Goal: Information Seeking & Learning: Learn about a topic

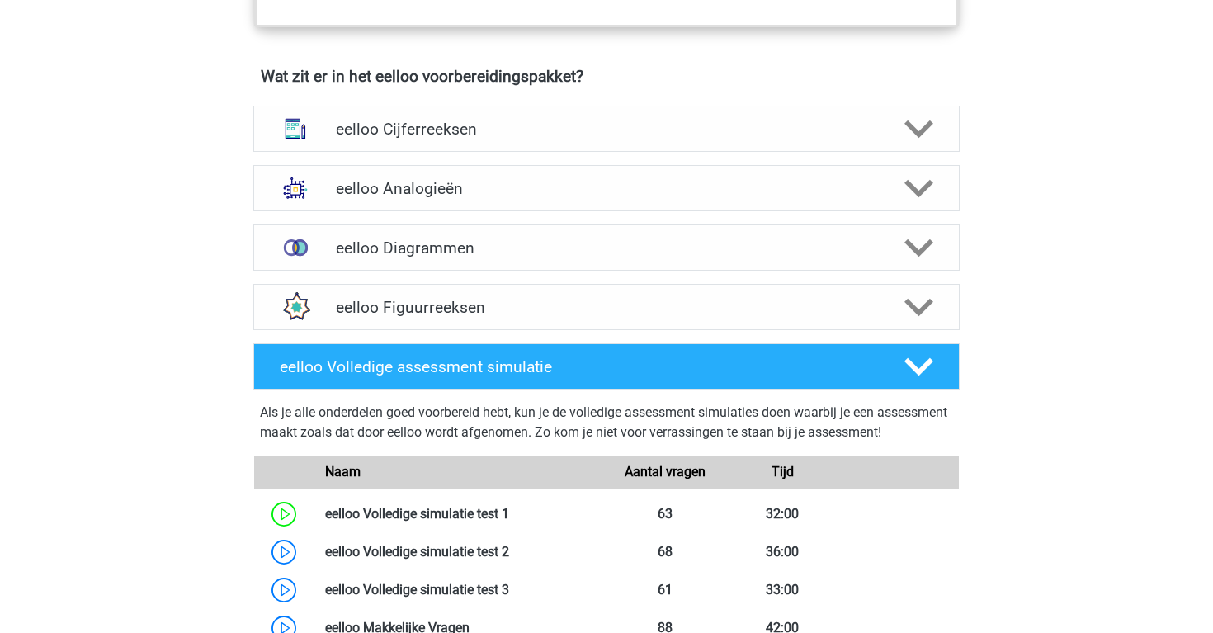
scroll to position [1008, 0]
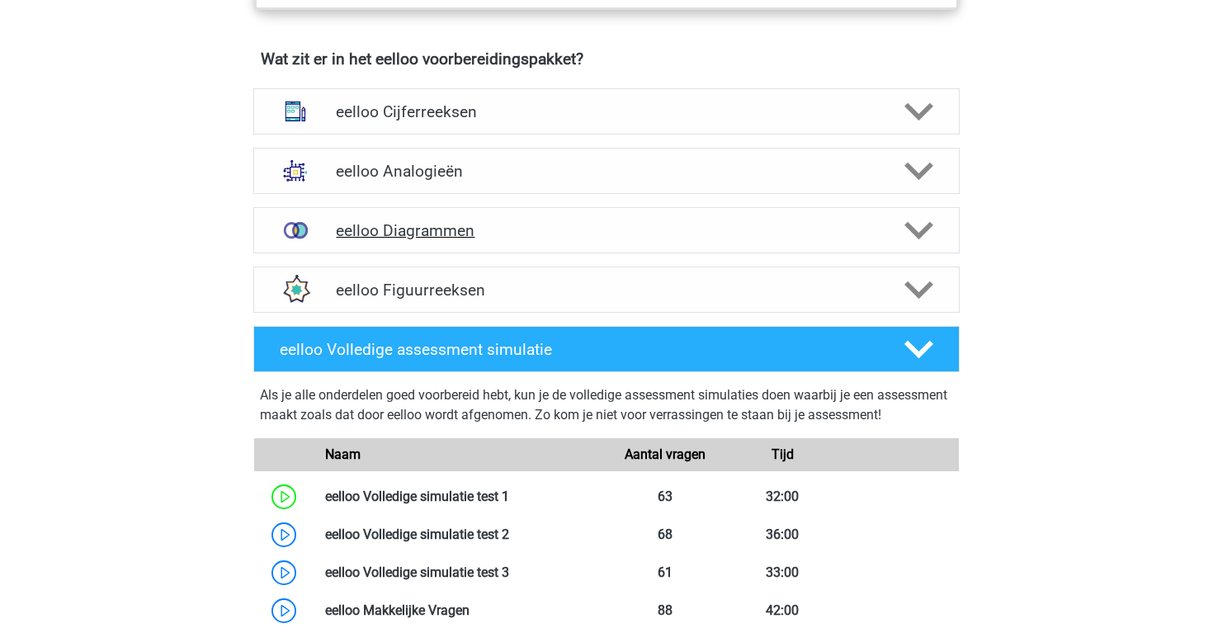
click at [507, 240] on h4 "eelloo Diagrammen" at bounding box center [606, 230] width 540 height 19
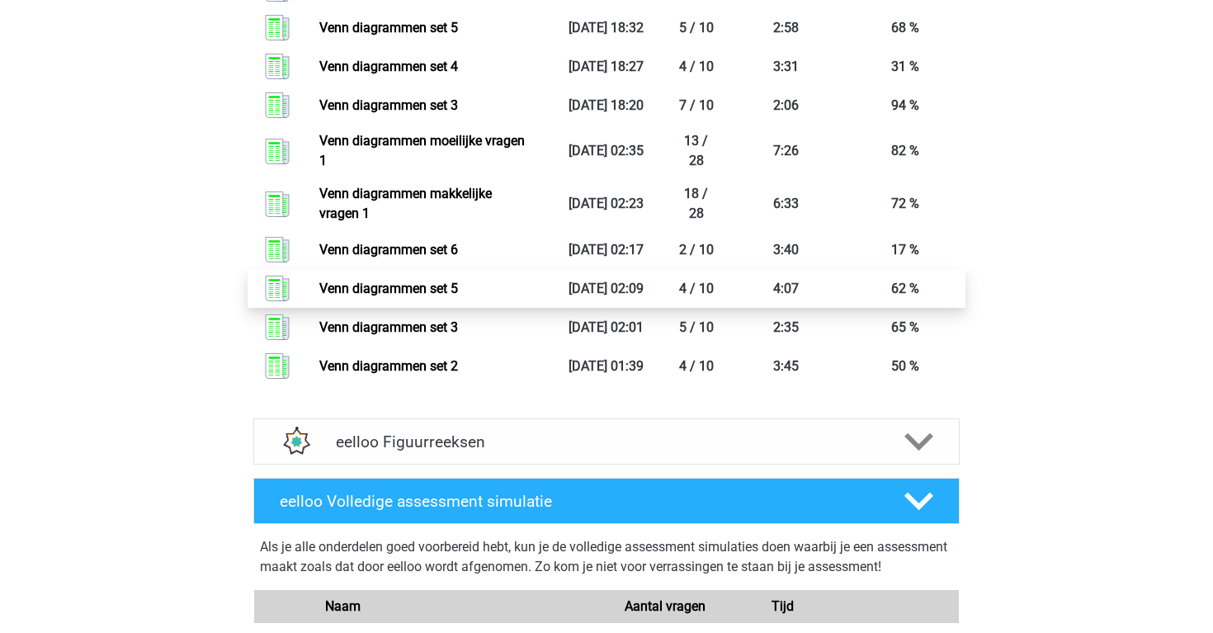
scroll to position [2223, 0]
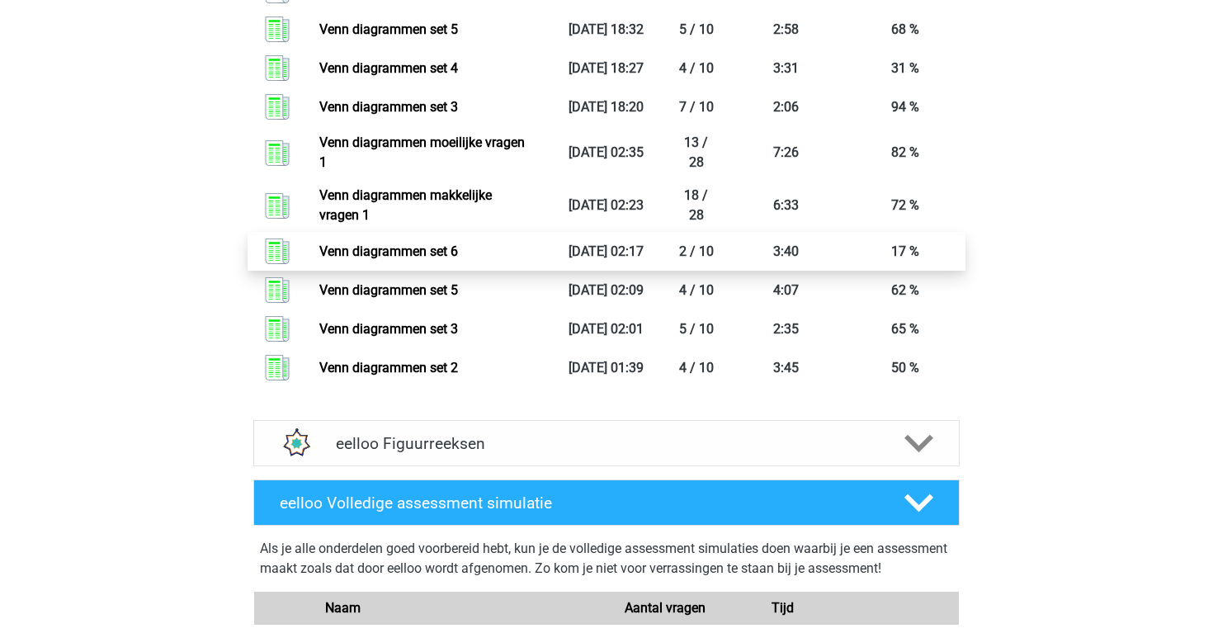
click at [458, 259] on link "Venn diagrammen set 6" at bounding box center [388, 251] width 139 height 16
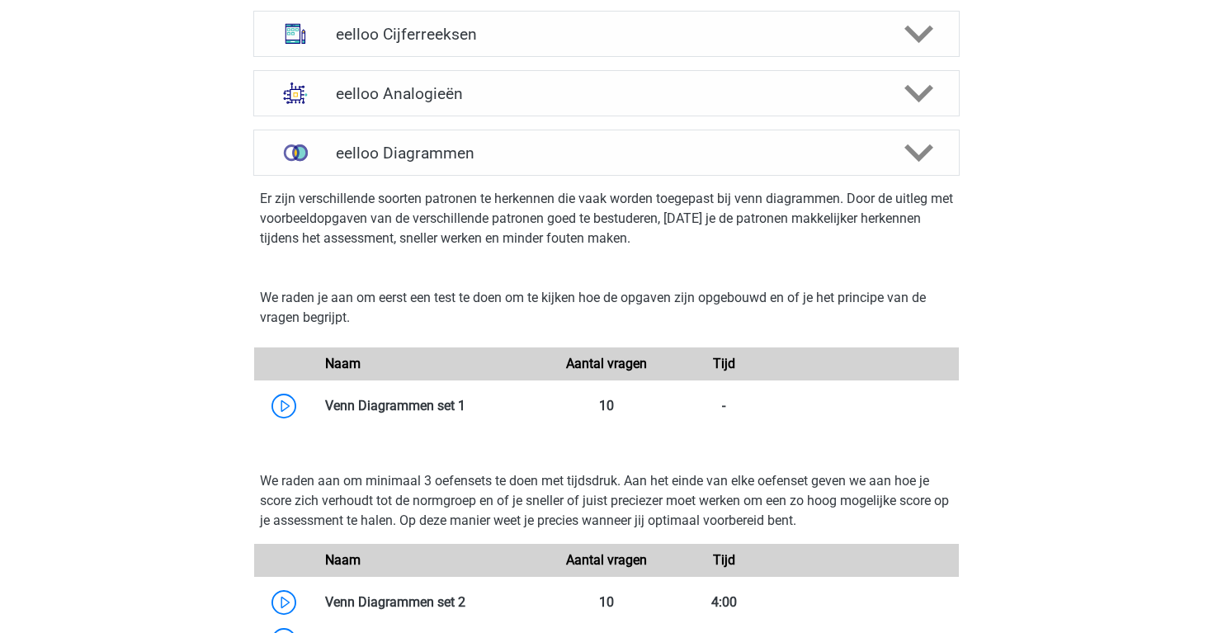
scroll to position [1077, 0]
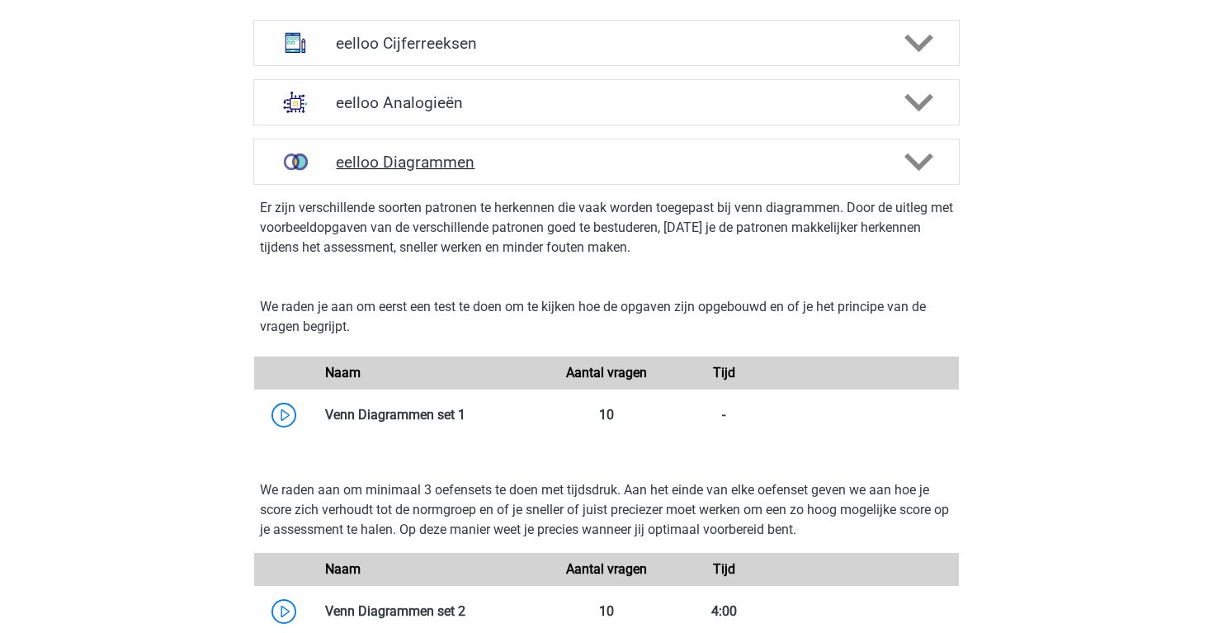
click at [402, 185] on div "eelloo Diagrammen" at bounding box center [606, 162] width 706 height 46
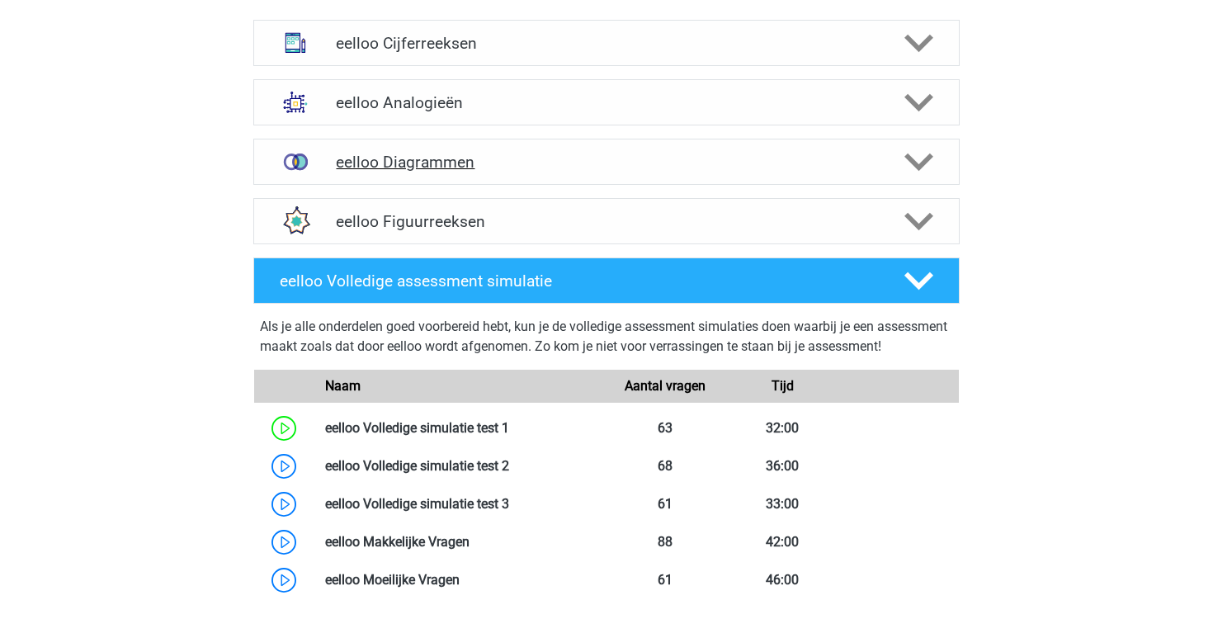
click at [402, 185] on div "eelloo Diagrammen" at bounding box center [606, 162] width 706 height 46
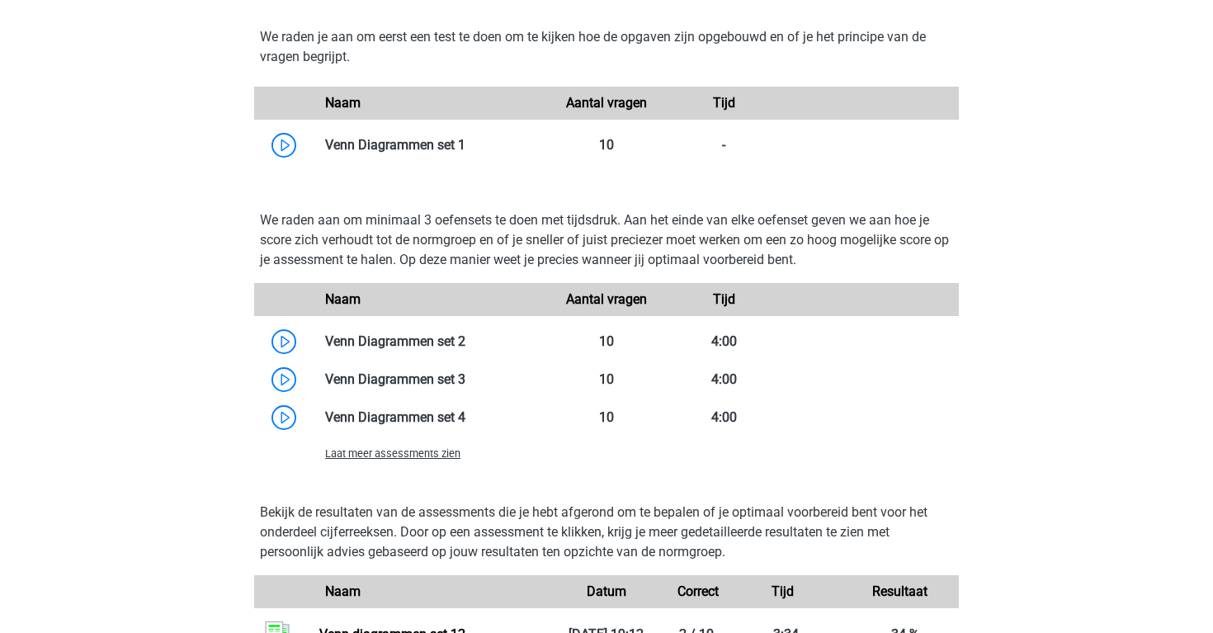
scroll to position [1357, 0]
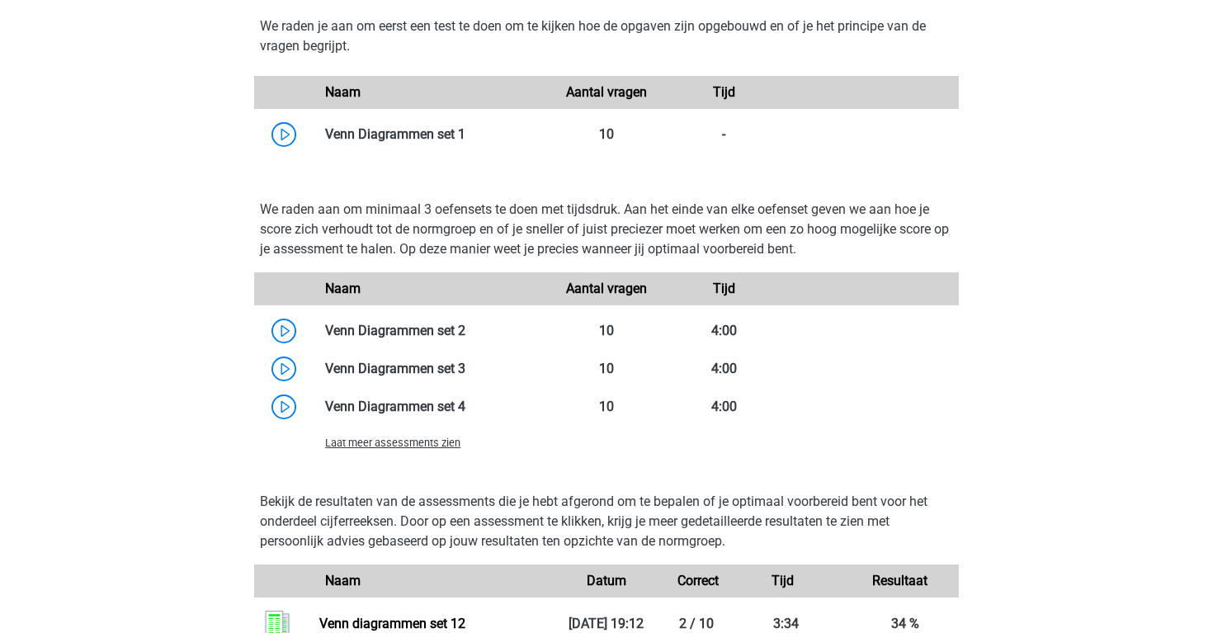
click at [427, 449] on span "Laat meer assessments zien" at bounding box center [392, 442] width 135 height 12
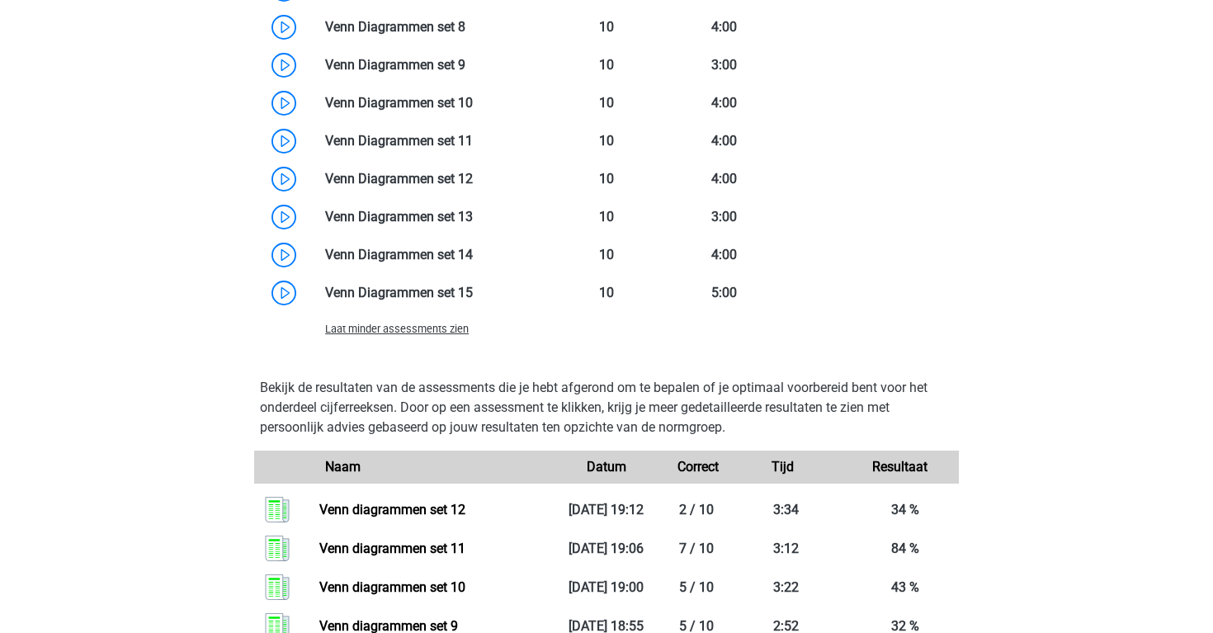
scroll to position [1885, 0]
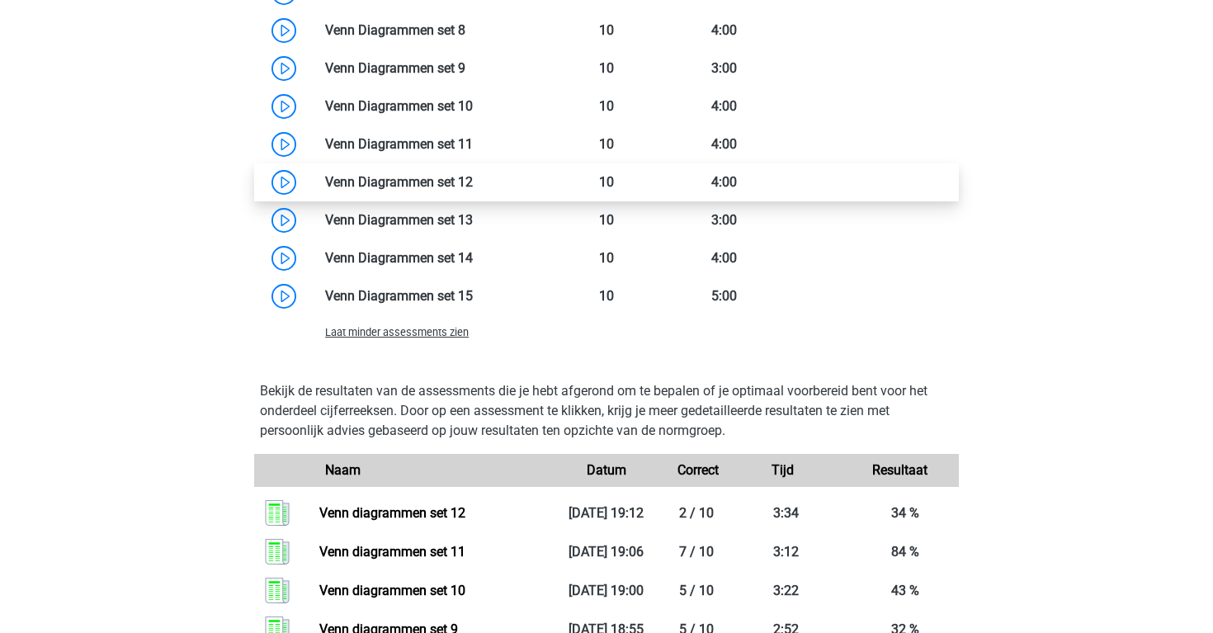
click at [473, 190] on link at bounding box center [473, 182] width 0 height 16
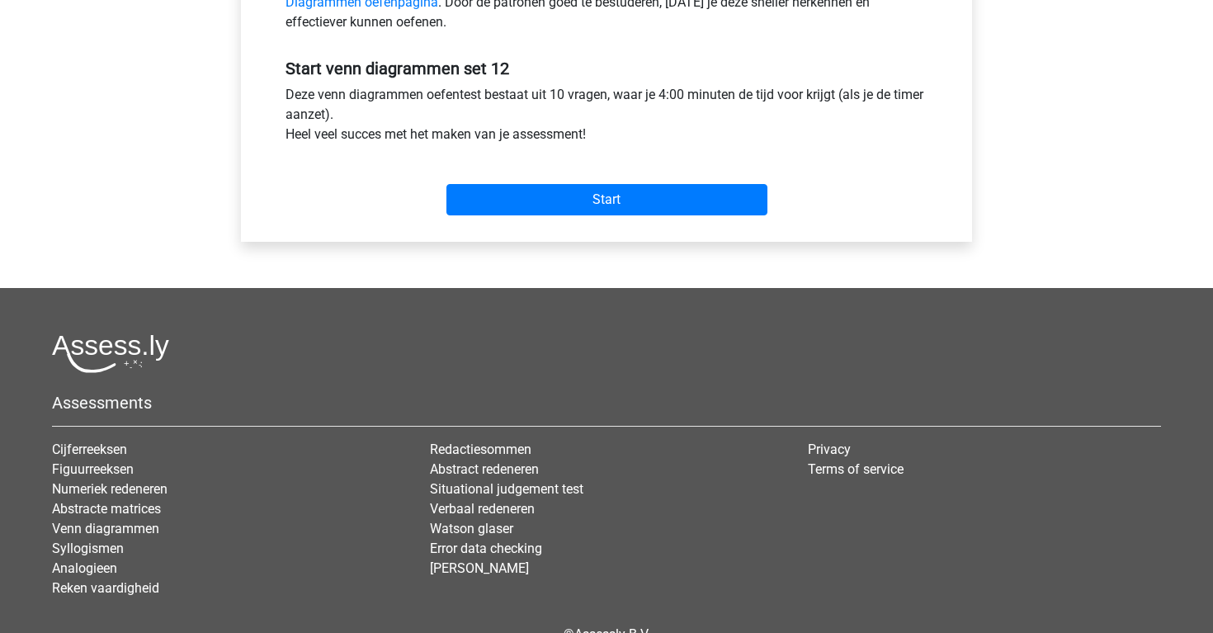
scroll to position [560, 0]
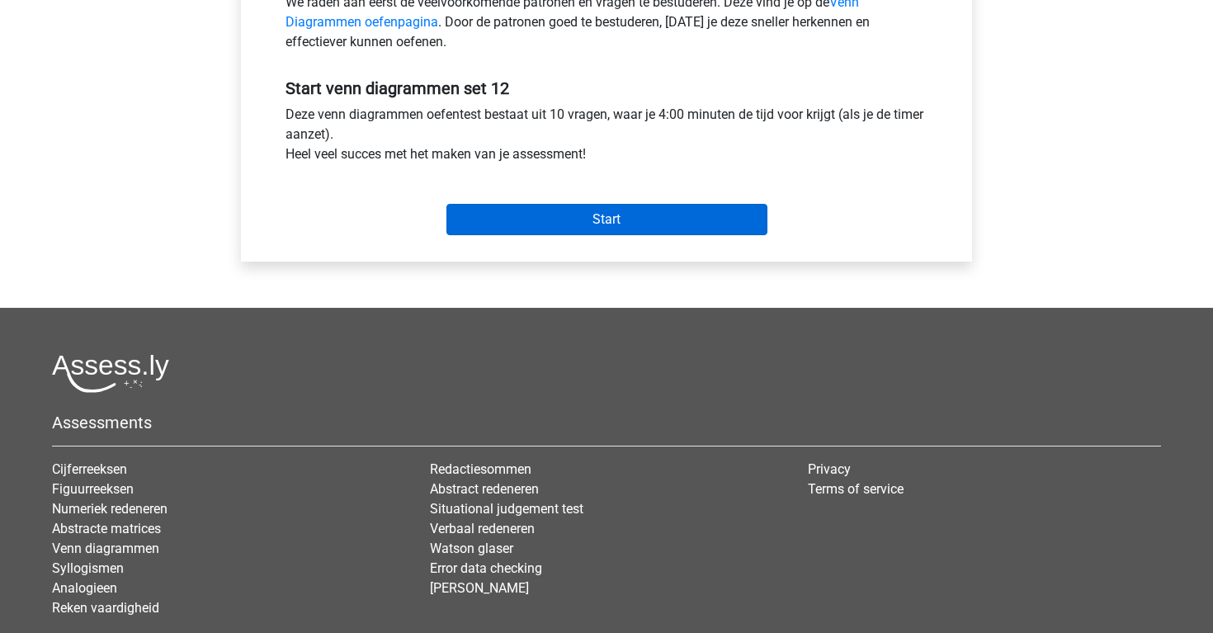
click at [511, 212] on input "Start" at bounding box center [606, 219] width 321 height 31
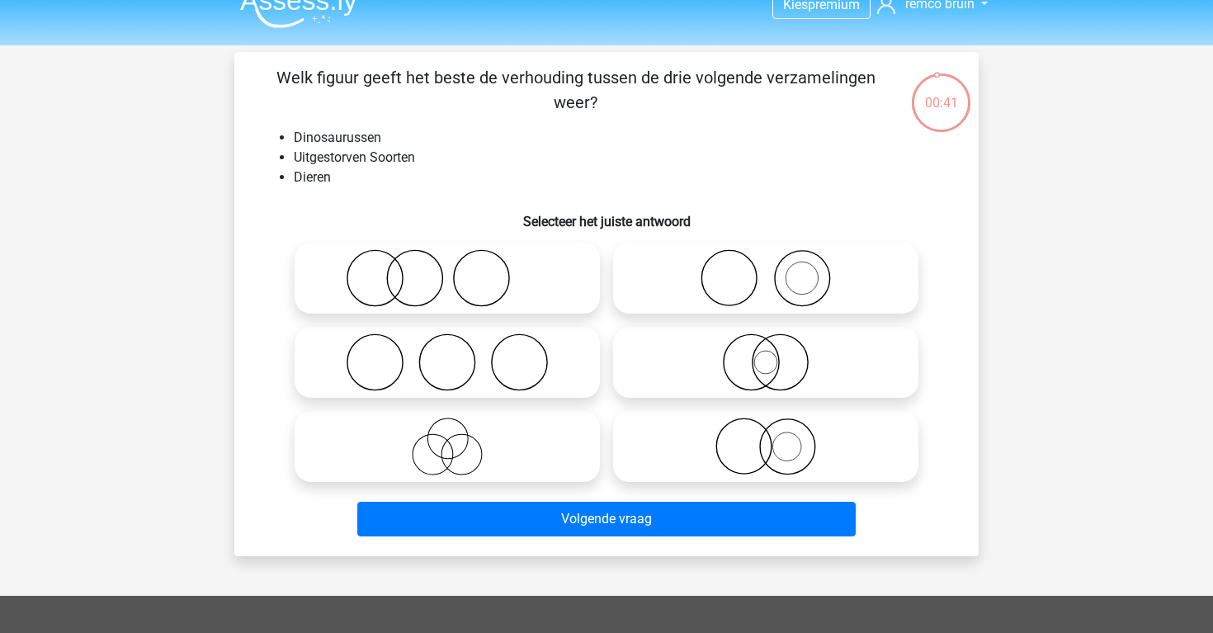
scroll to position [33, 0]
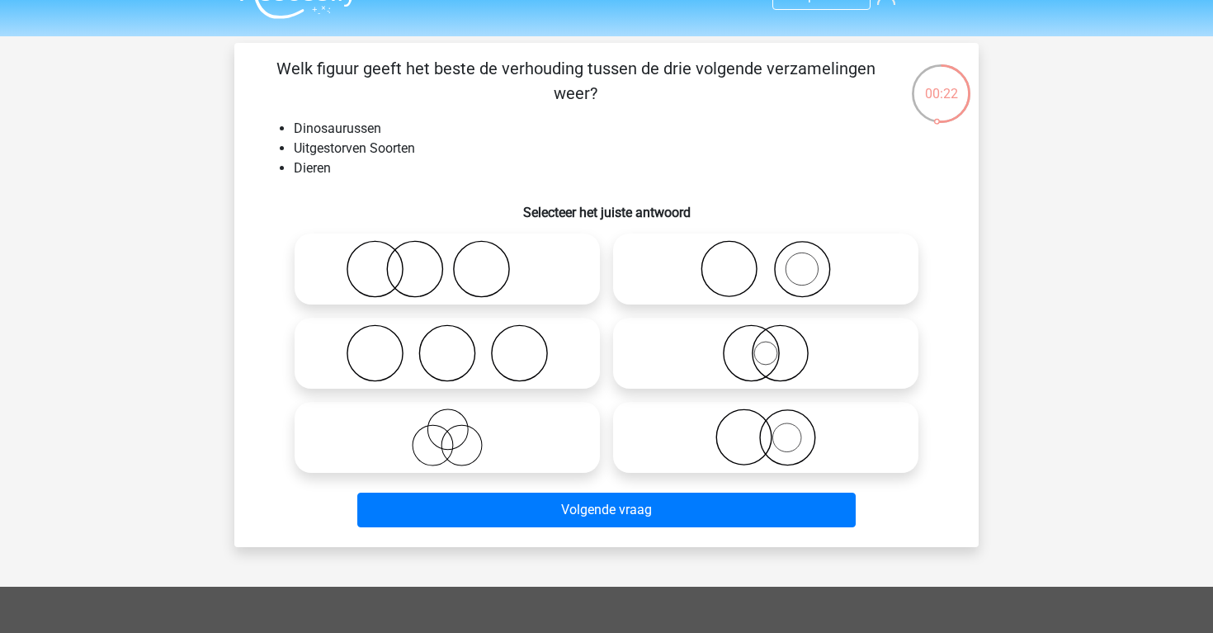
click at [503, 243] on icon at bounding box center [447, 269] width 292 height 58
click at [458, 250] on input "radio" at bounding box center [452, 255] width 11 height 11
radio input "true"
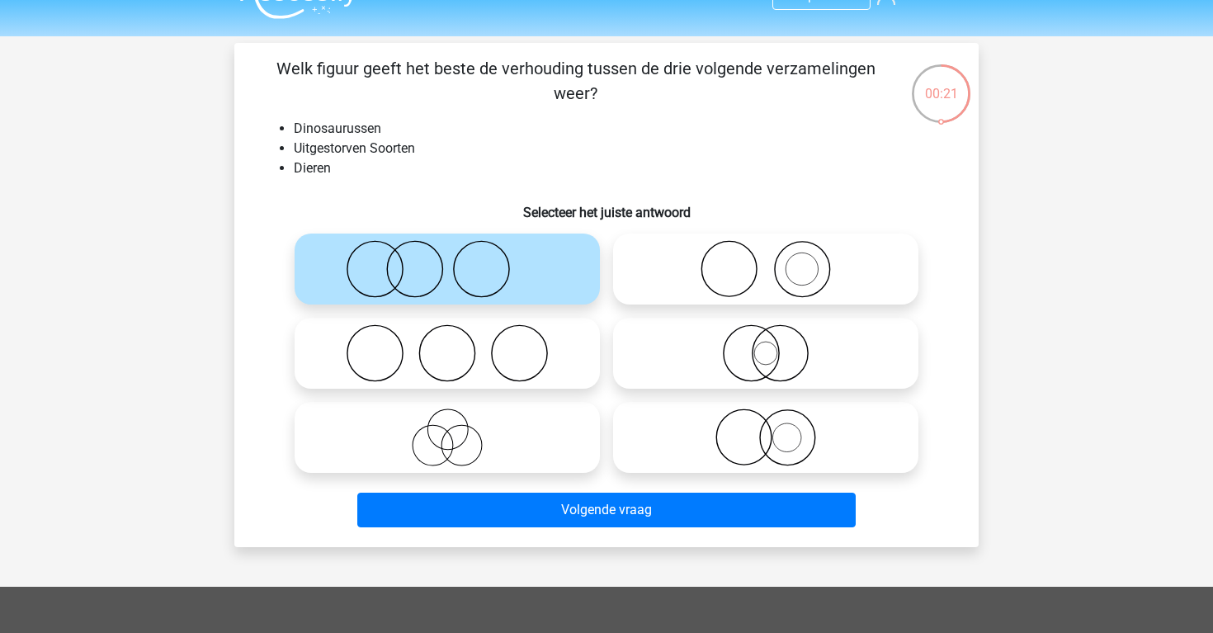
click at [639, 252] on icon at bounding box center [766, 269] width 292 height 58
click at [766, 252] on input "radio" at bounding box center [771, 255] width 11 height 11
radio input "true"
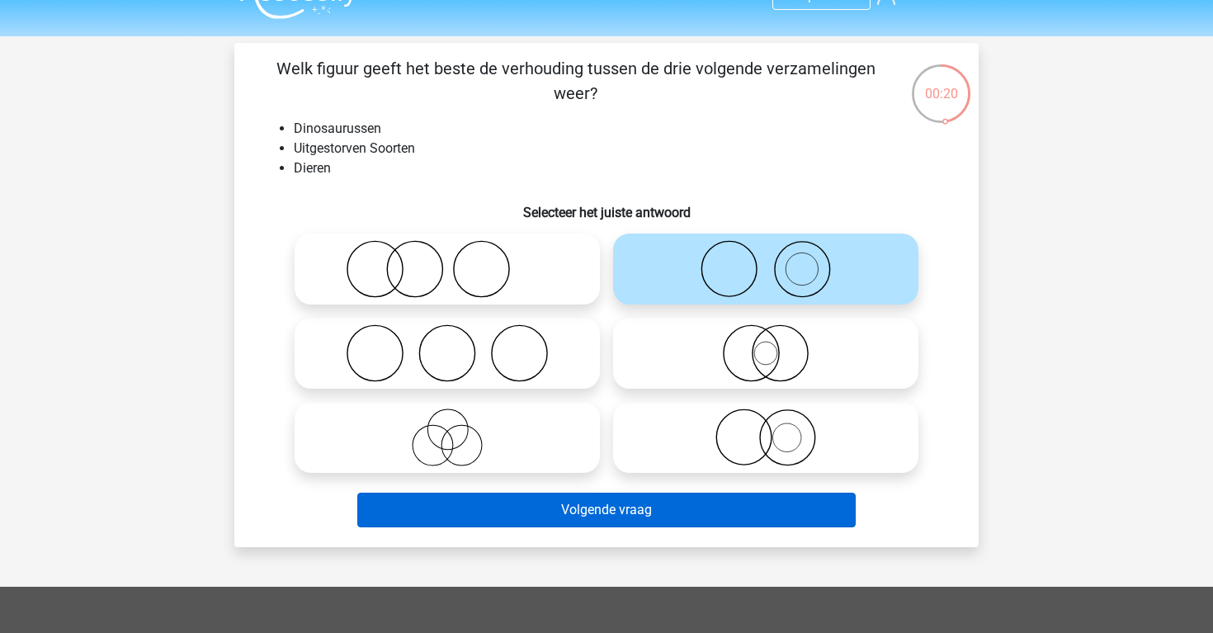
click at [725, 516] on button "Volgende vraag" at bounding box center [606, 510] width 499 height 35
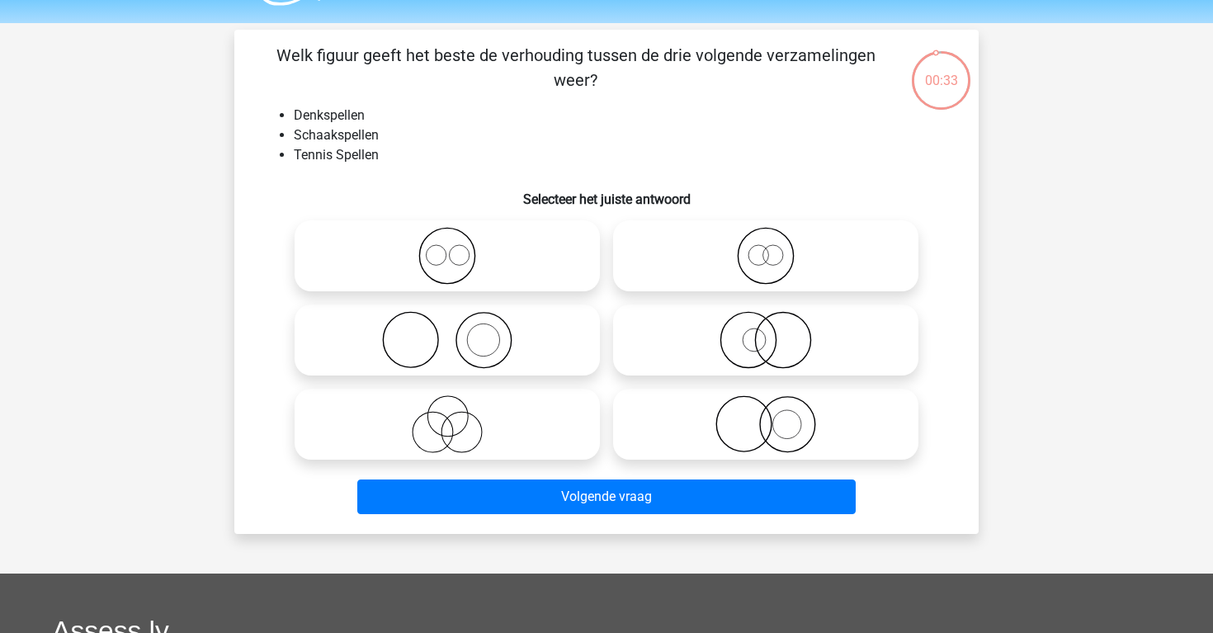
scroll to position [31, 0]
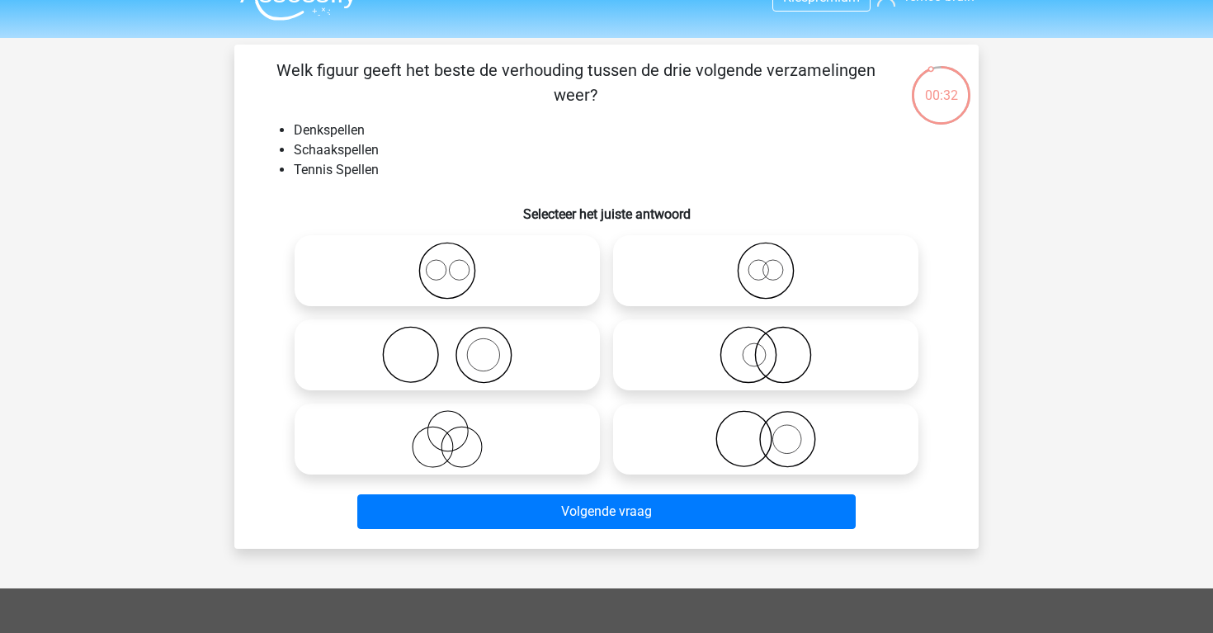
click at [413, 262] on icon at bounding box center [447, 271] width 292 height 58
click at [447, 262] on input "radio" at bounding box center [452, 257] width 11 height 11
radio input "true"
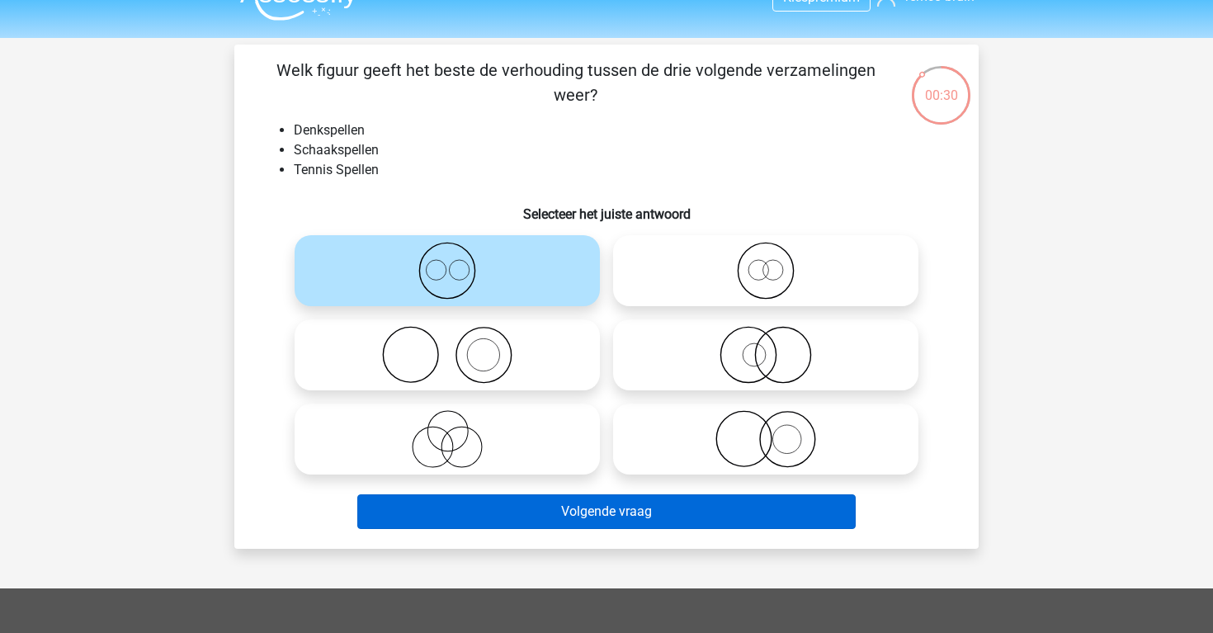
click at [598, 502] on button "Volgende vraag" at bounding box center [606, 511] width 499 height 35
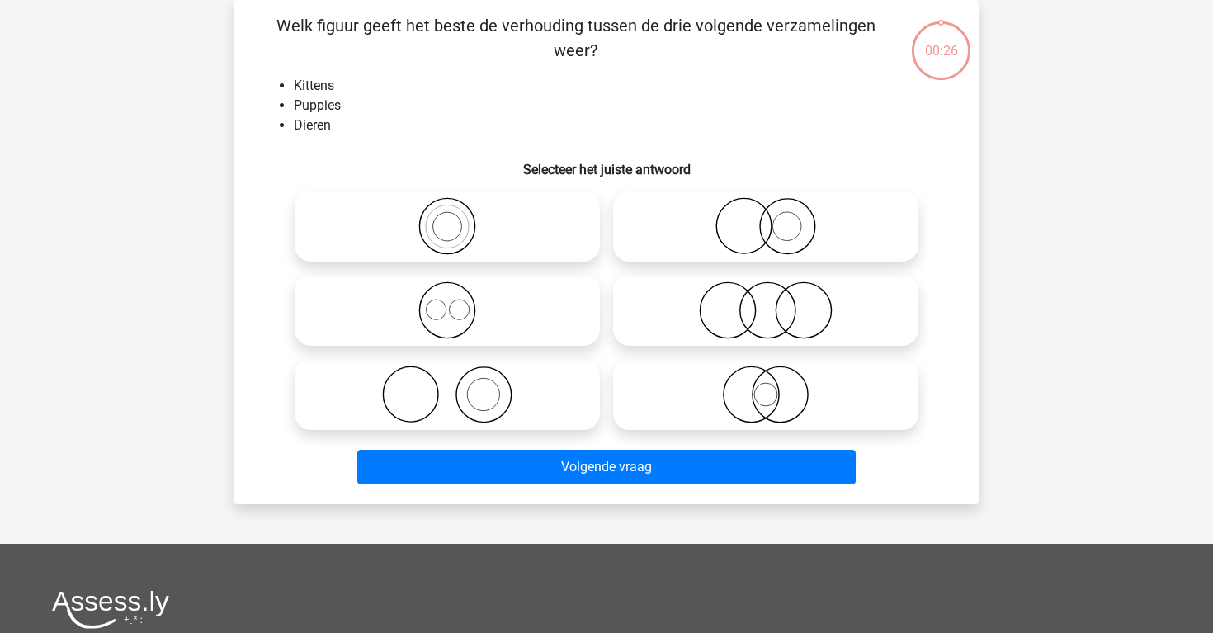
scroll to position [34, 0]
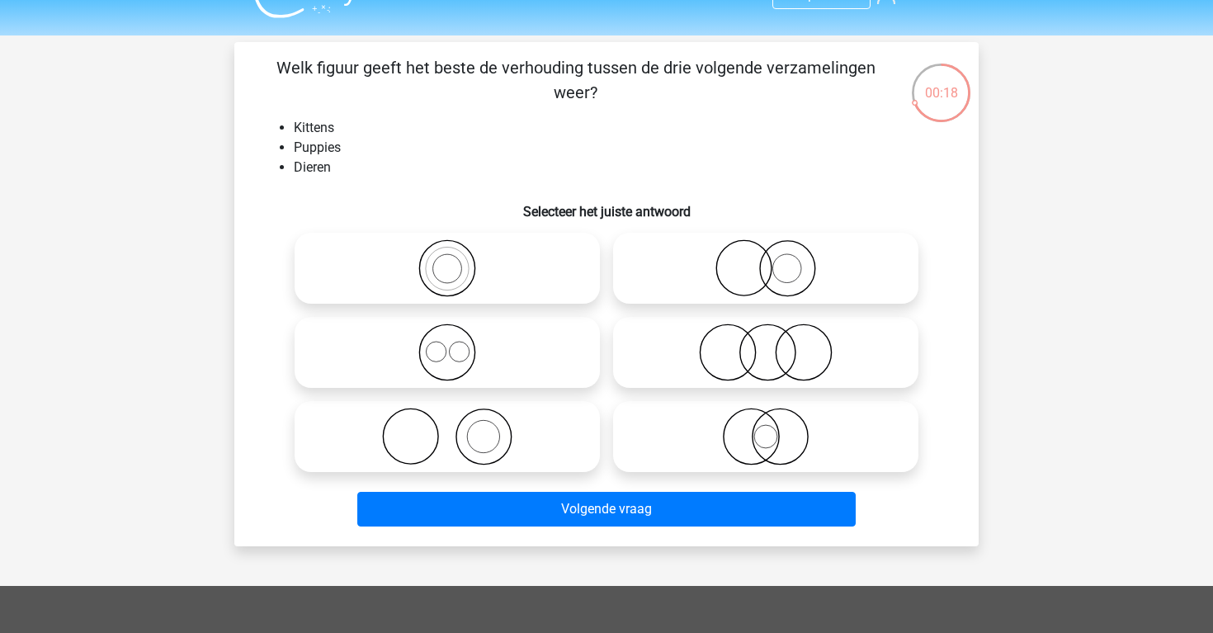
click at [579, 325] on icon at bounding box center [447, 352] width 292 height 58
click at [458, 333] on input "radio" at bounding box center [452, 338] width 11 height 11
radio input "true"
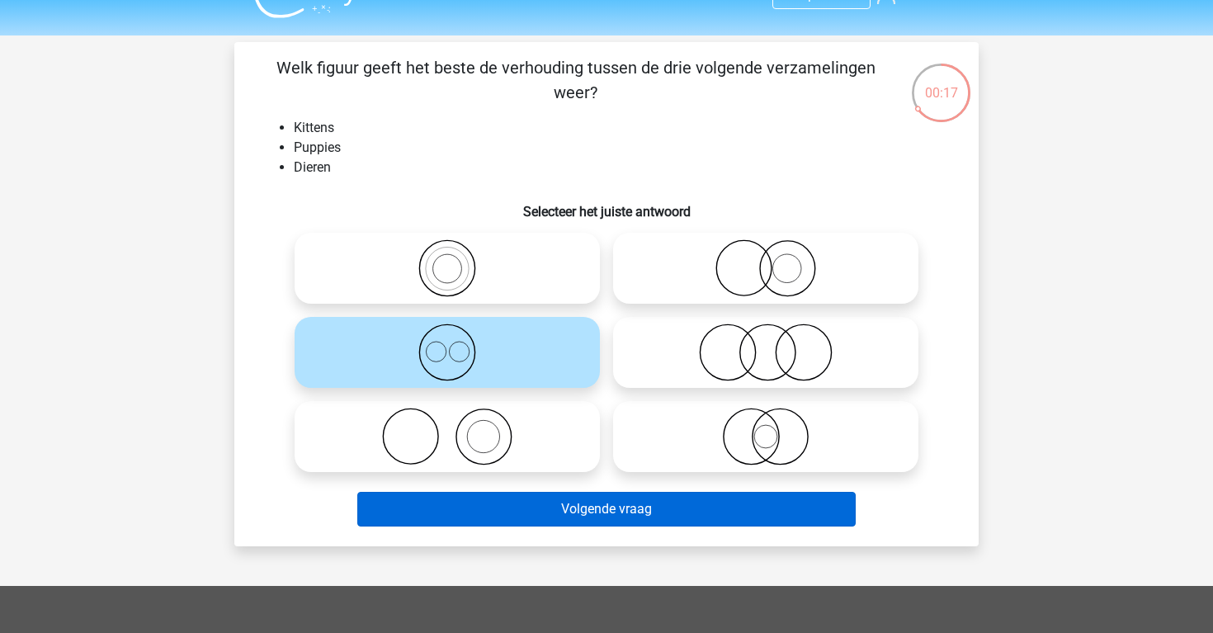
click at [638, 512] on button "Volgende vraag" at bounding box center [606, 509] width 499 height 35
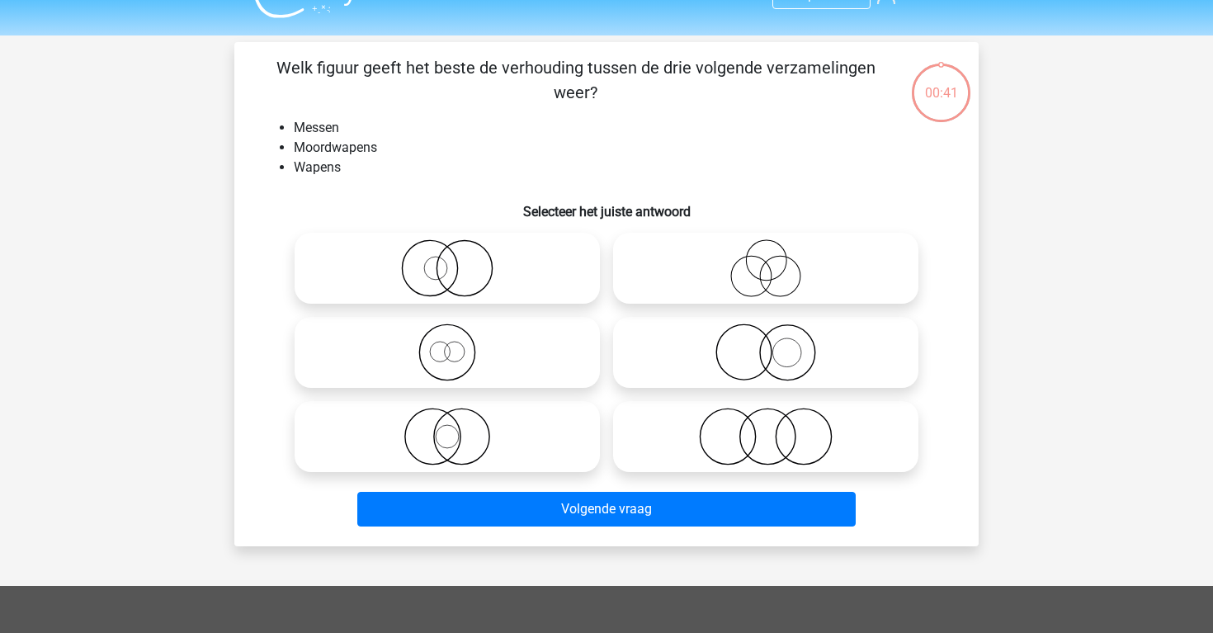
scroll to position [76, 0]
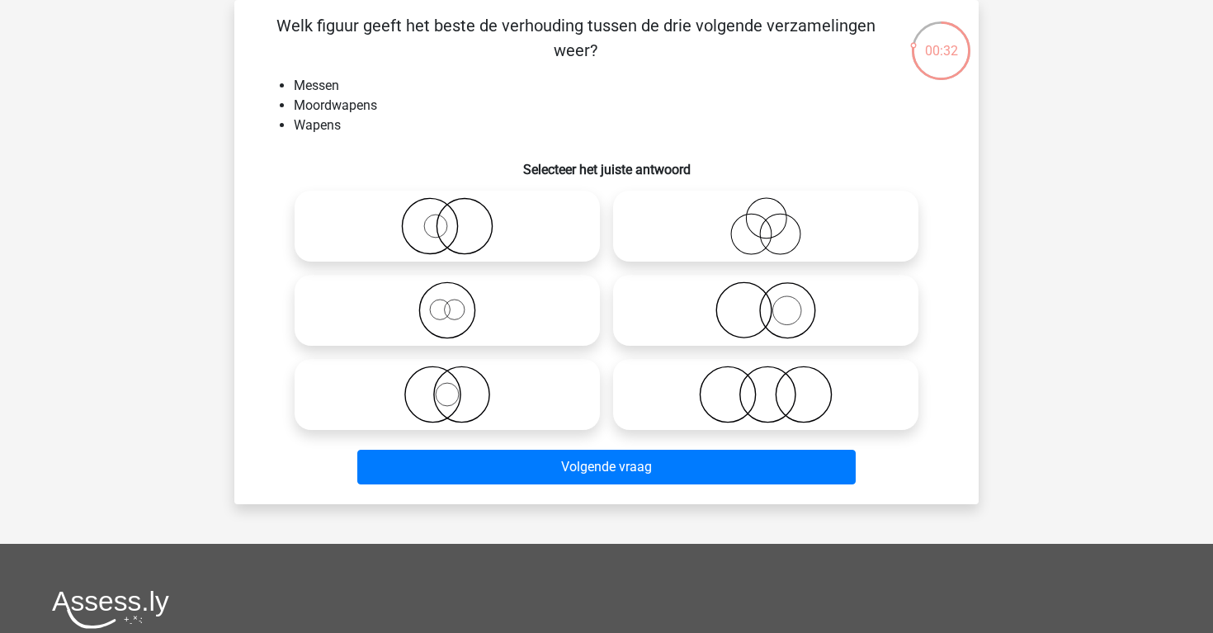
click at [696, 234] on icon at bounding box center [766, 226] width 292 height 58
click at [766, 218] on input "radio" at bounding box center [771, 212] width 11 height 11
radio input "true"
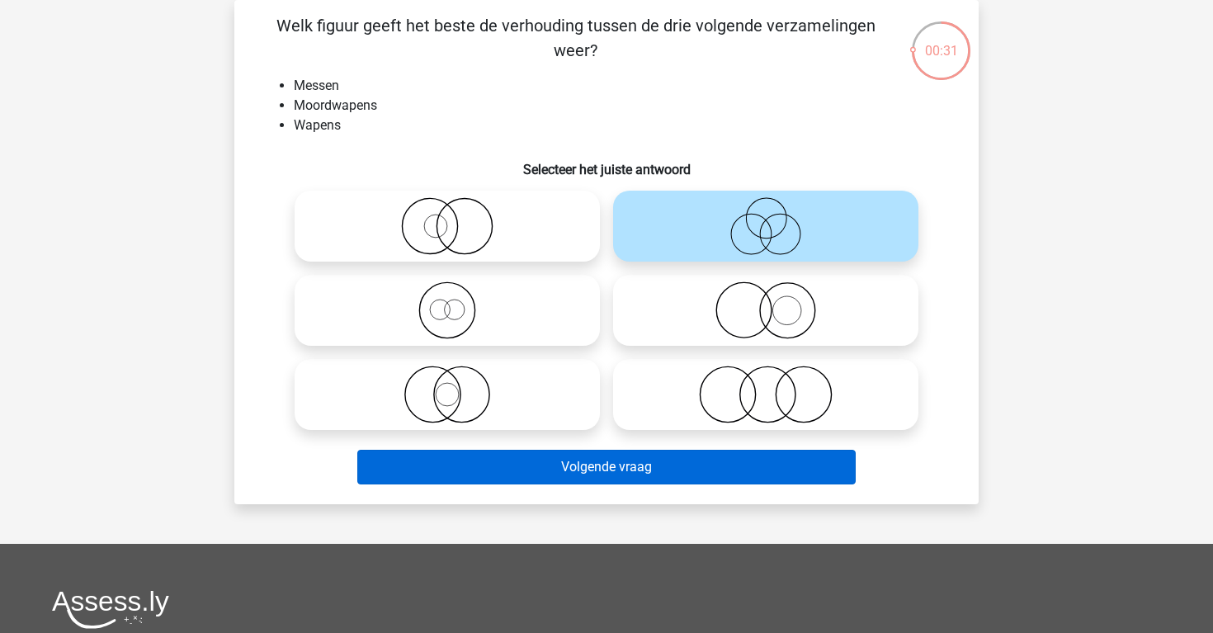
click at [739, 478] on button "Volgende vraag" at bounding box center [606, 467] width 499 height 35
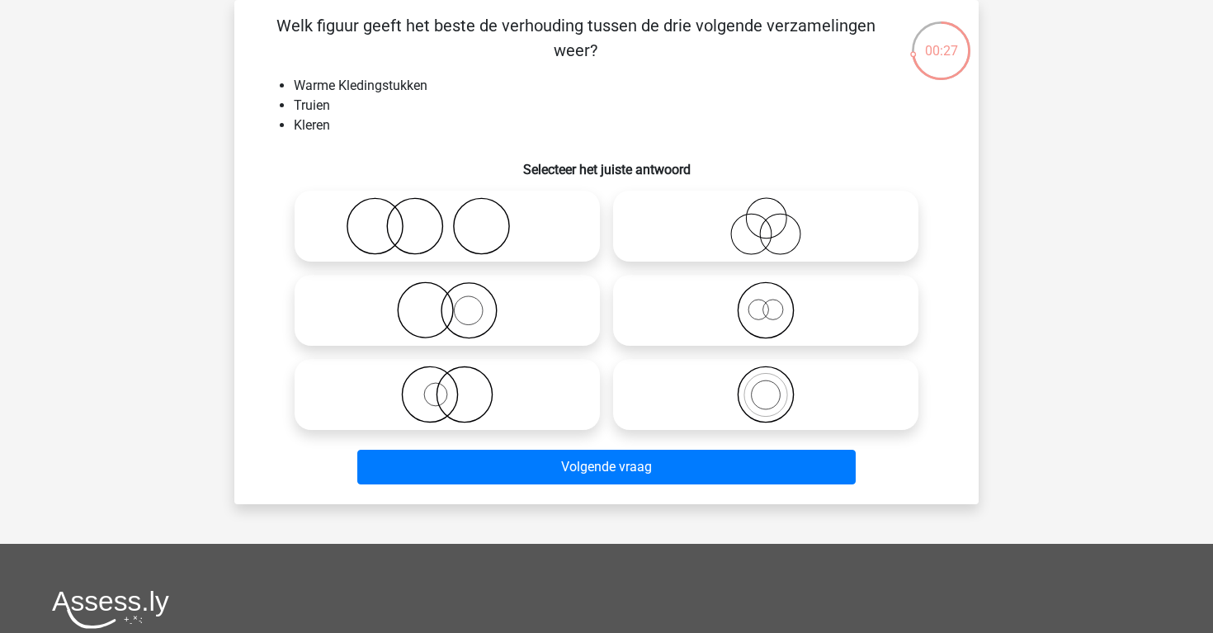
click at [656, 233] on icon at bounding box center [766, 226] width 292 height 58
click at [766, 218] on input "radio" at bounding box center [771, 212] width 11 height 11
radio input "true"
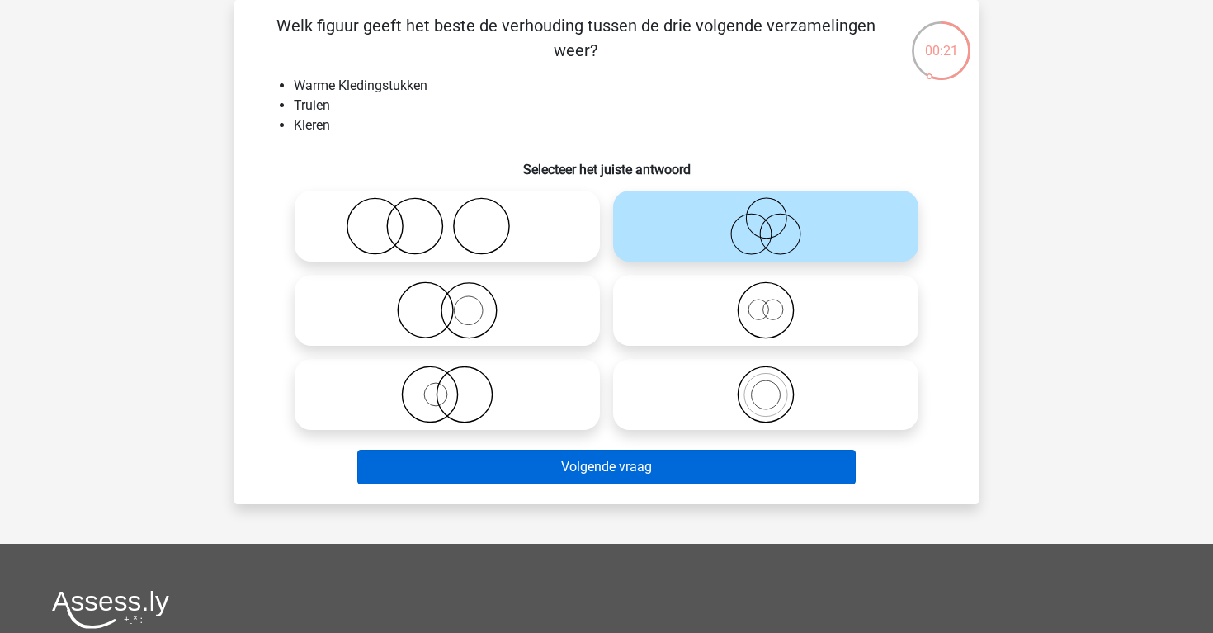
click at [736, 477] on button "Volgende vraag" at bounding box center [606, 467] width 499 height 35
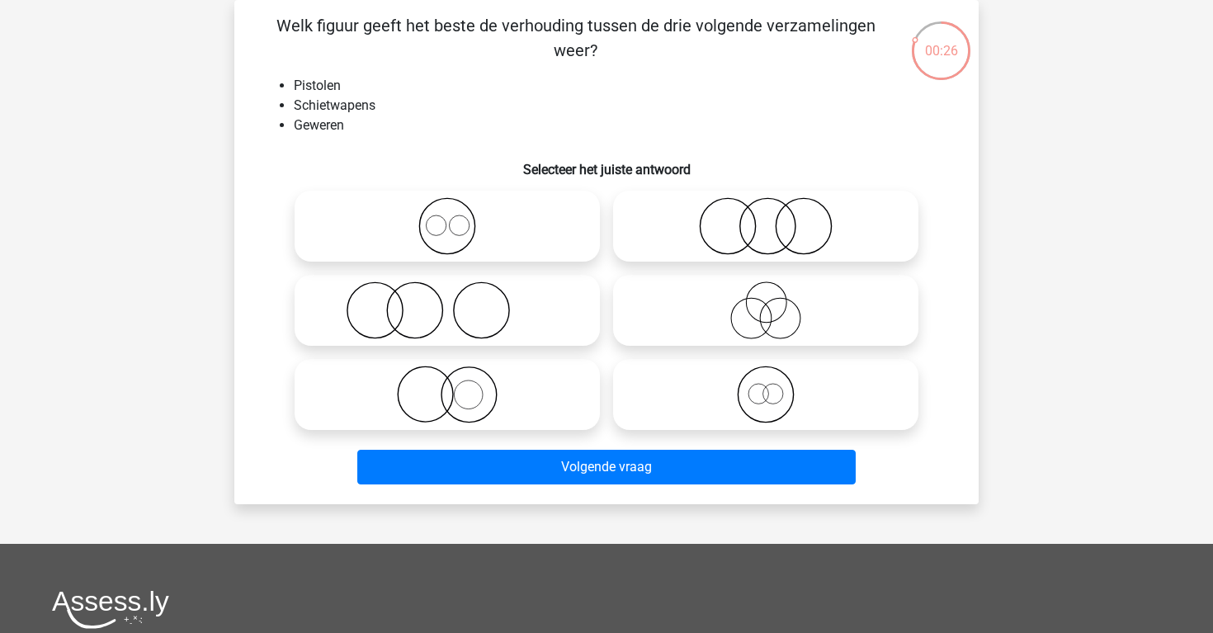
click at [545, 239] on icon at bounding box center [447, 226] width 292 height 58
click at [458, 218] on input "radio" at bounding box center [452, 212] width 11 height 11
radio input "true"
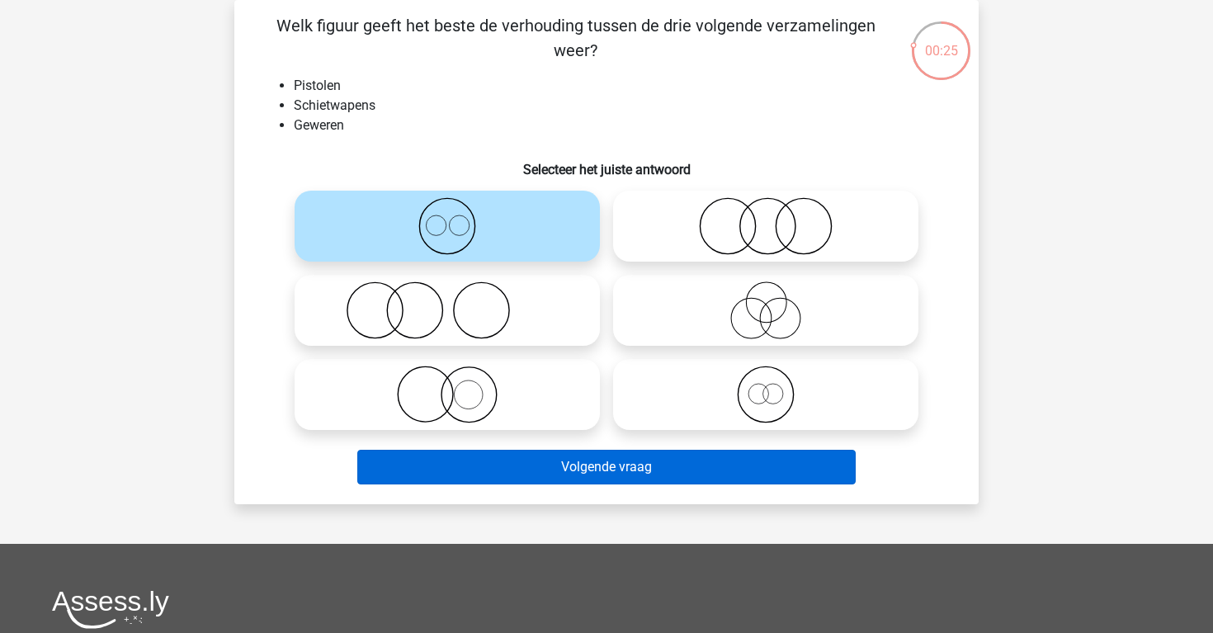
click at [667, 466] on button "Volgende vraag" at bounding box center [606, 467] width 499 height 35
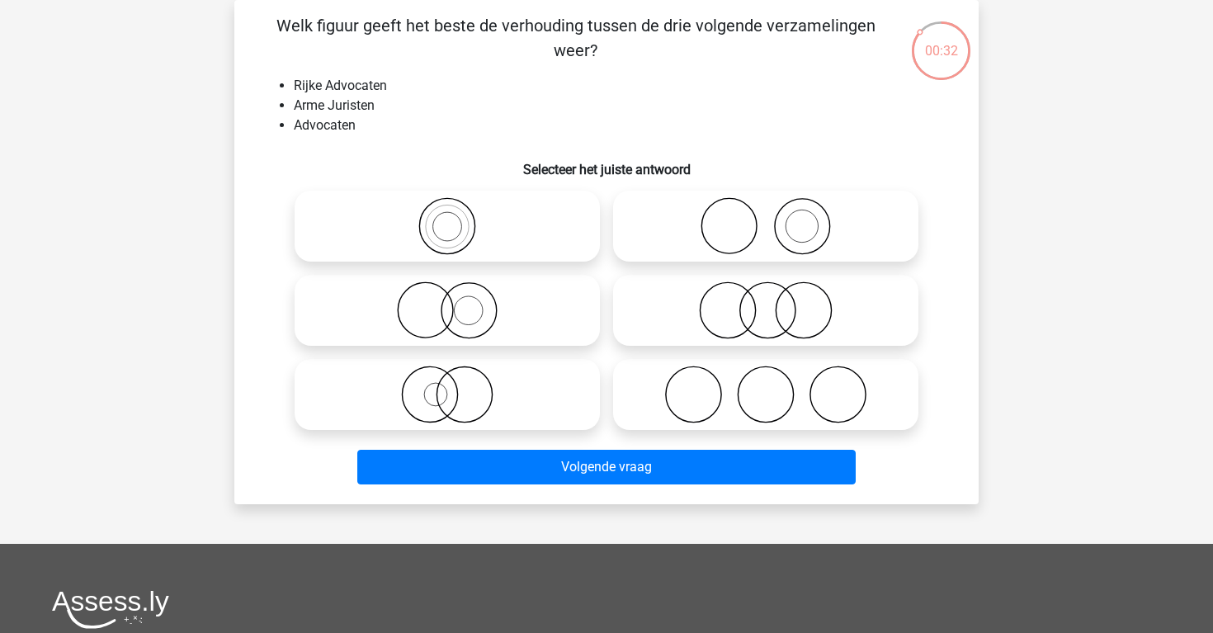
click at [642, 246] on icon at bounding box center [766, 226] width 292 height 58
click at [766, 218] on input "radio" at bounding box center [771, 212] width 11 height 11
radio input "true"
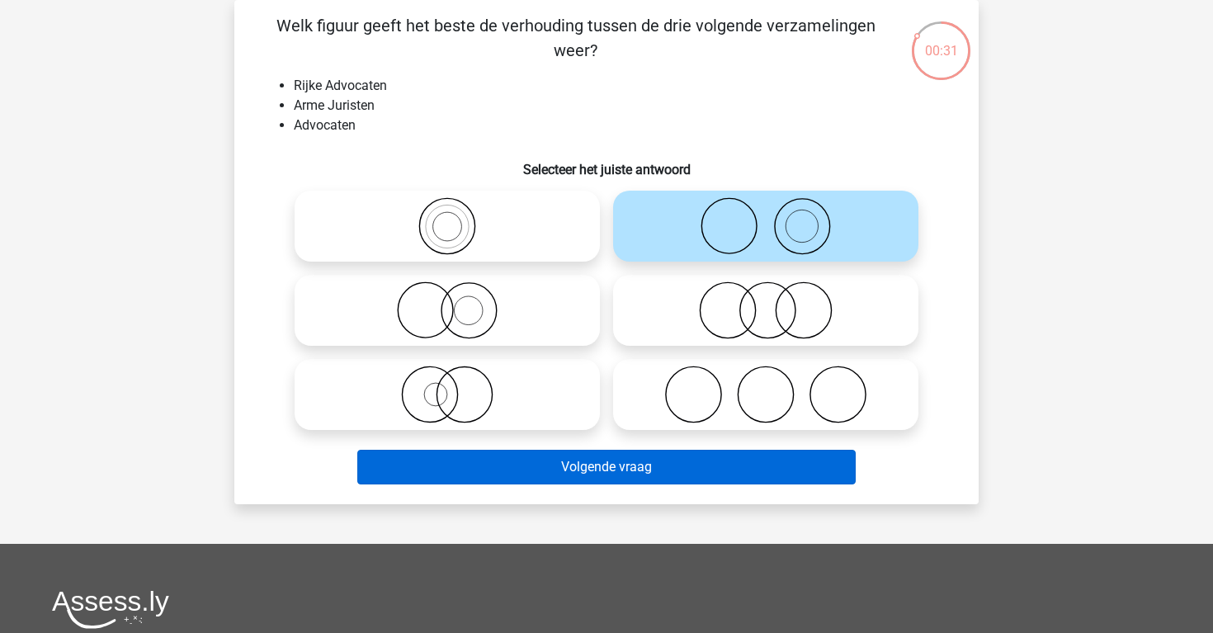
click at [687, 451] on button "Volgende vraag" at bounding box center [606, 467] width 499 height 35
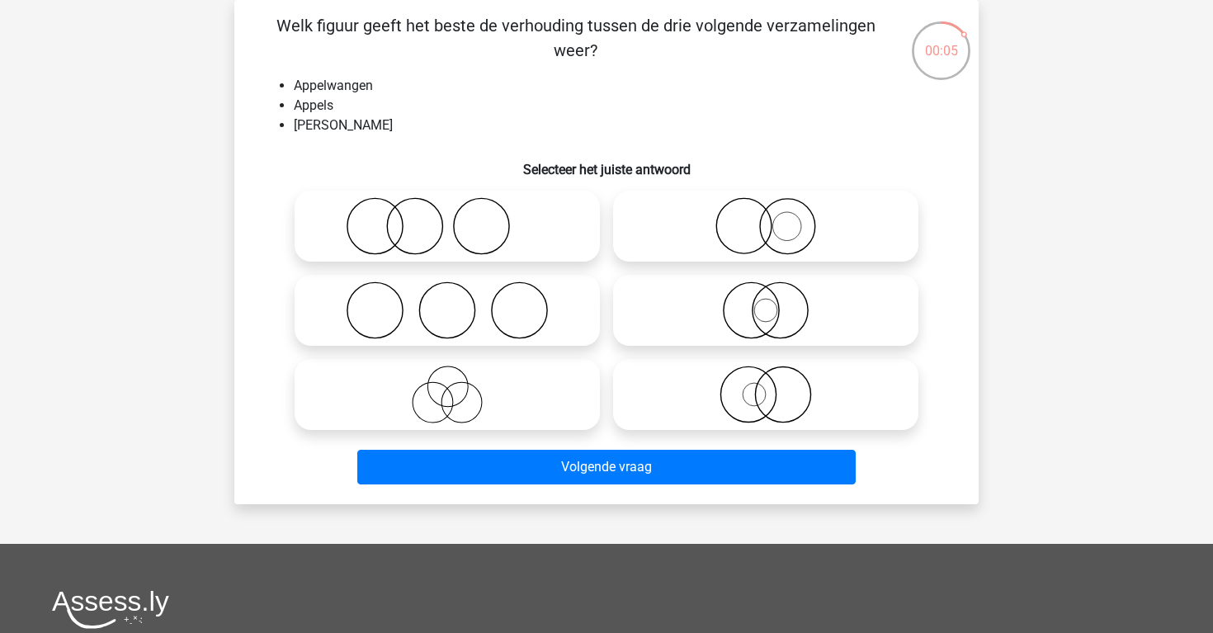
click at [541, 254] on icon at bounding box center [447, 226] width 292 height 58
click at [458, 218] on input "radio" at bounding box center [452, 212] width 11 height 11
radio input "true"
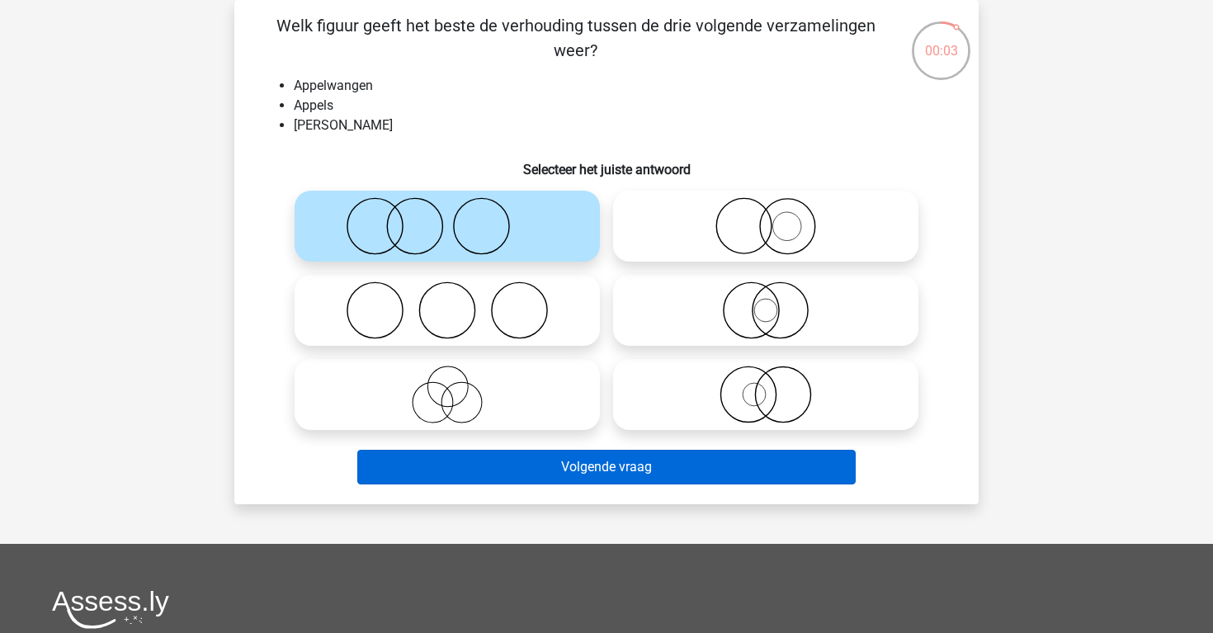
click at [580, 468] on button "Volgende vraag" at bounding box center [606, 467] width 499 height 35
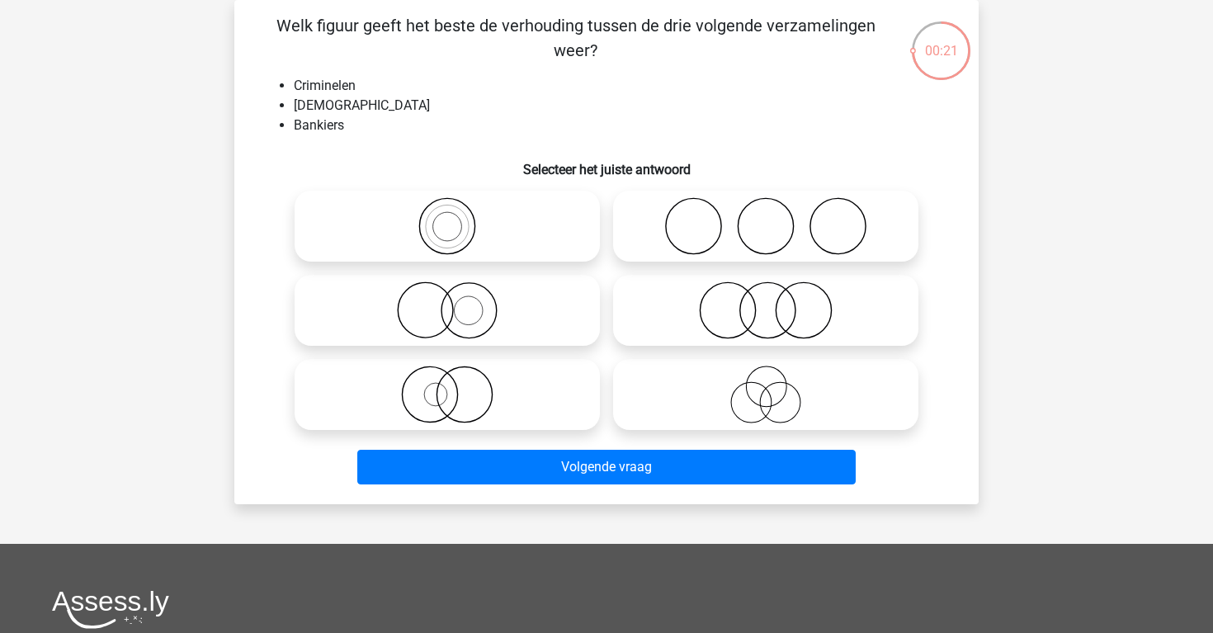
click at [639, 388] on icon at bounding box center [766, 395] width 292 height 58
click at [766, 386] on input "radio" at bounding box center [771, 380] width 11 height 11
radio input "true"
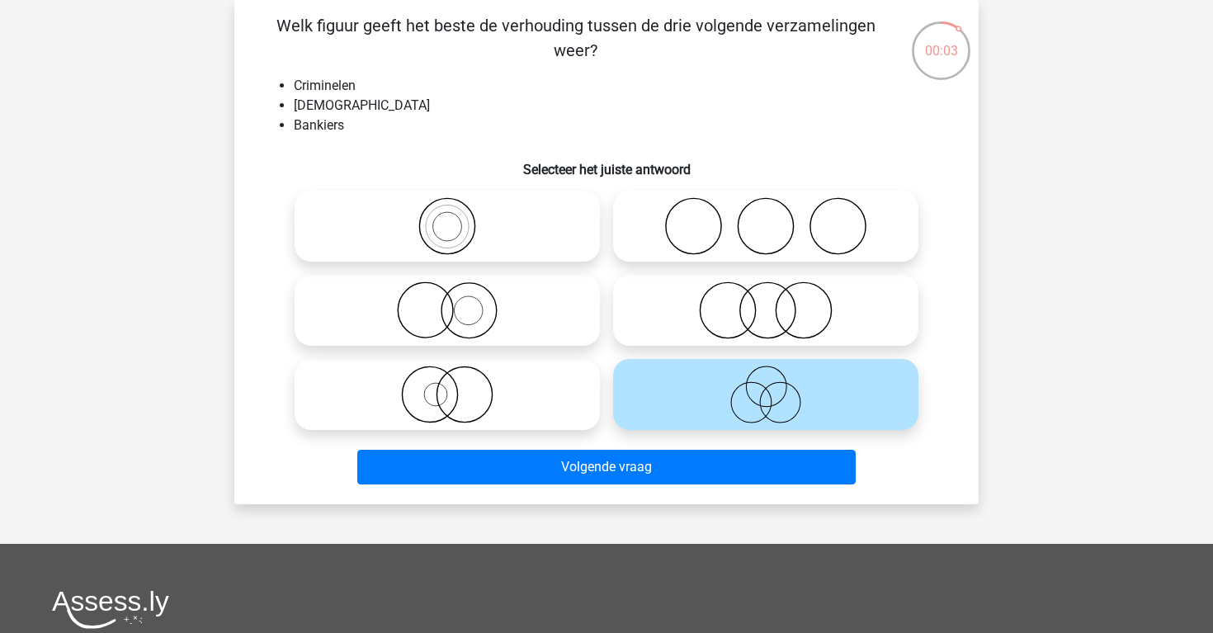
click at [634, 333] on icon at bounding box center [766, 310] width 292 height 58
click at [766, 302] on input "radio" at bounding box center [771, 296] width 11 height 11
radio input "true"
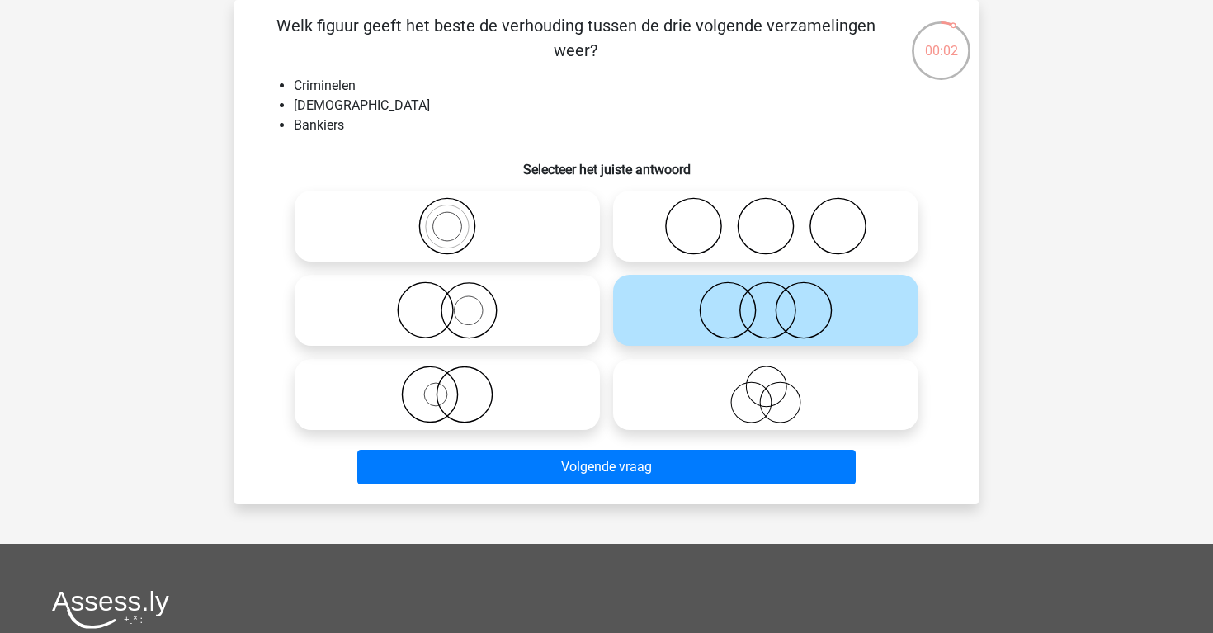
click at [631, 369] on icon at bounding box center [766, 395] width 292 height 58
click at [766, 375] on input "radio" at bounding box center [771, 380] width 11 height 11
radio input "true"
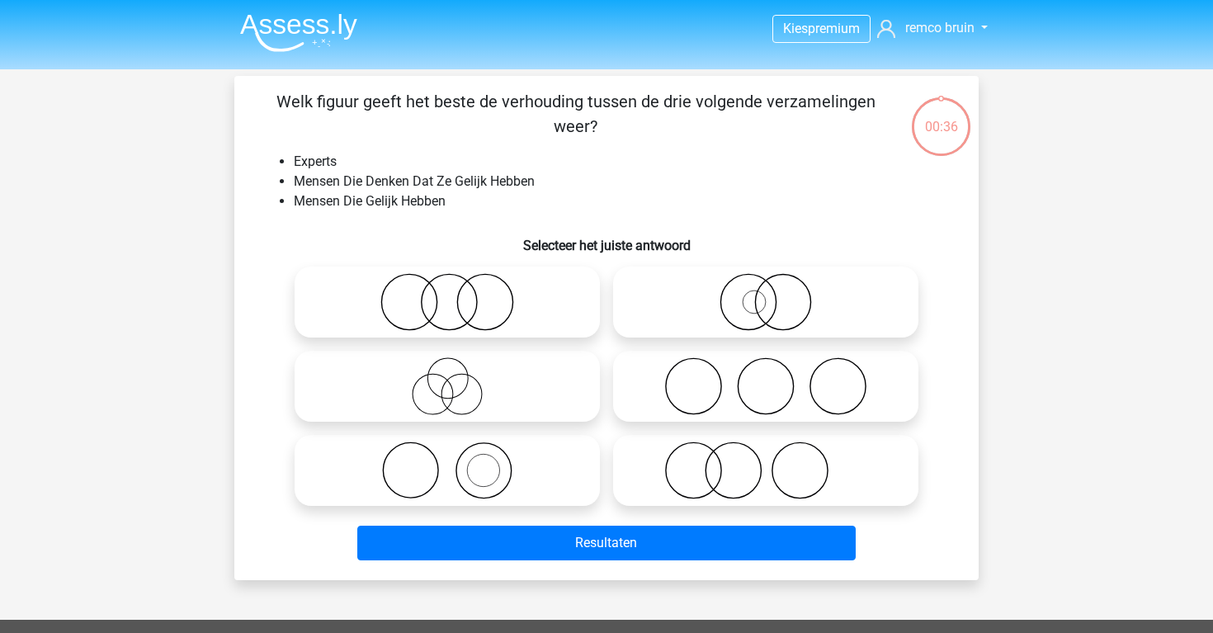
scroll to position [76, 0]
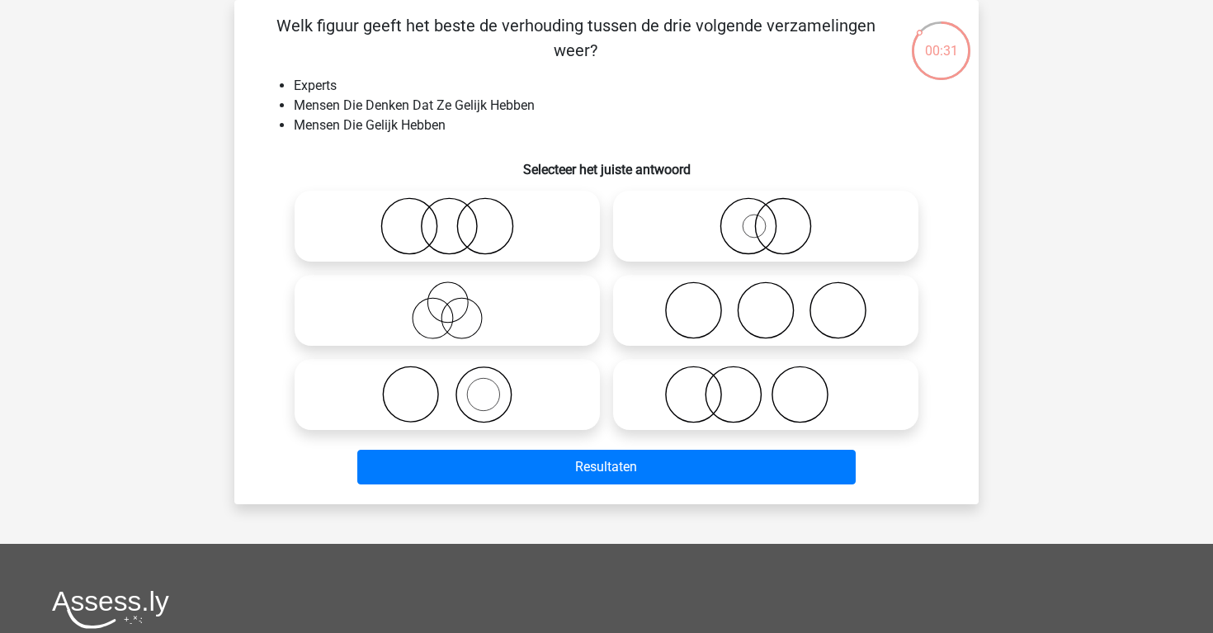
click at [529, 275] on label at bounding box center [447, 310] width 305 height 71
click at [458, 291] on input "radio" at bounding box center [452, 296] width 11 height 11
radio input "true"
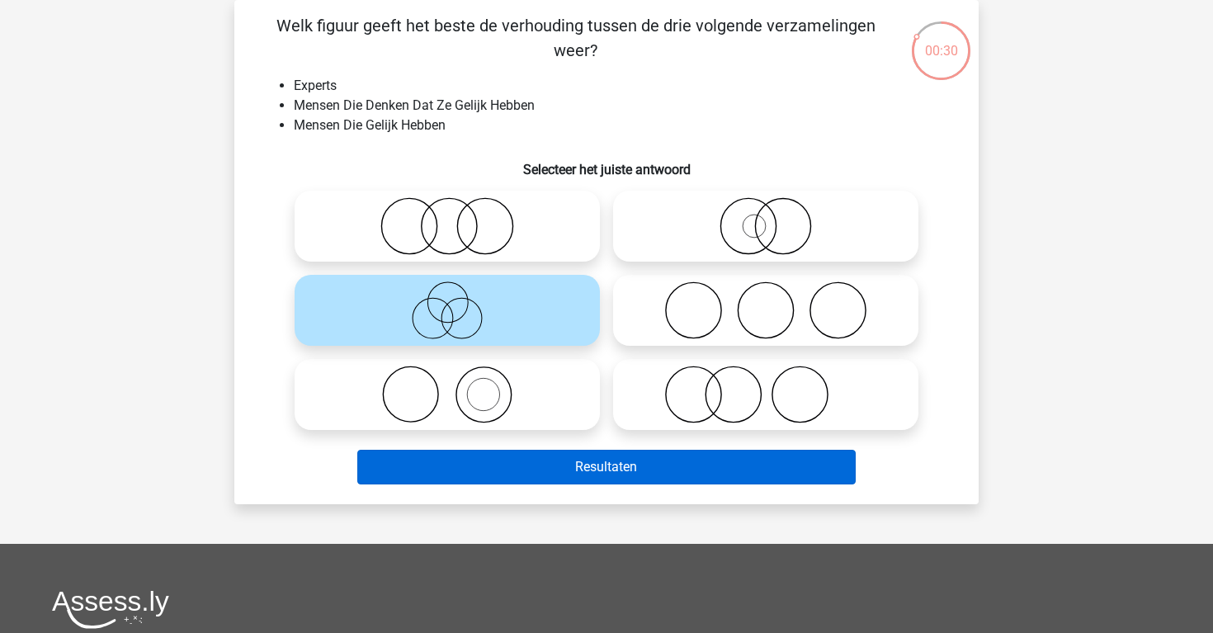
click at [602, 456] on button "Resultaten" at bounding box center [606, 467] width 499 height 35
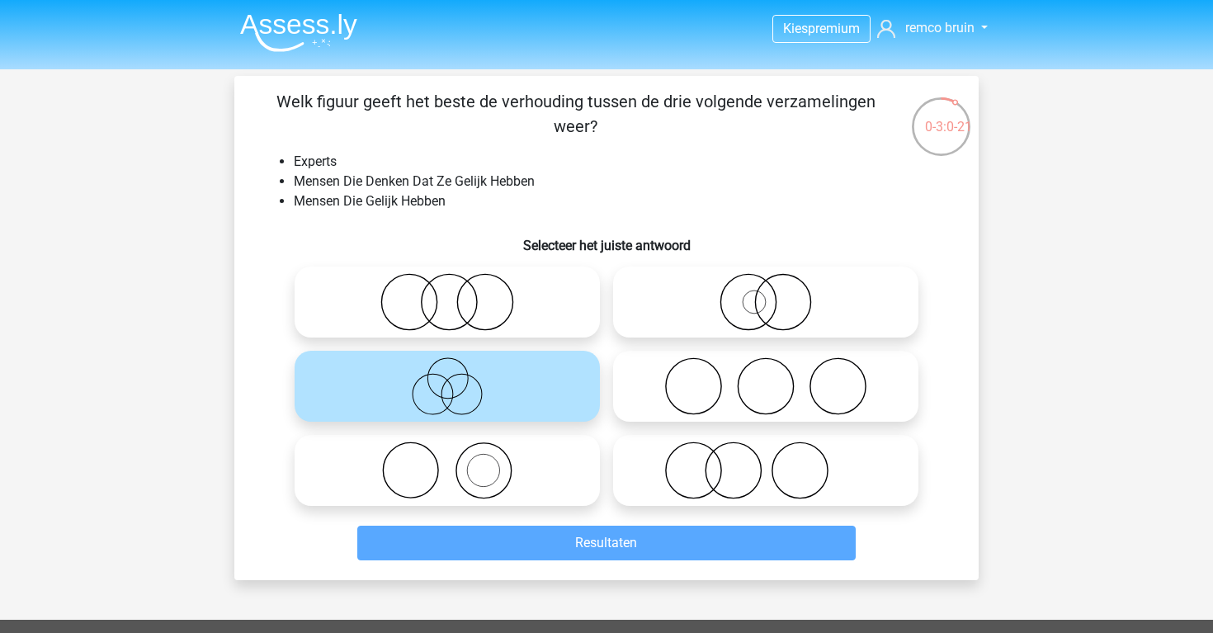
scroll to position [0, 0]
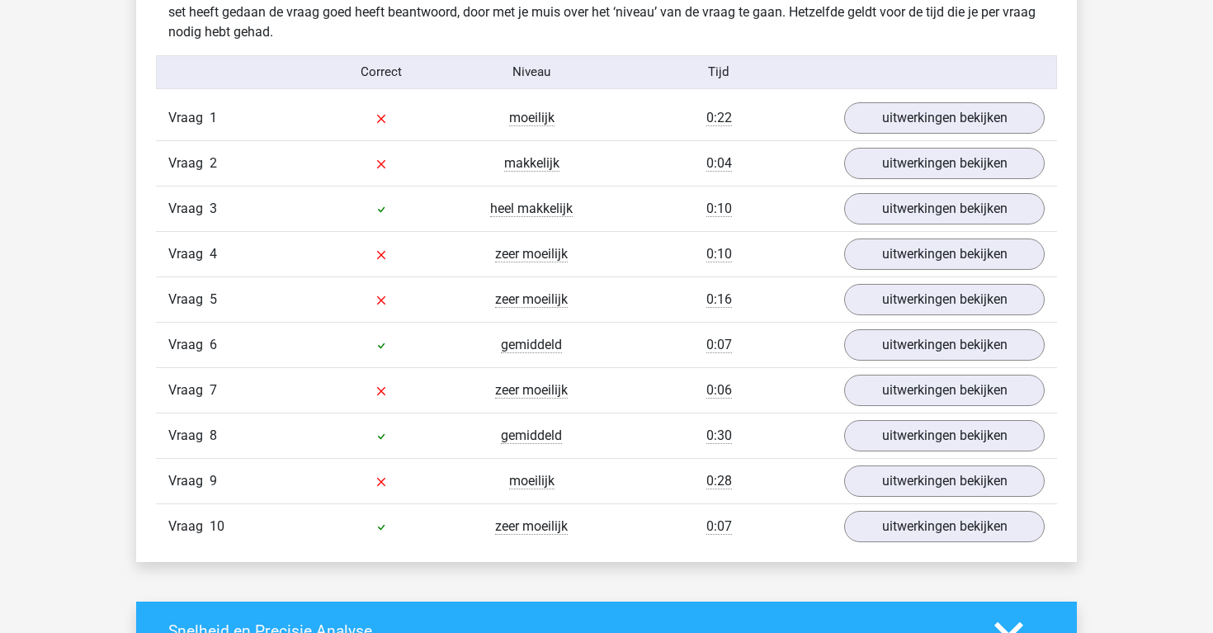
scroll to position [1338, 0]
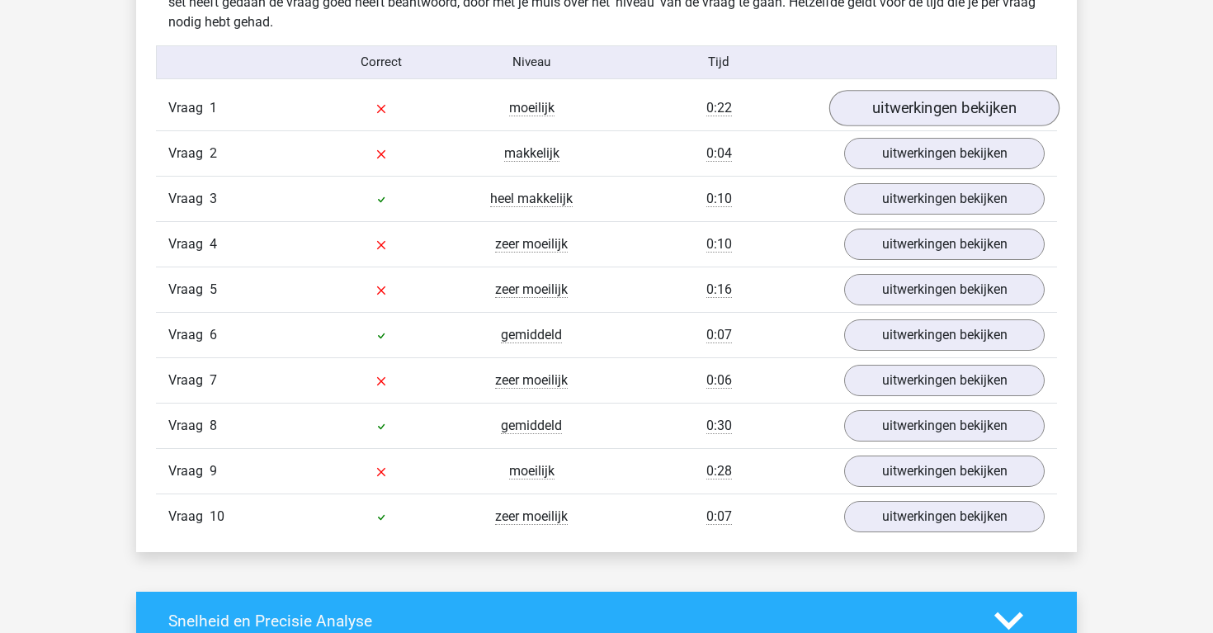
click at [920, 110] on link "uitwerkingen bekijken" at bounding box center [944, 108] width 230 height 36
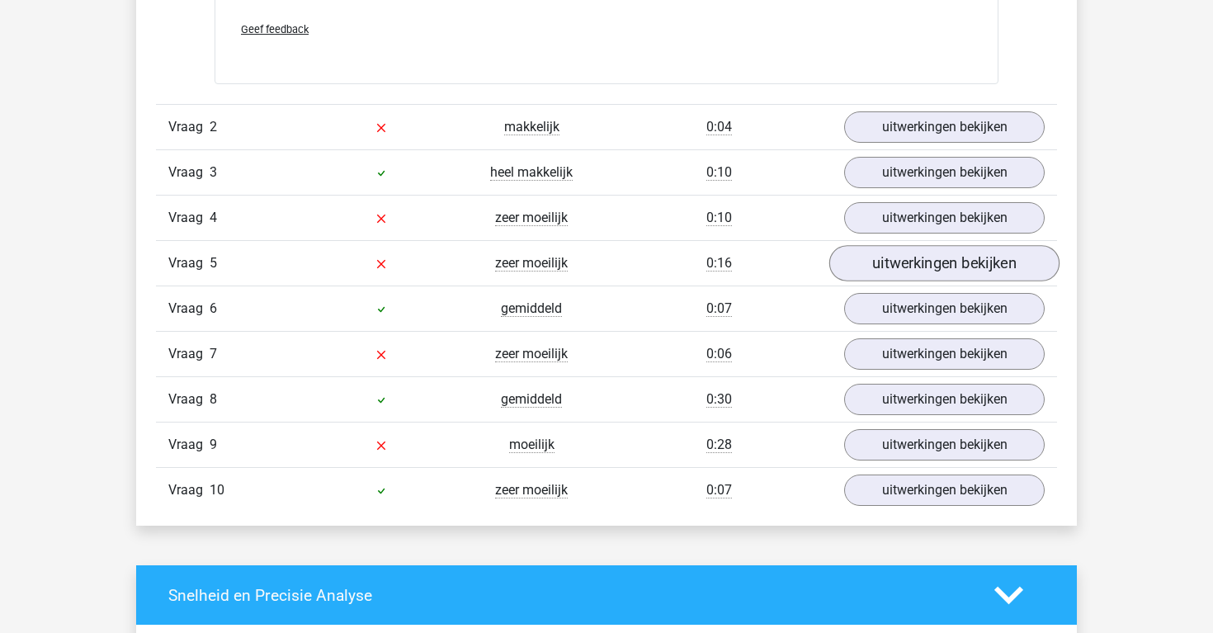
scroll to position [2437, 0]
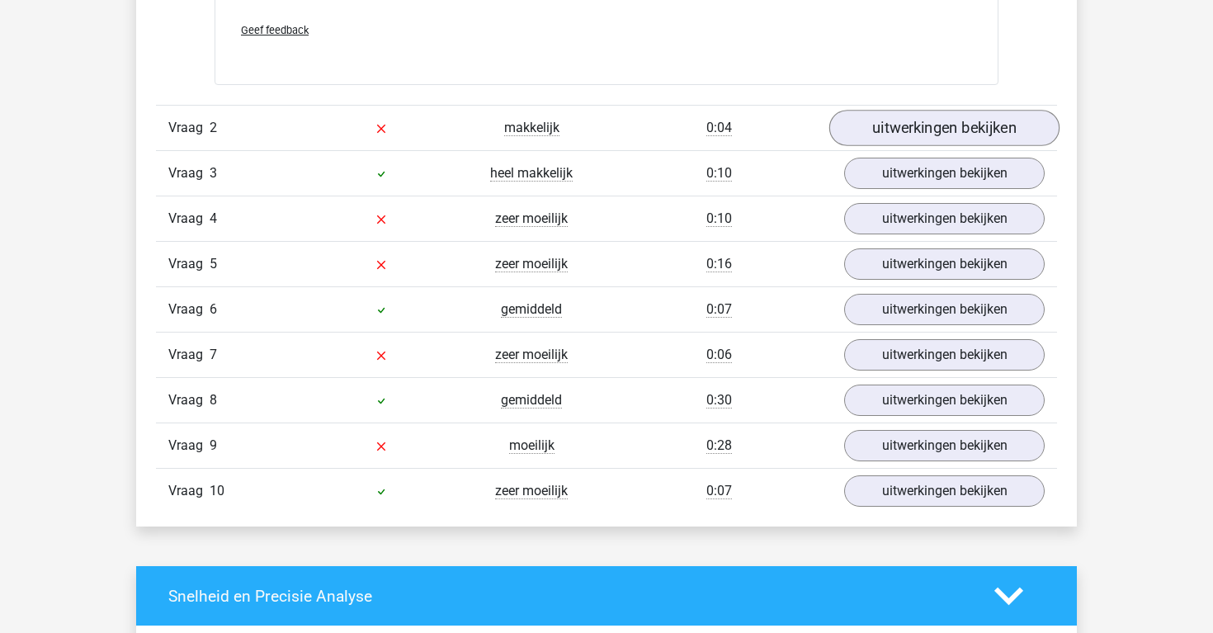
click at [940, 125] on link "uitwerkingen bekijken" at bounding box center [944, 128] width 230 height 36
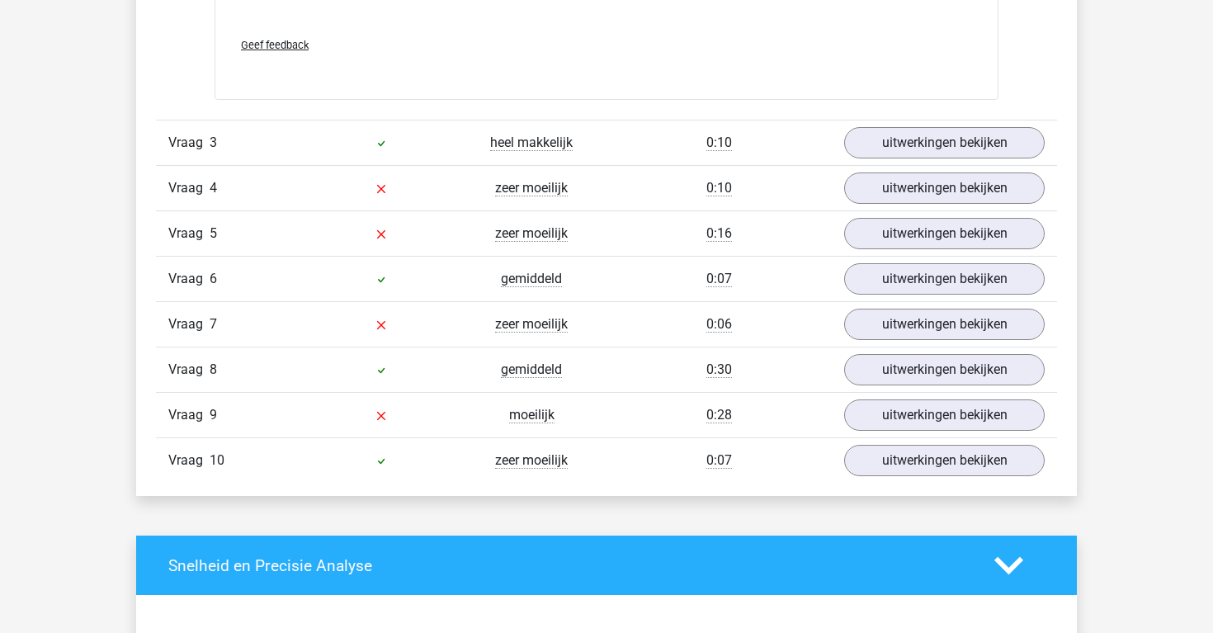
scroll to position [3556, 0]
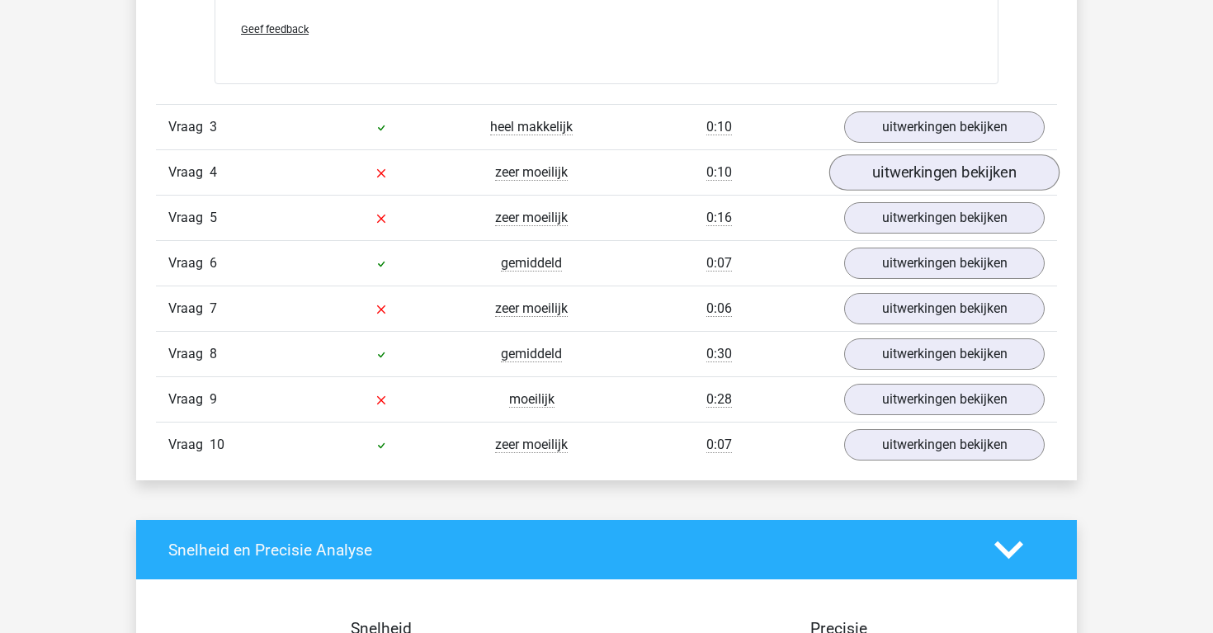
click at [970, 168] on link "uitwerkingen bekijken" at bounding box center [944, 172] width 230 height 36
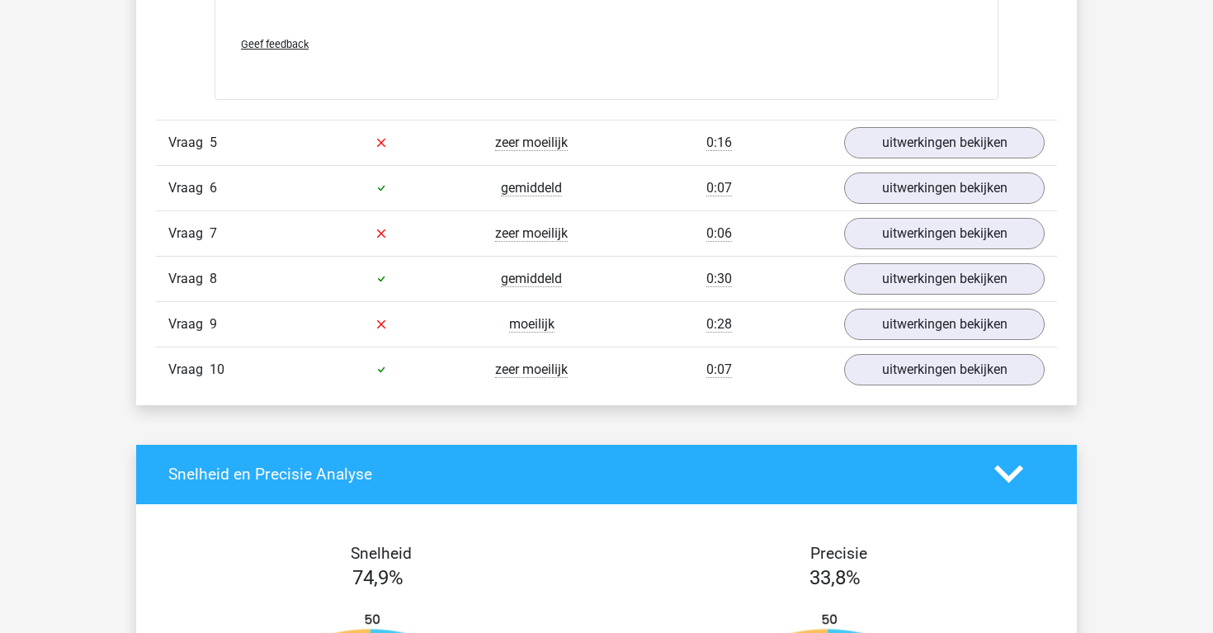
scroll to position [4744, 0]
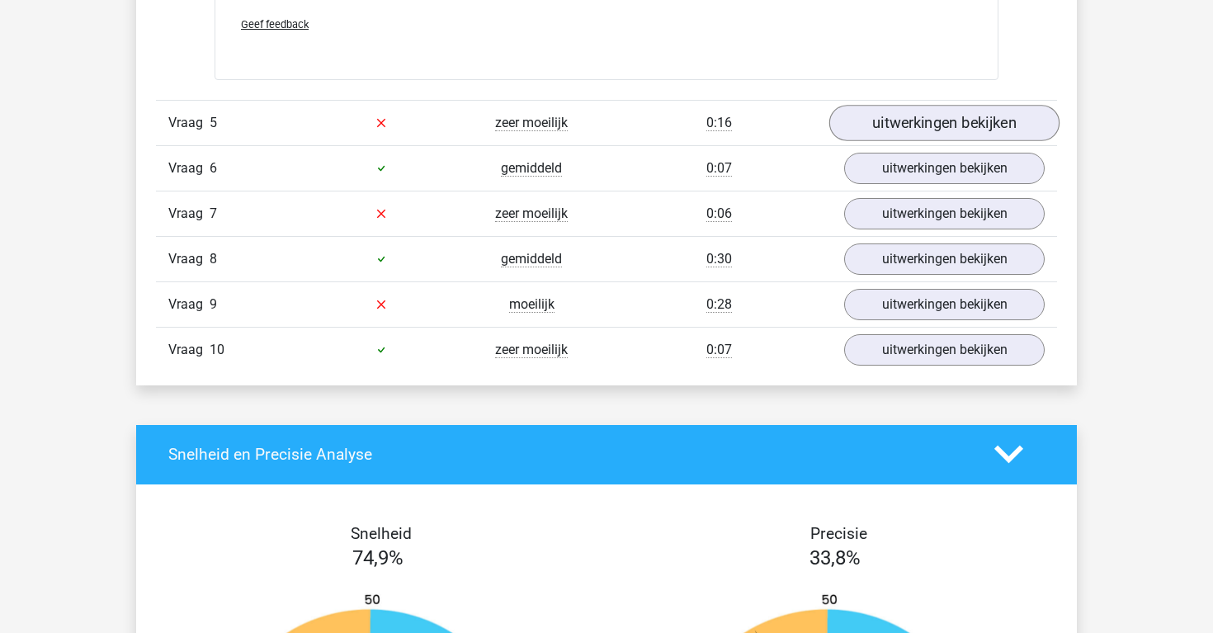
click at [993, 107] on link "uitwerkingen bekijken" at bounding box center [944, 123] width 230 height 36
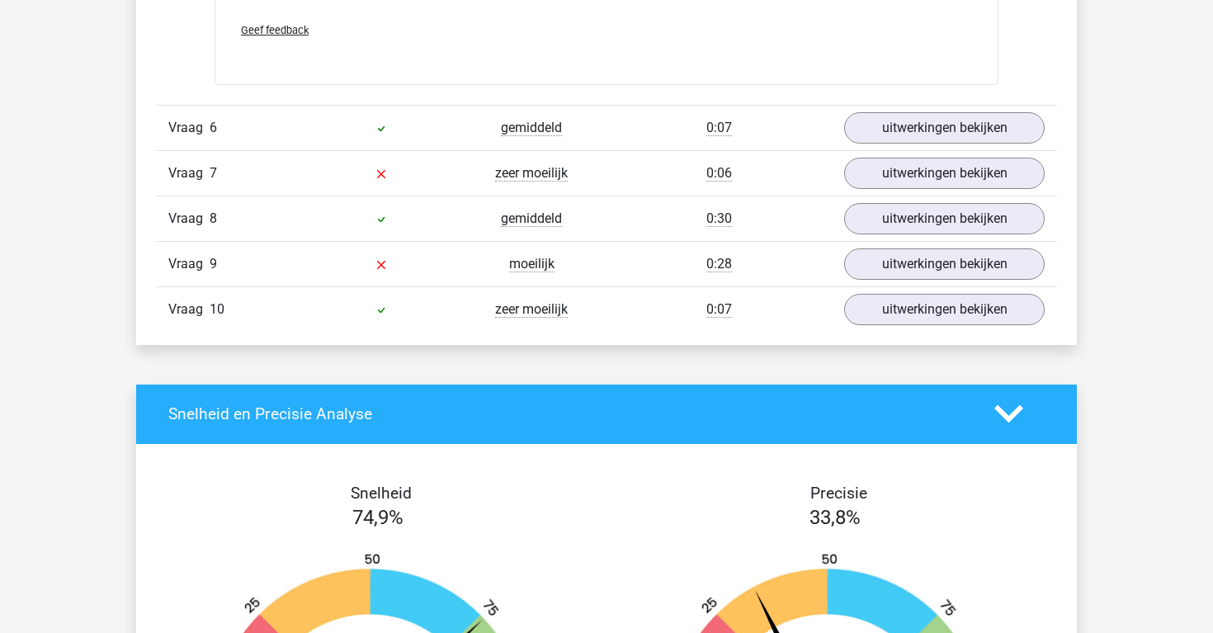
scroll to position [5872, 0]
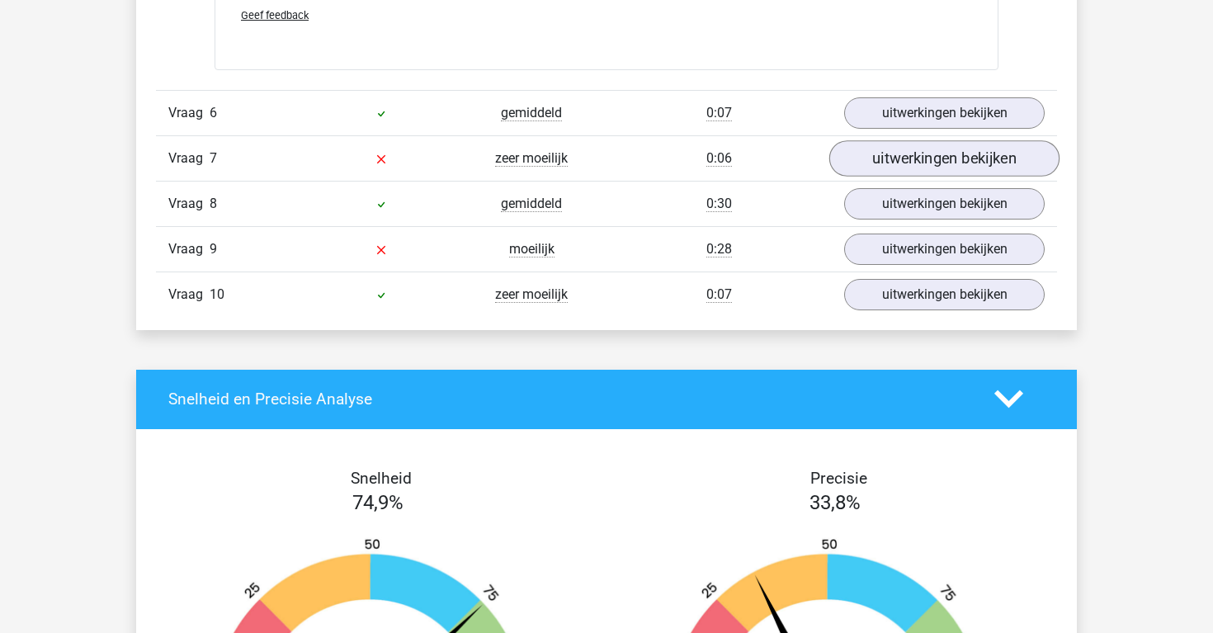
click at [977, 155] on link "uitwerkingen bekijken" at bounding box center [944, 158] width 230 height 36
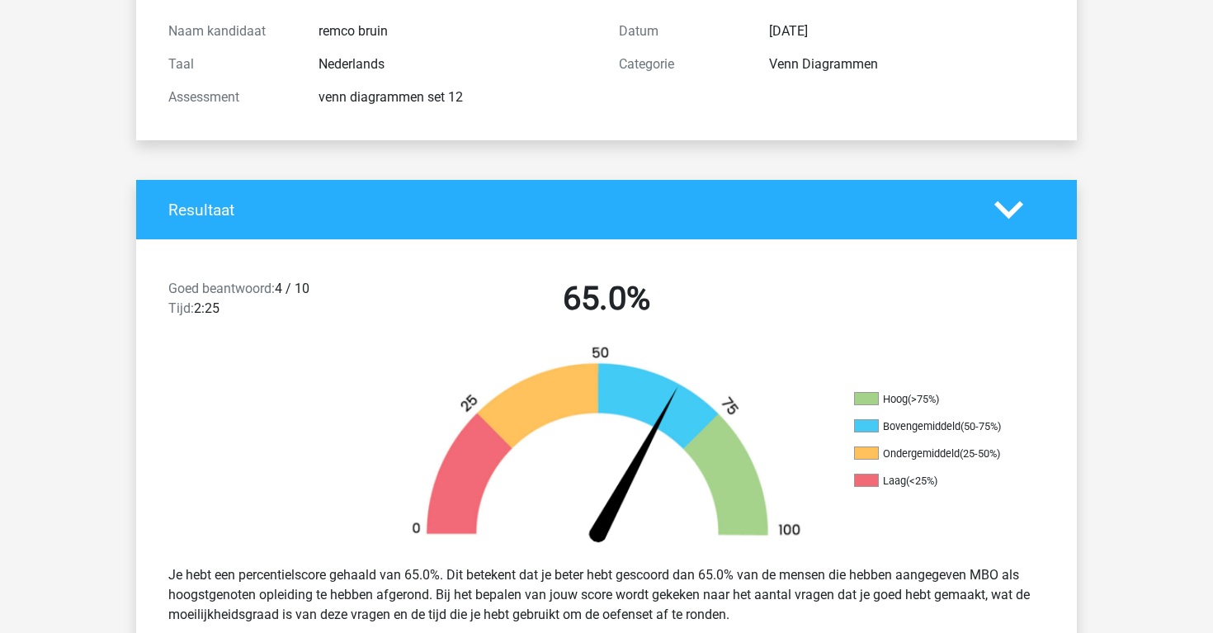
scroll to position [182, 0]
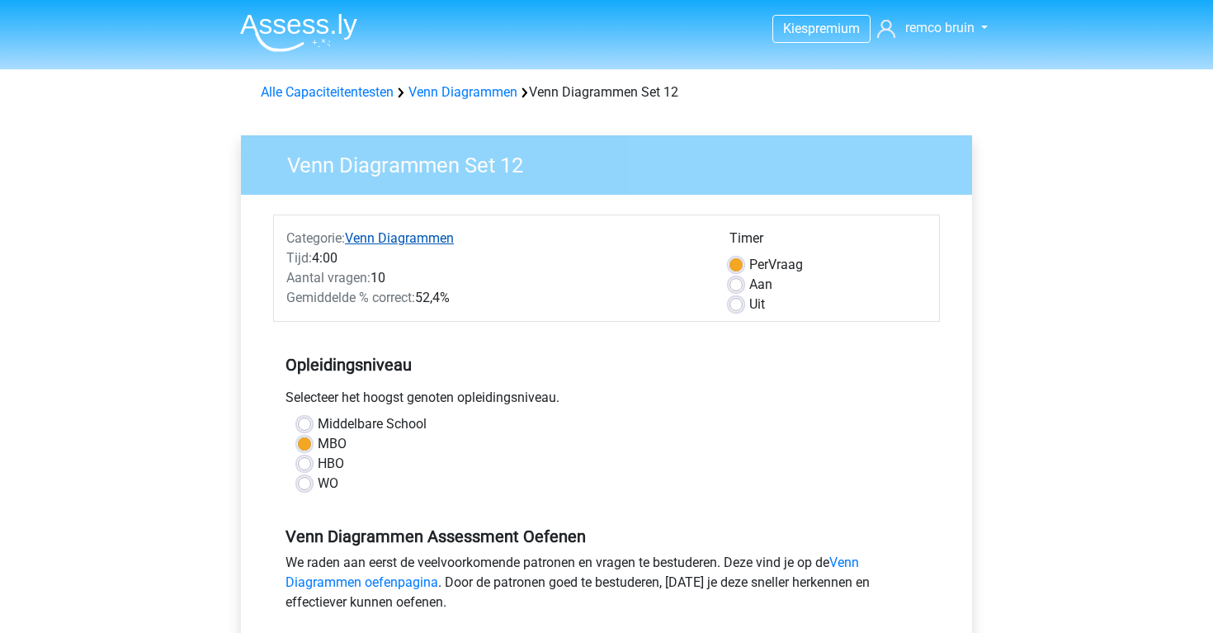
click at [399, 241] on link "Venn Diagrammen" at bounding box center [399, 238] width 109 height 16
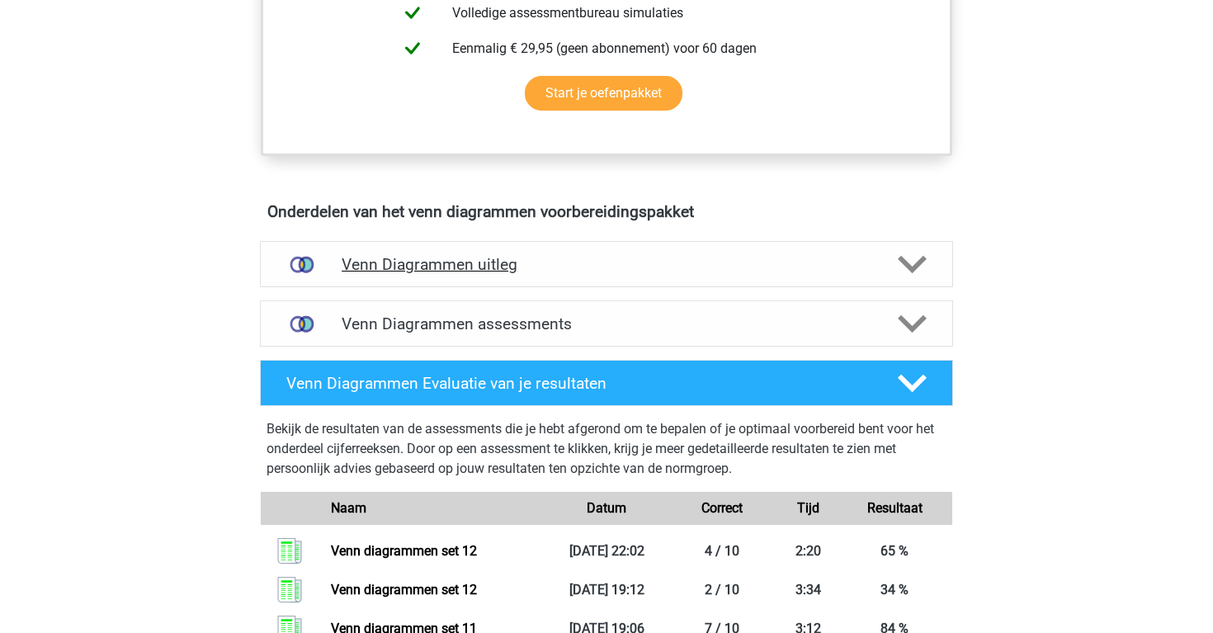
scroll to position [783, 0]
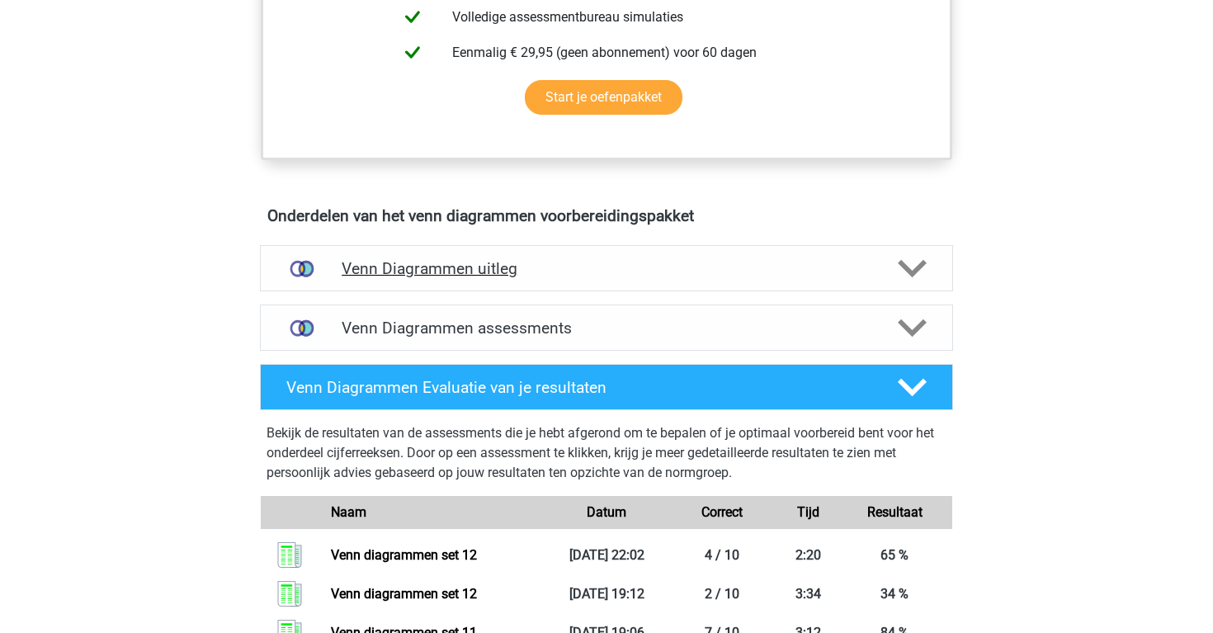
click at [405, 259] on h4 "Venn Diagrammen uitleg" at bounding box center [607, 268] width 530 height 19
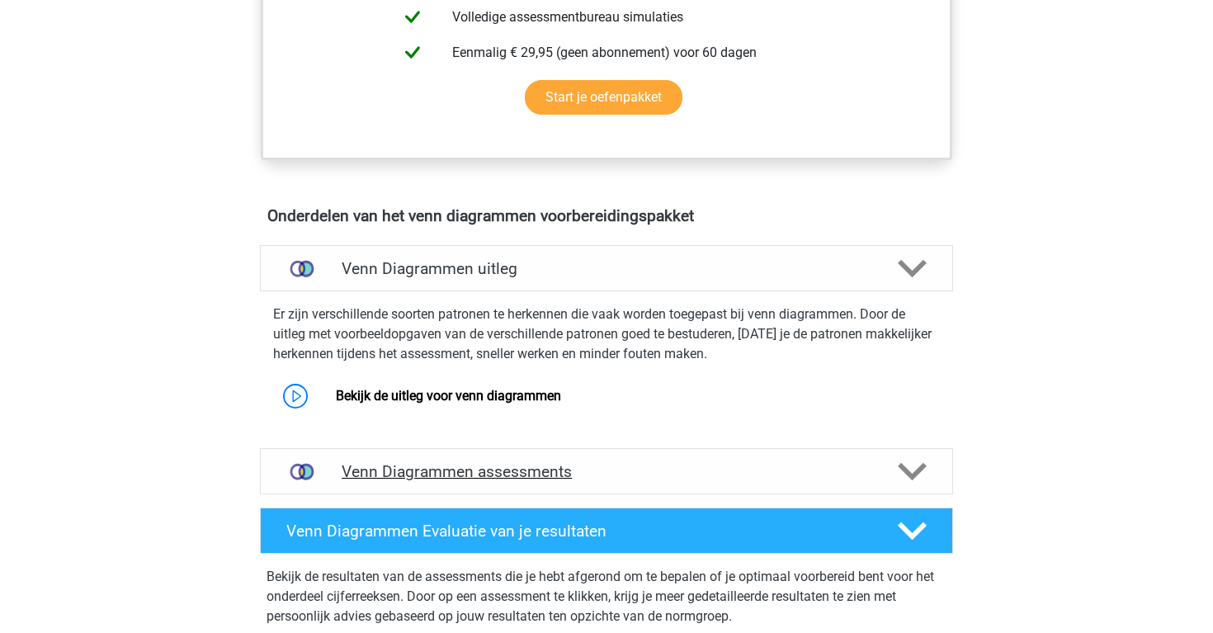
click at [410, 465] on h4 "Venn Diagrammen assessments" at bounding box center [607, 471] width 530 height 19
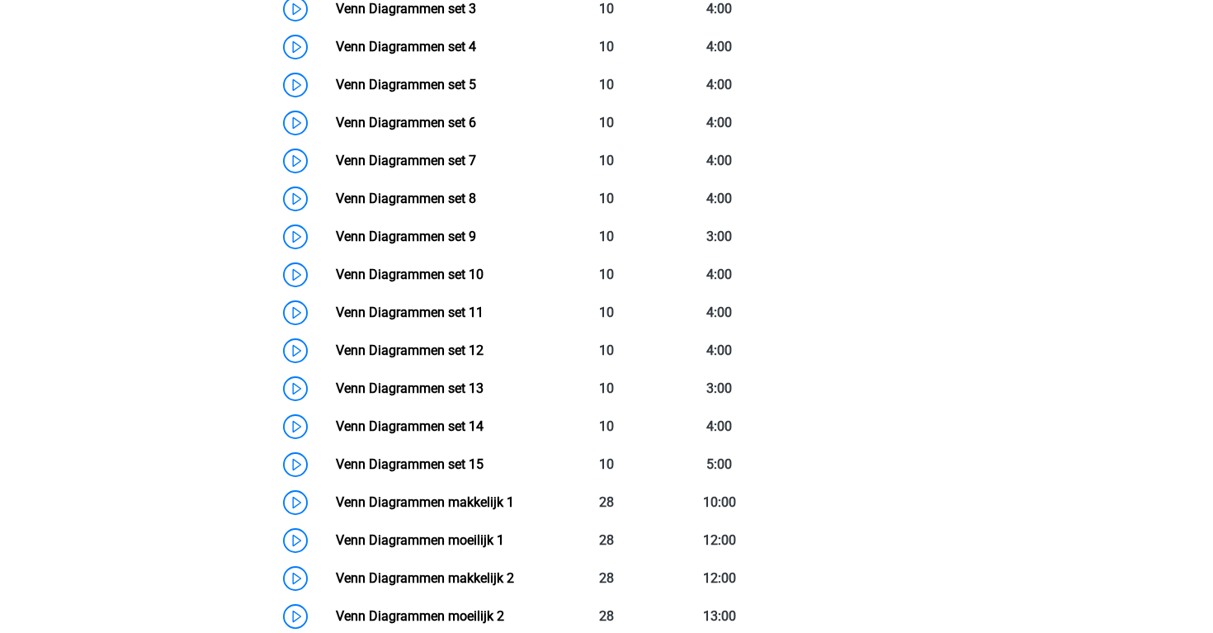
scroll to position [1473, 0]
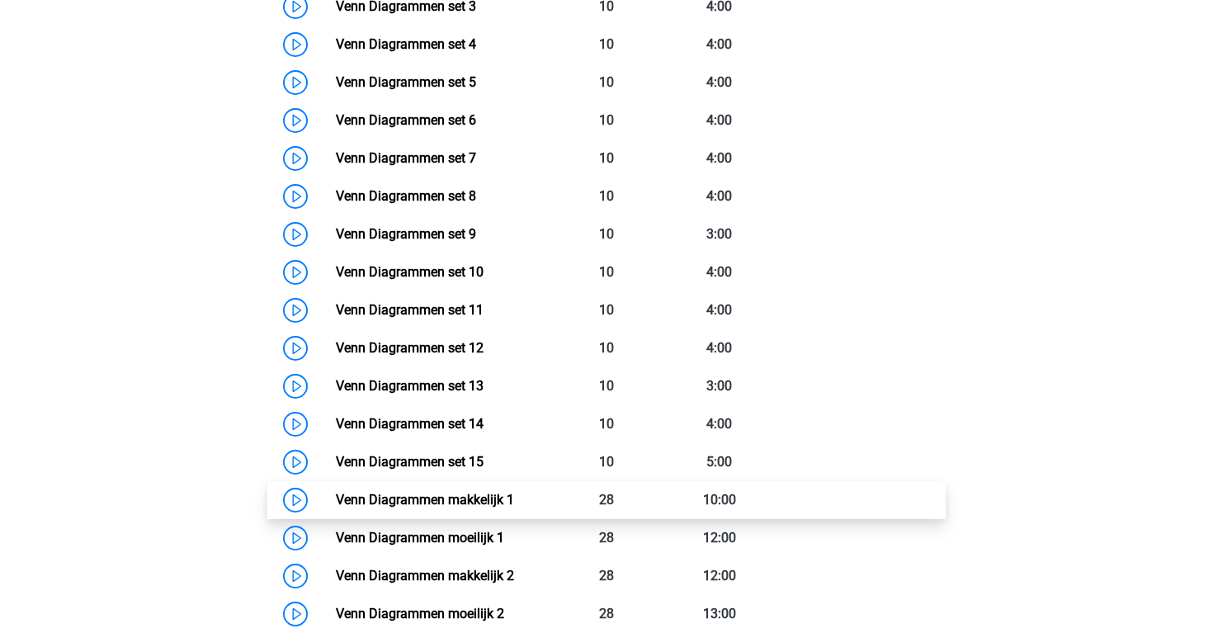
click at [336, 506] on link "Venn Diagrammen makkelijk 1" at bounding box center [425, 500] width 178 height 16
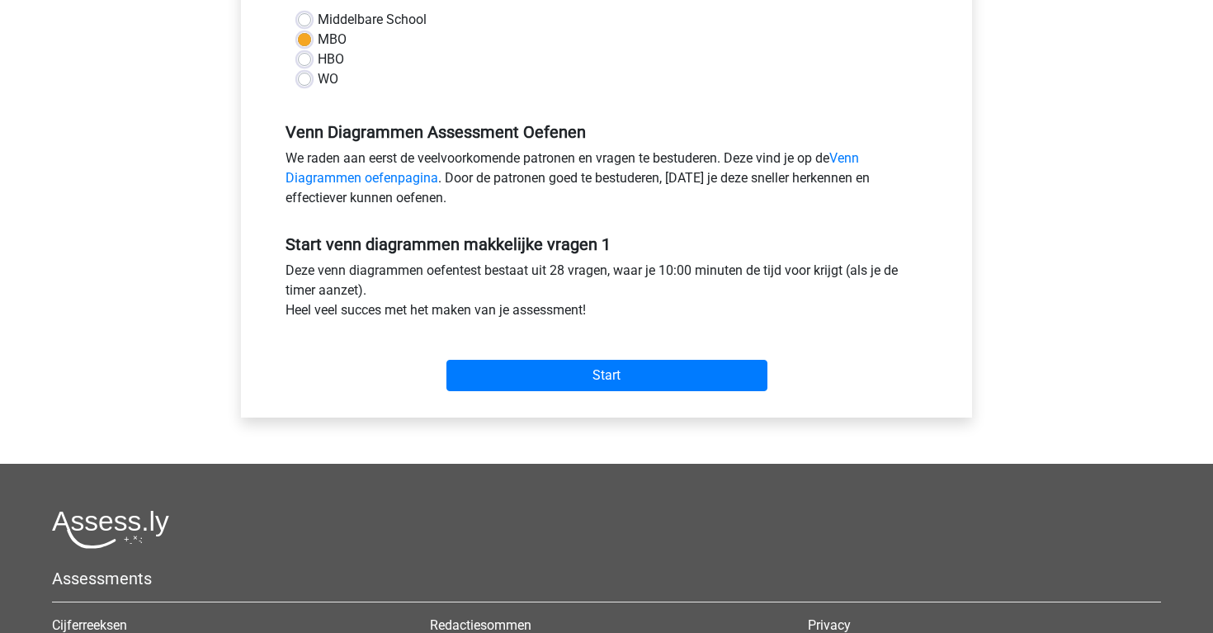
scroll to position [458, 0]
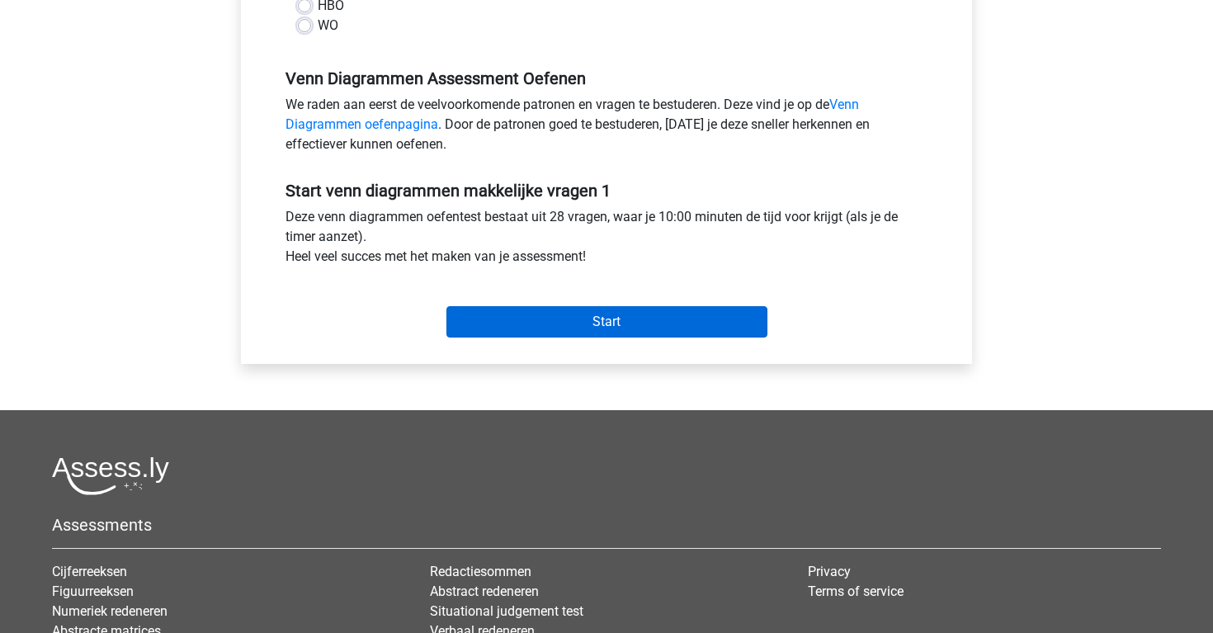
click at [459, 313] on input "Start" at bounding box center [606, 321] width 321 height 31
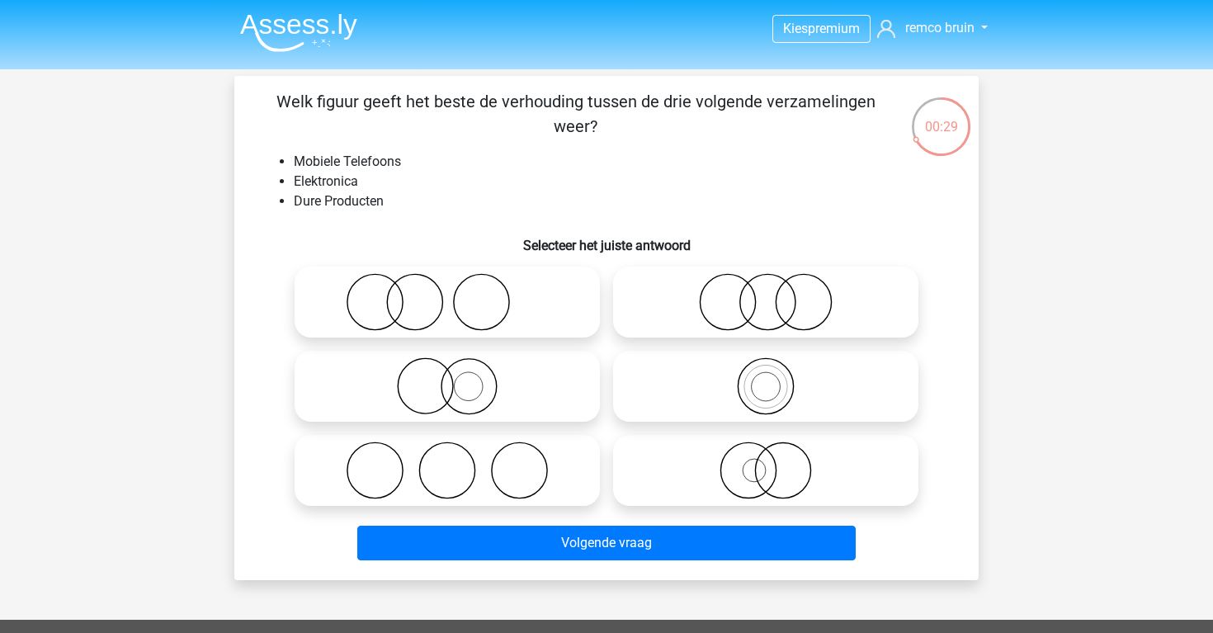
click at [488, 301] on icon at bounding box center [447, 302] width 292 height 58
click at [458, 294] on input "radio" at bounding box center [452, 288] width 11 height 11
radio input "true"
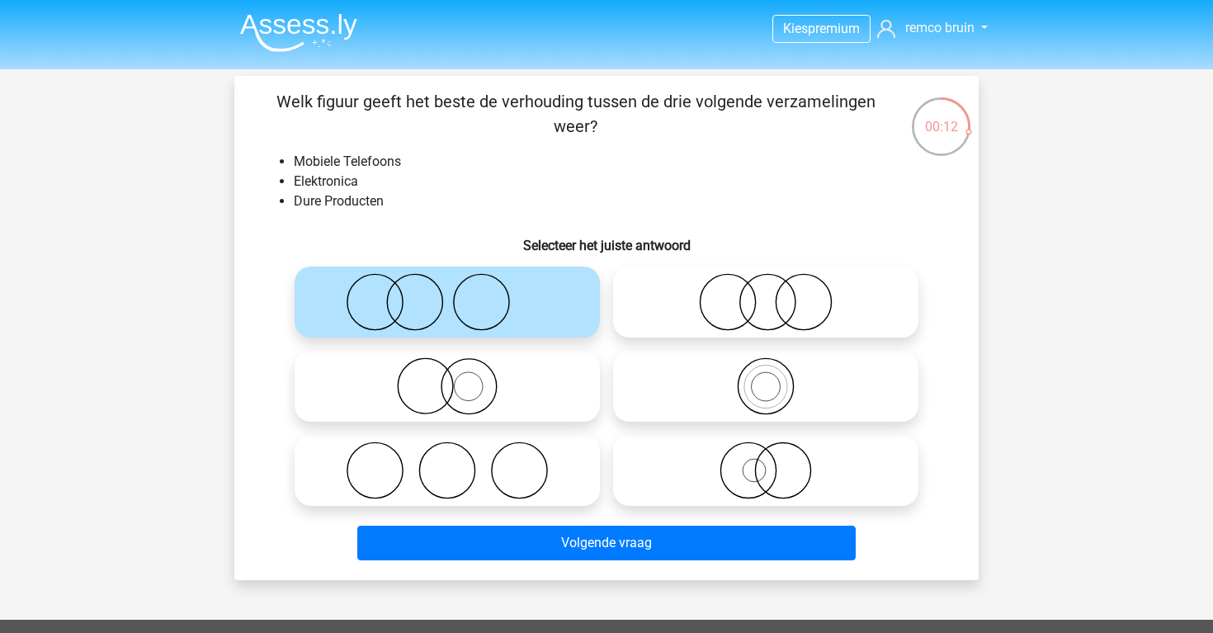
click at [490, 395] on icon at bounding box center [447, 386] width 292 height 58
click at [458, 378] on input "radio" at bounding box center [452, 372] width 11 height 11
radio input "true"
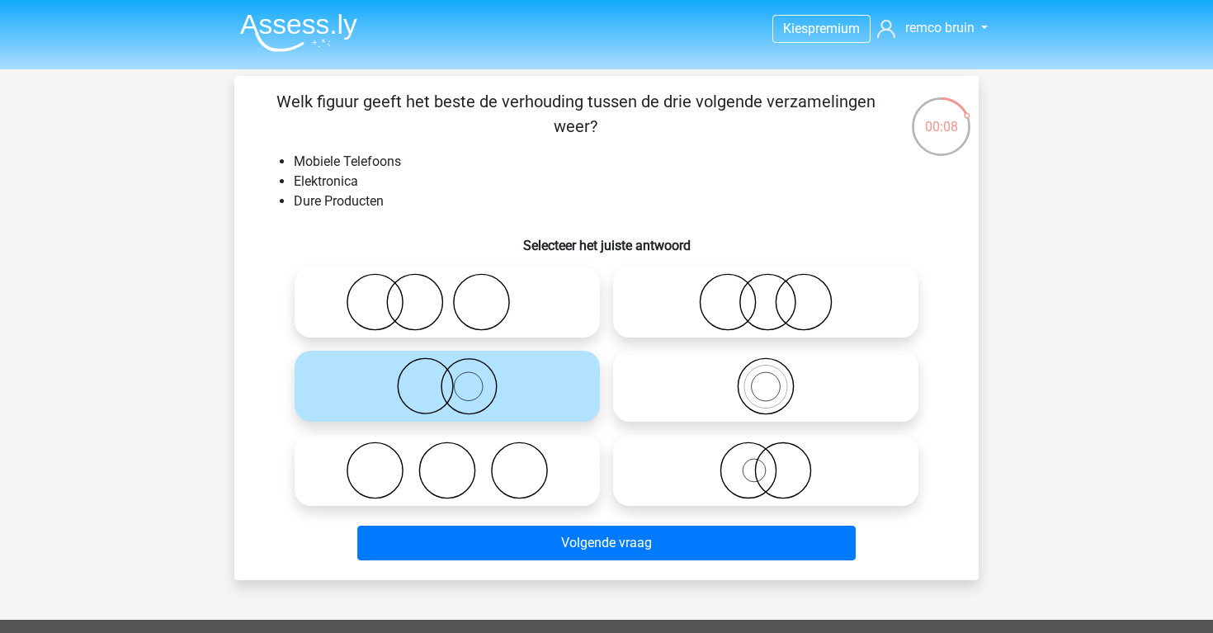
click at [471, 333] on label at bounding box center [447, 302] width 305 height 71
click at [458, 294] on input "radio" at bounding box center [452, 288] width 11 height 11
radio input "true"
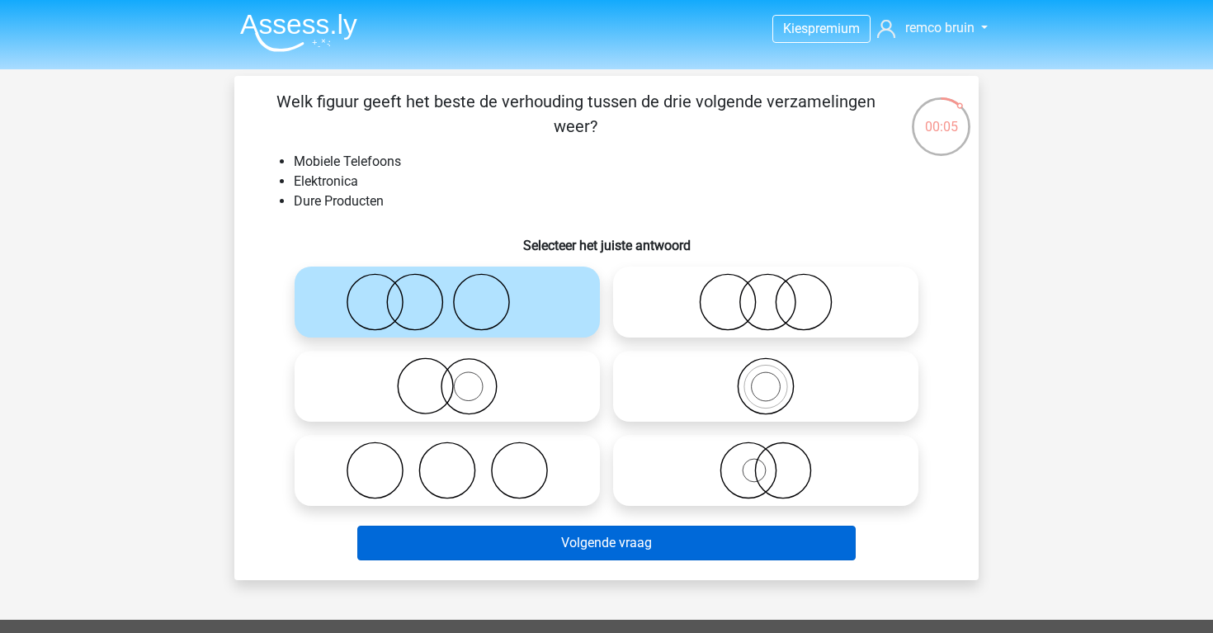
click at [598, 535] on button "Volgende vraag" at bounding box center [606, 543] width 499 height 35
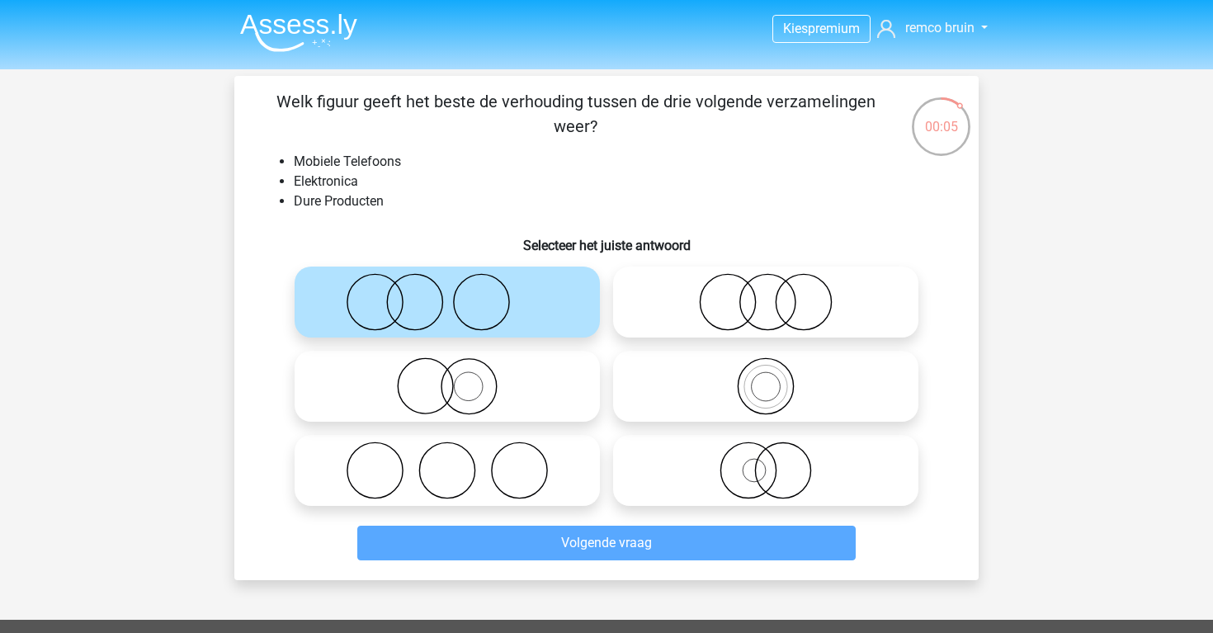
scroll to position [76, 0]
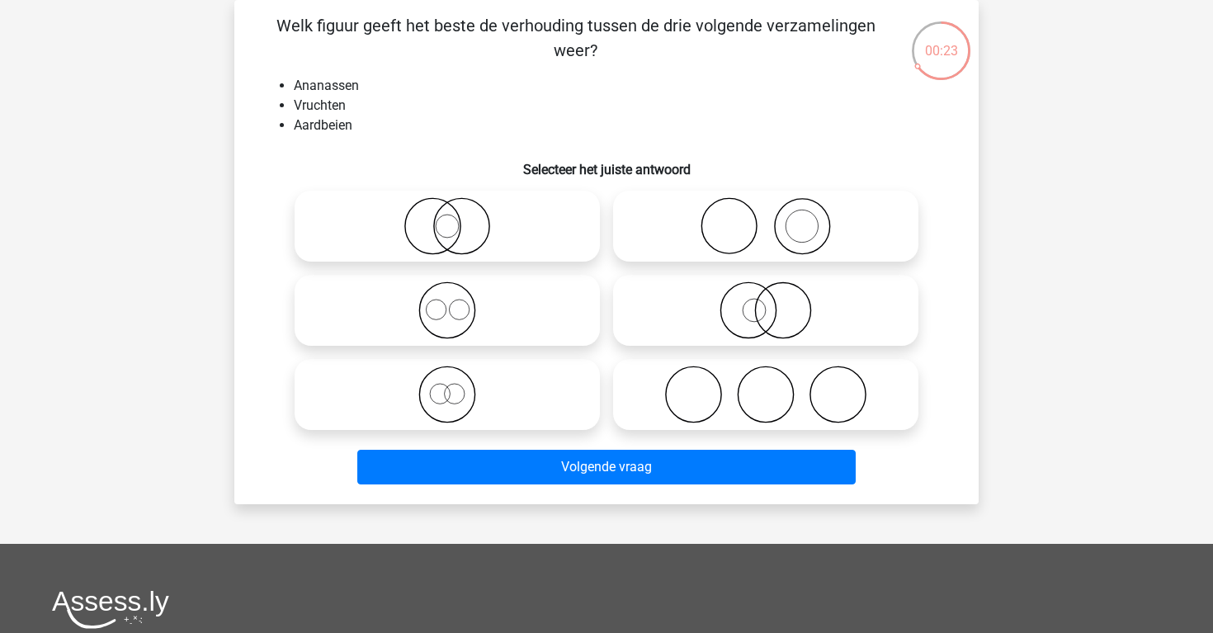
click at [658, 389] on icon at bounding box center [766, 395] width 292 height 58
click at [766, 386] on input "radio" at bounding box center [771, 380] width 11 height 11
radio input "true"
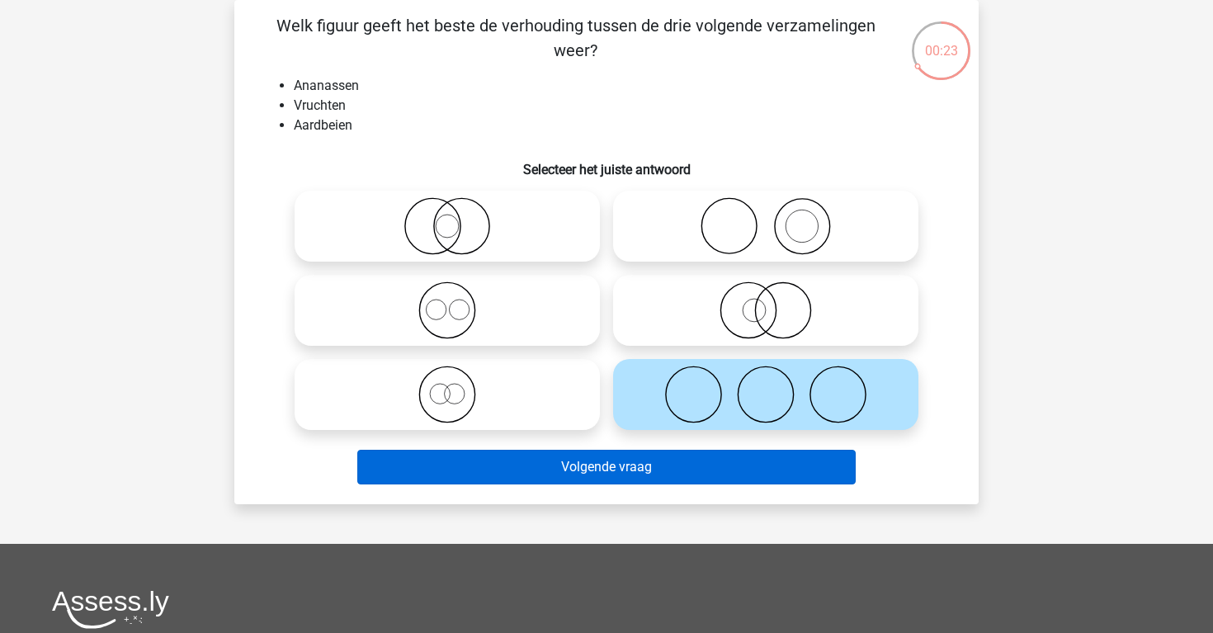
click at [647, 472] on button "Volgende vraag" at bounding box center [606, 467] width 499 height 35
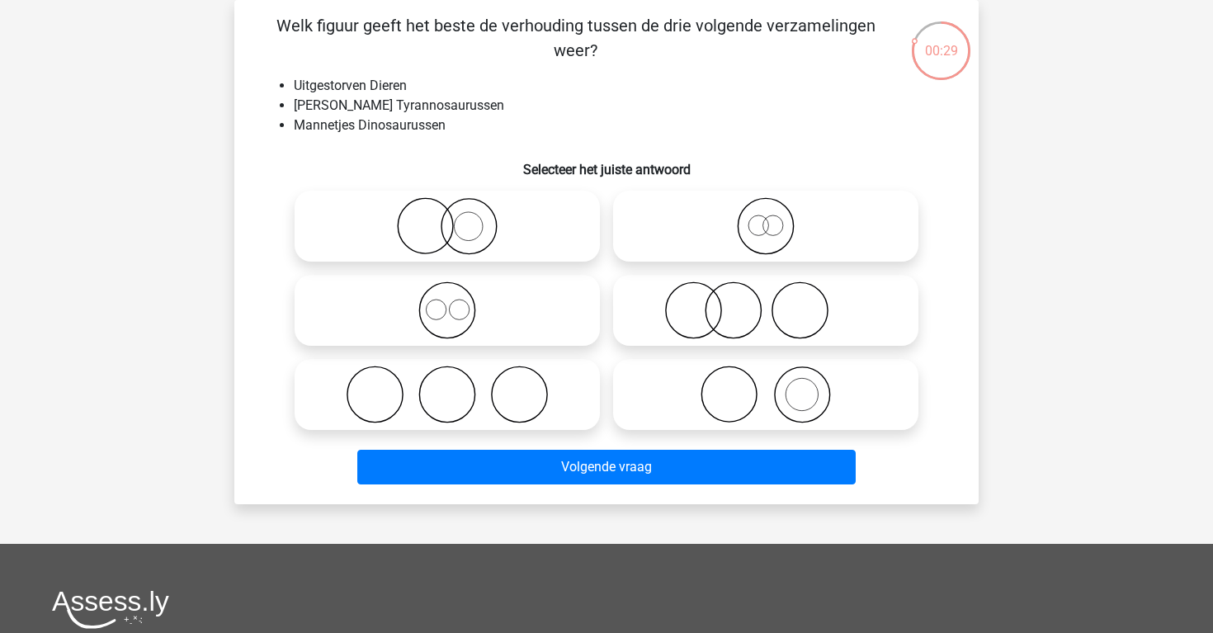
click at [723, 228] on icon at bounding box center [766, 226] width 292 height 58
click at [766, 218] on input "radio" at bounding box center [771, 212] width 11 height 11
radio input "true"
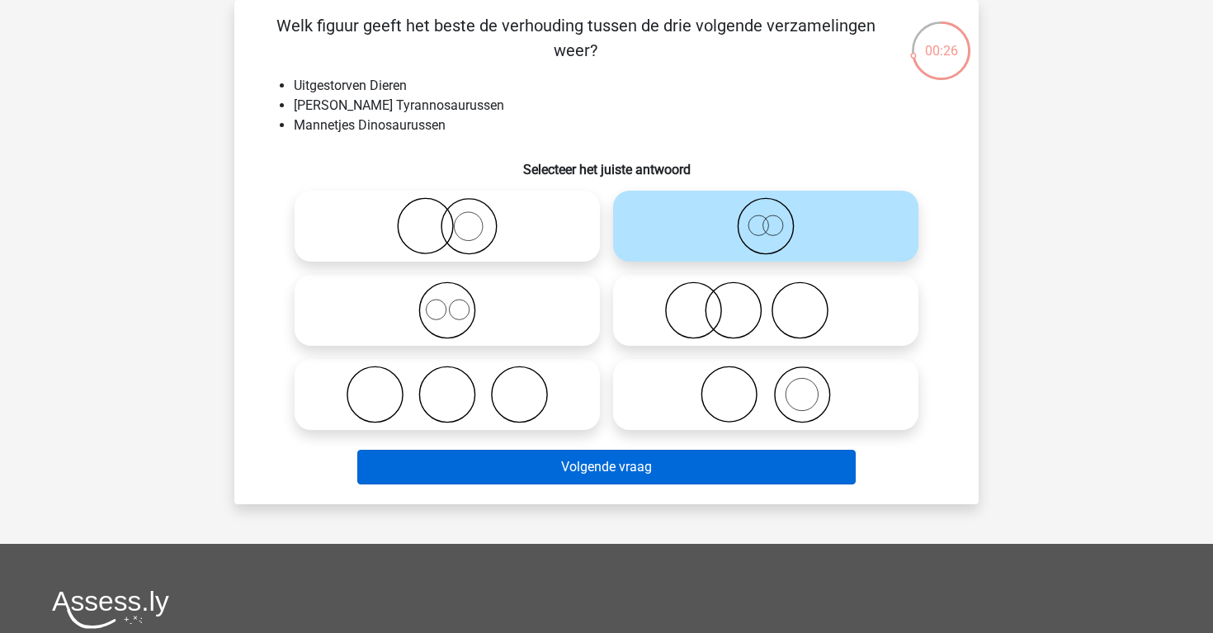
click at [716, 462] on button "Volgende vraag" at bounding box center [606, 467] width 499 height 35
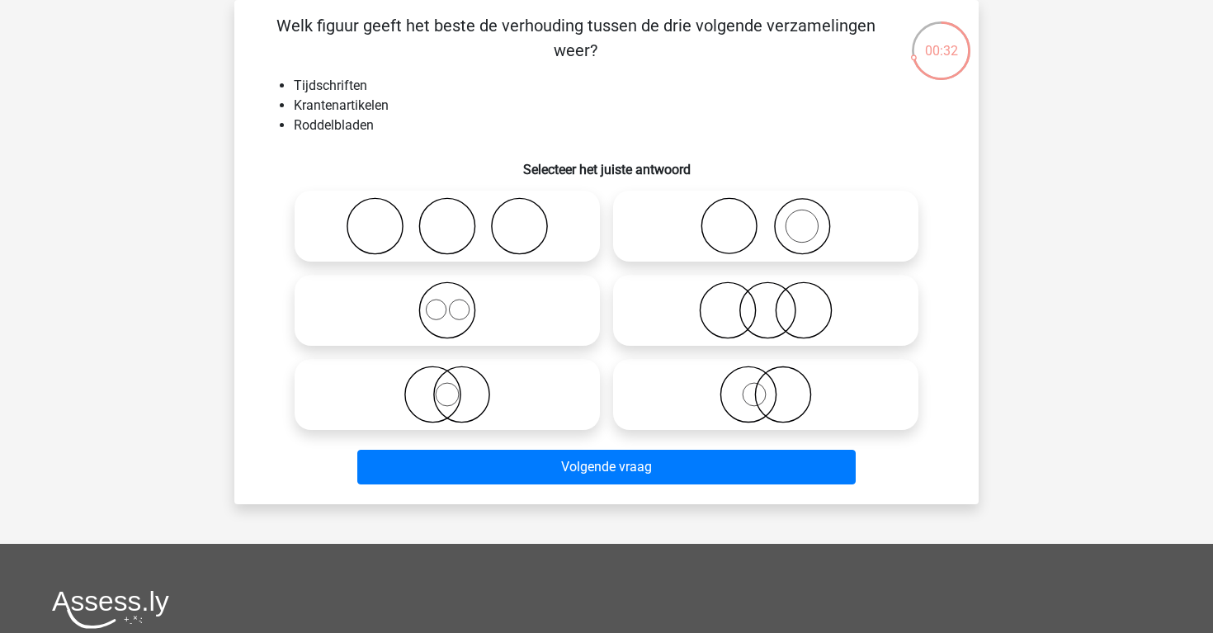
click at [666, 238] on icon at bounding box center [766, 226] width 292 height 58
click at [766, 218] on input "radio" at bounding box center [771, 212] width 11 height 11
radio input "true"
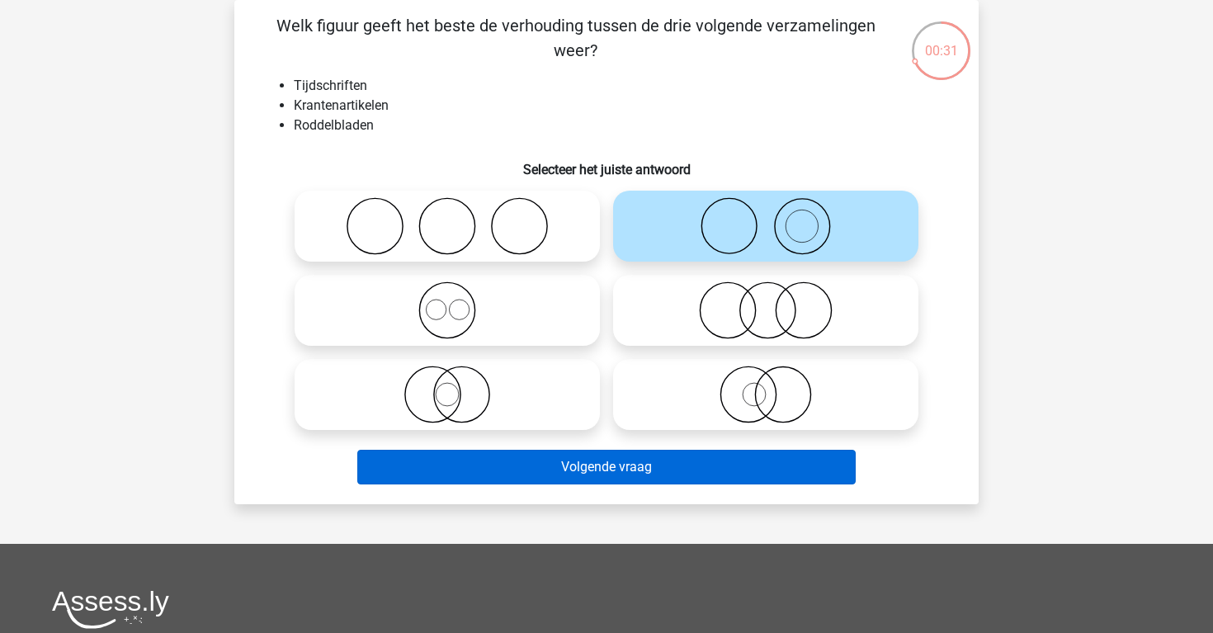
click at [663, 463] on button "Volgende vraag" at bounding box center [606, 467] width 499 height 35
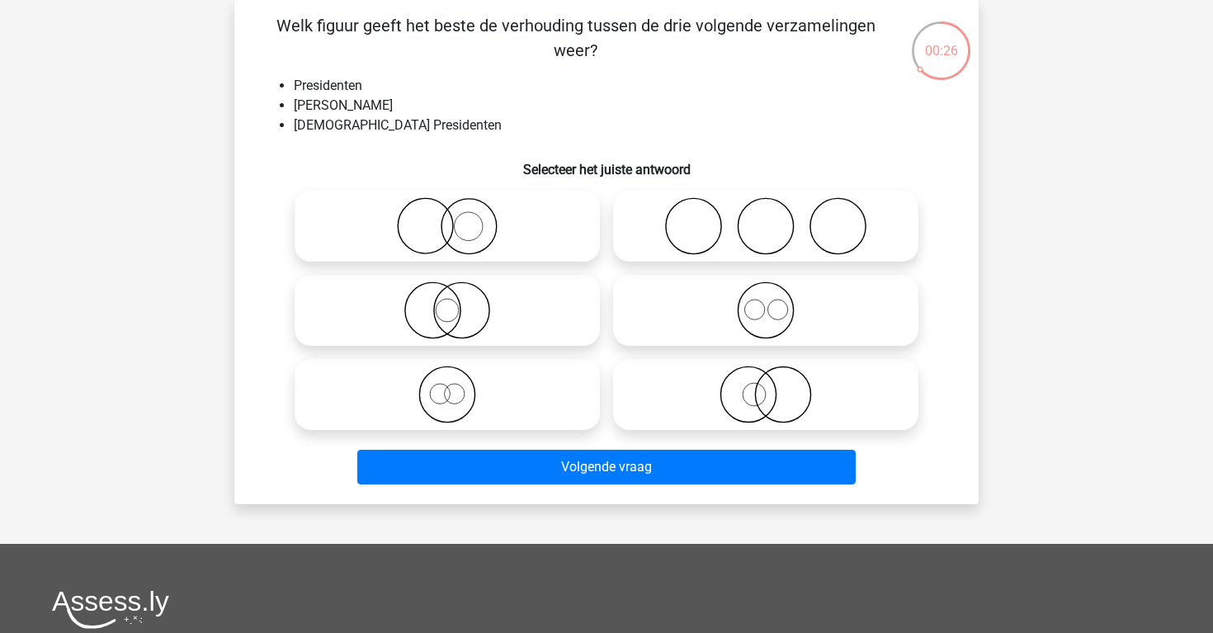
click at [705, 387] on icon at bounding box center [766, 395] width 292 height 58
click at [766, 386] on input "radio" at bounding box center [771, 380] width 11 height 11
radio input "true"
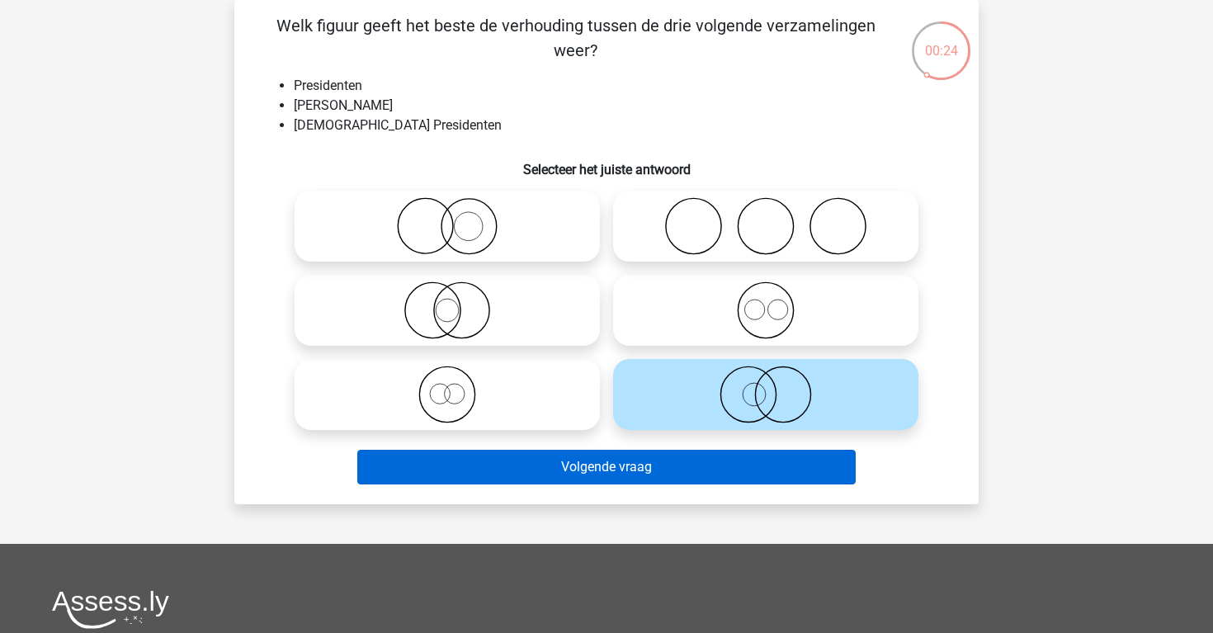
click at [720, 461] on button "Volgende vraag" at bounding box center [606, 467] width 499 height 35
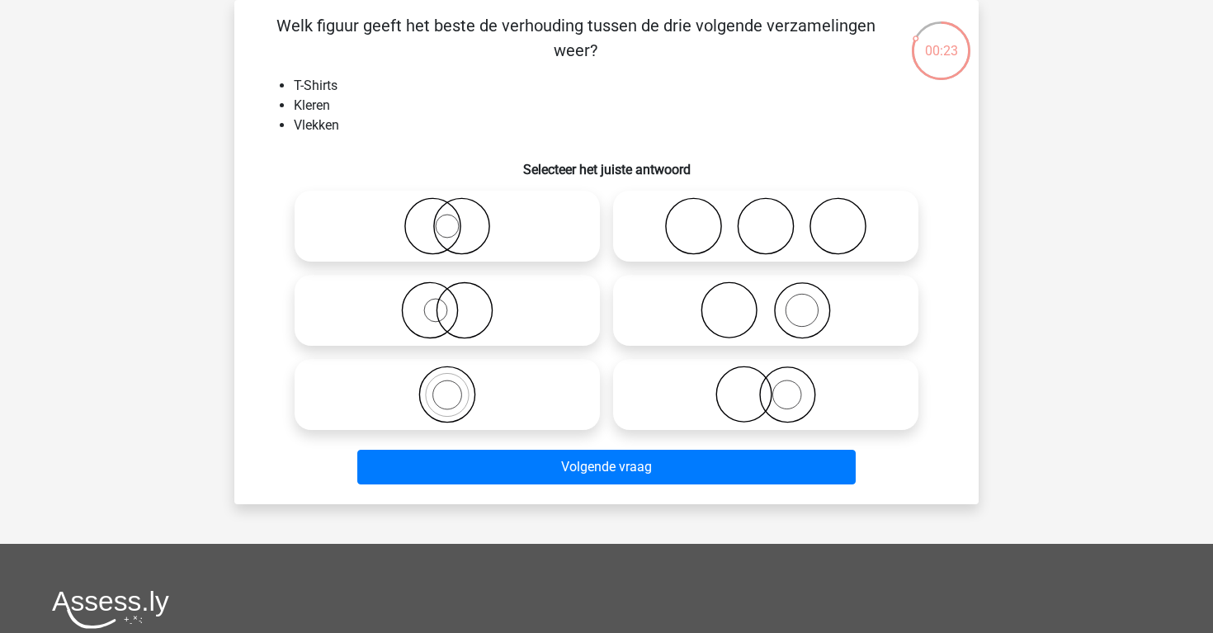
click at [679, 299] on icon at bounding box center [766, 310] width 292 height 58
click at [766, 299] on input "radio" at bounding box center [771, 296] width 11 height 11
radio input "true"
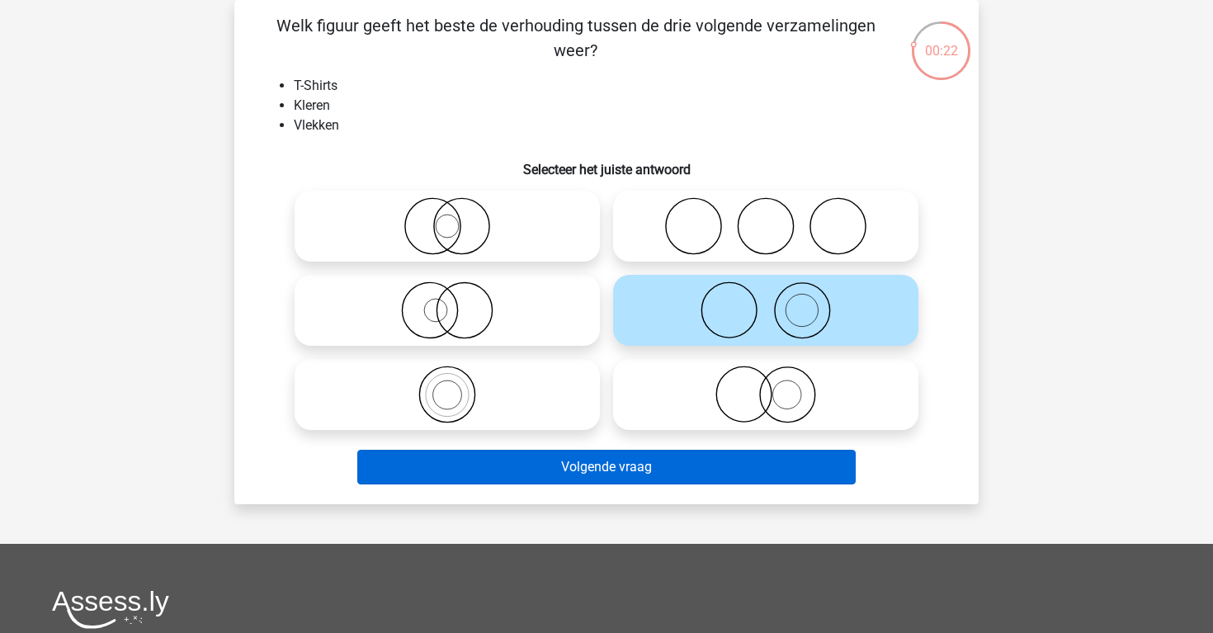
click at [684, 470] on button "Volgende vraag" at bounding box center [606, 467] width 499 height 35
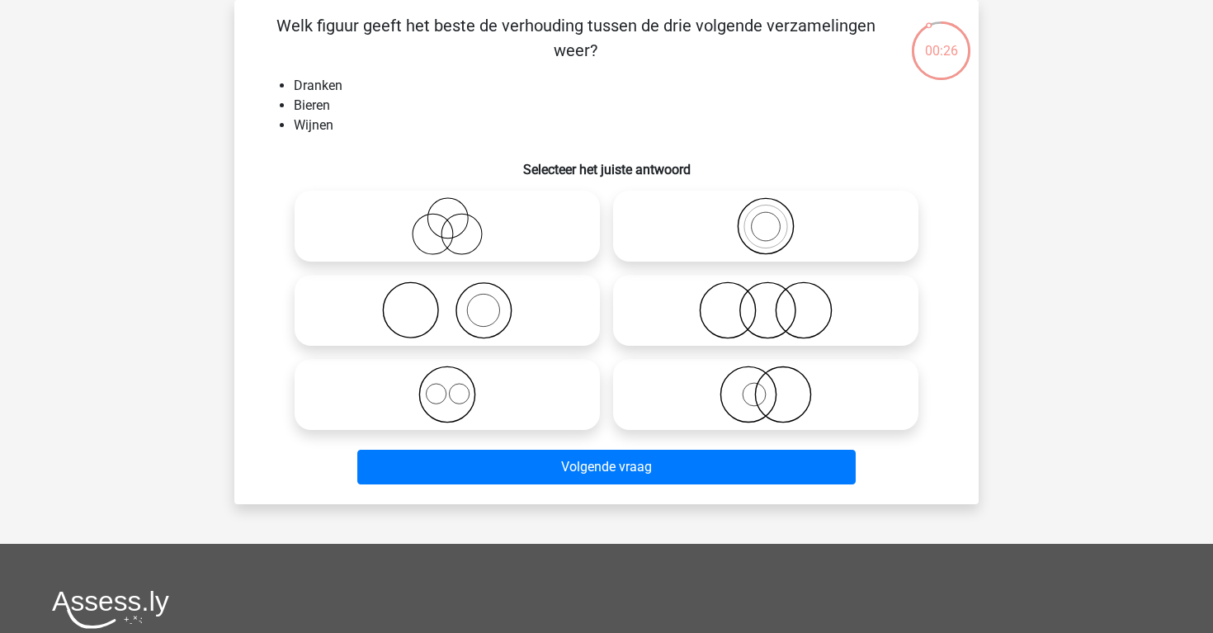
click at [543, 375] on icon at bounding box center [447, 395] width 292 height 58
click at [458, 375] on input "radio" at bounding box center [452, 380] width 11 height 11
radio input "true"
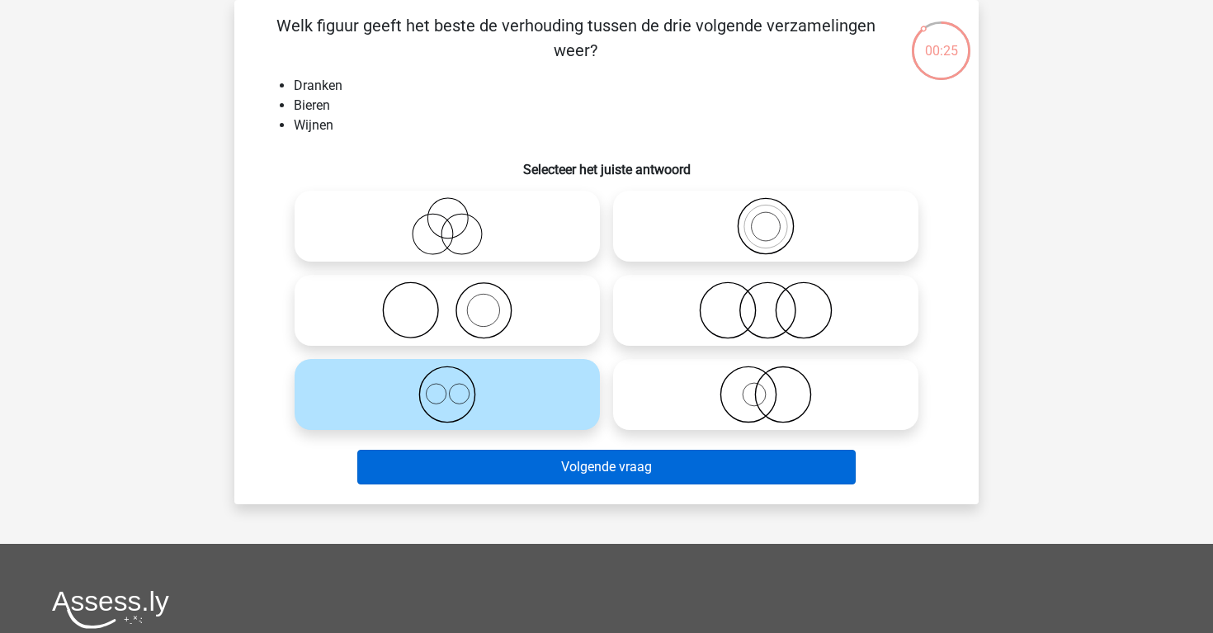
click at [616, 473] on button "Volgende vraag" at bounding box center [606, 467] width 499 height 35
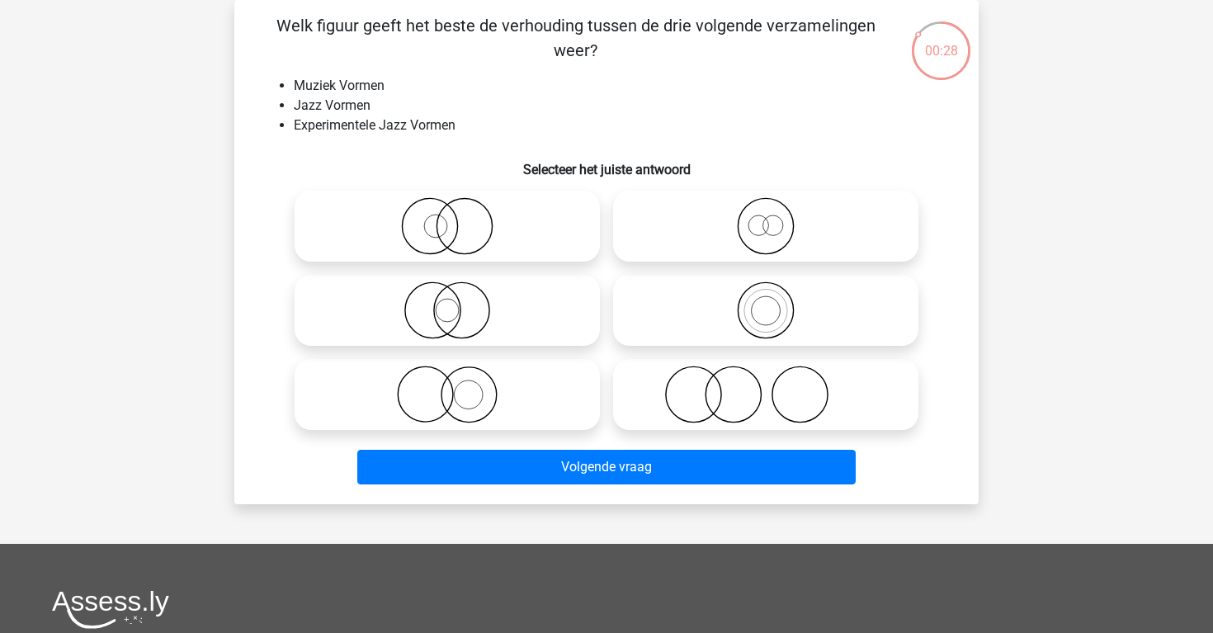
click at [748, 228] on icon at bounding box center [766, 226] width 292 height 58
click at [766, 218] on input "radio" at bounding box center [771, 212] width 11 height 11
radio input "true"
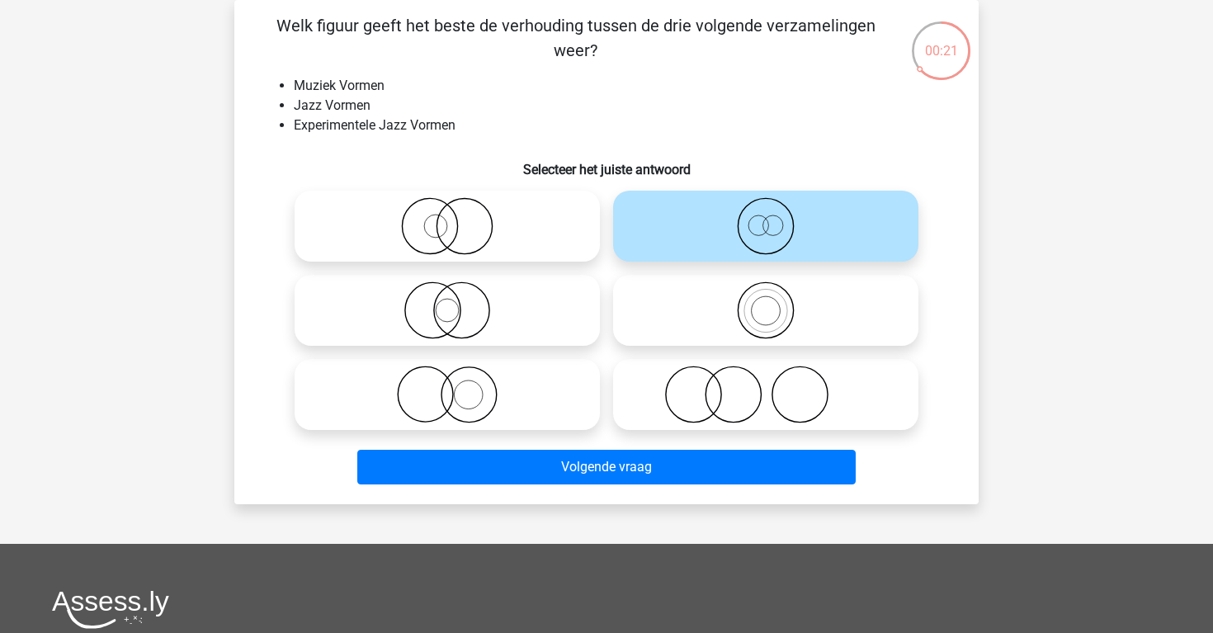
click at [720, 306] on icon at bounding box center [766, 310] width 292 height 58
click at [766, 302] on input "radio" at bounding box center [771, 296] width 11 height 11
radio input "true"
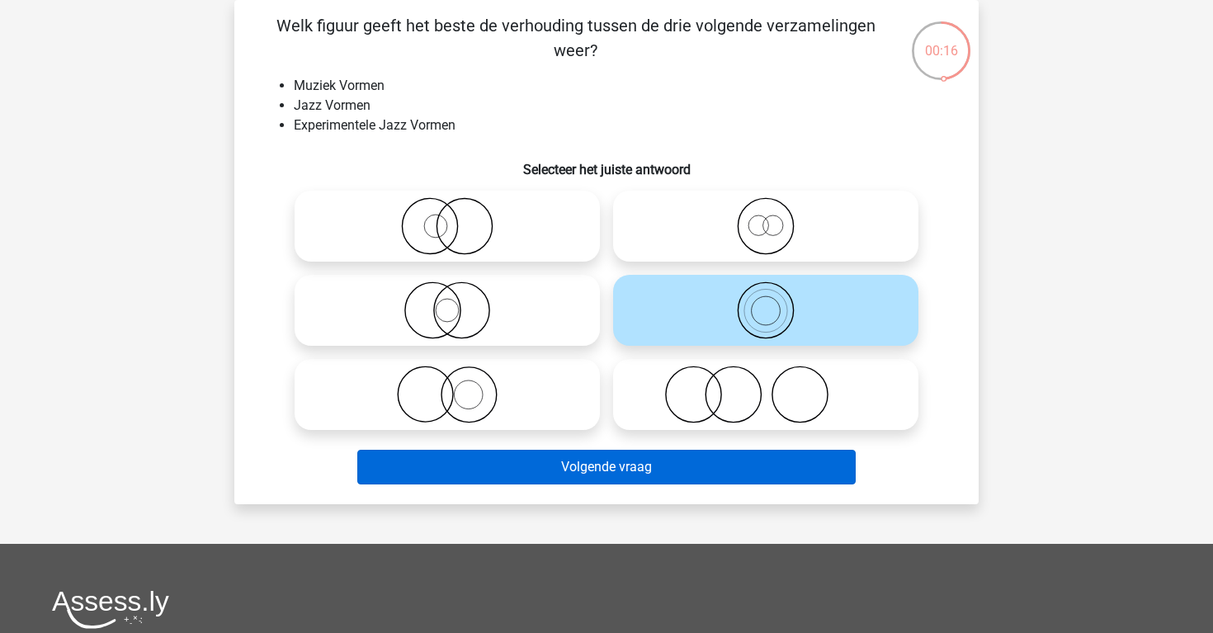
click at [721, 458] on button "Volgende vraag" at bounding box center [606, 467] width 499 height 35
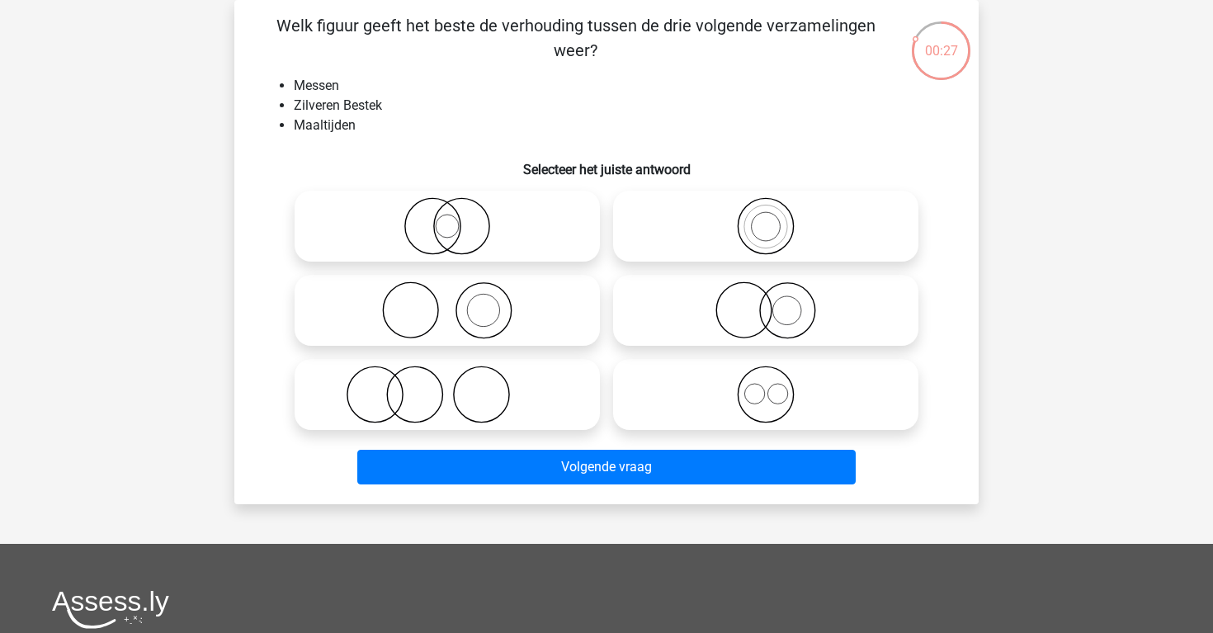
click at [504, 384] on icon at bounding box center [447, 395] width 292 height 58
click at [458, 384] on input "radio" at bounding box center [452, 380] width 11 height 11
radio input "true"
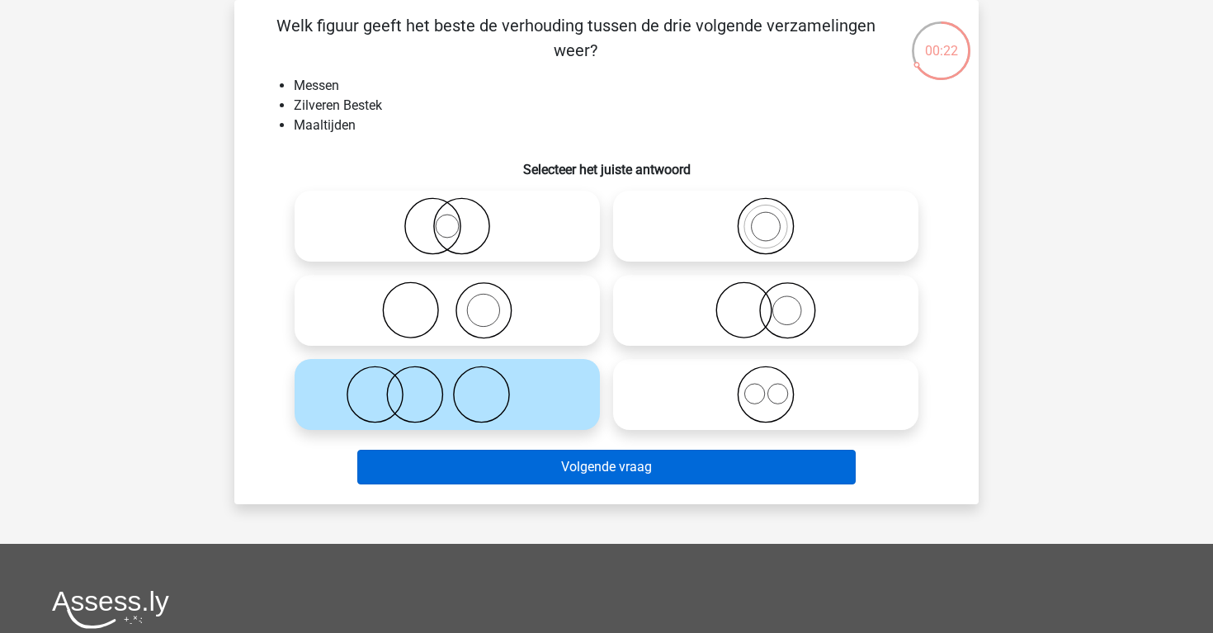
click at [638, 464] on button "Volgende vraag" at bounding box center [606, 467] width 499 height 35
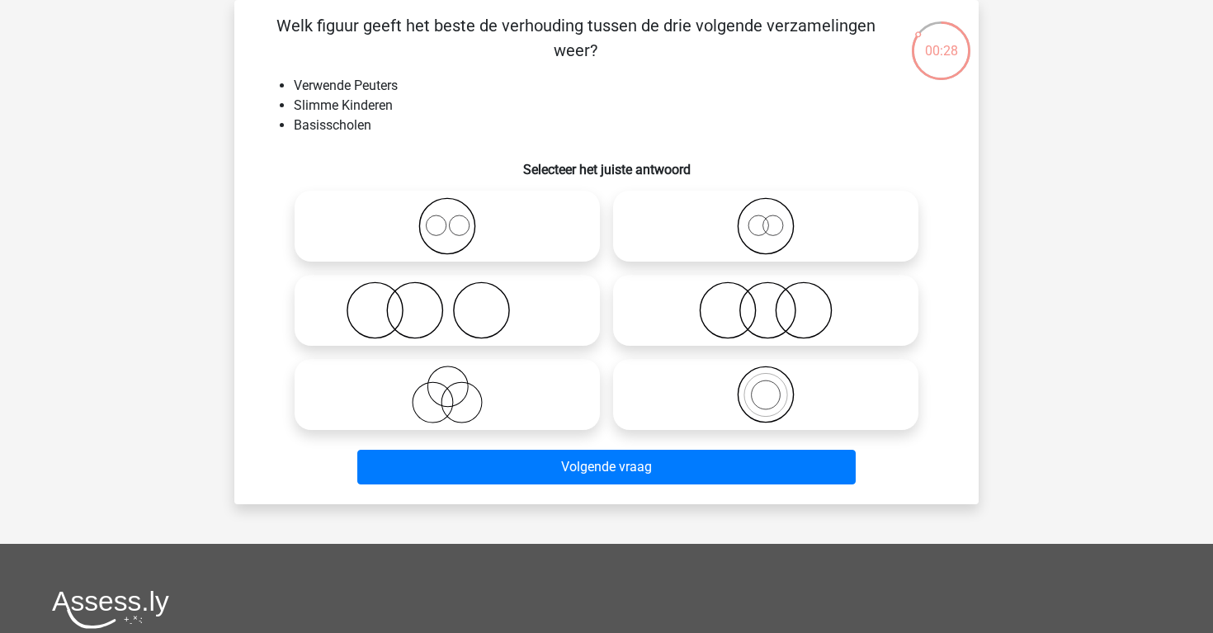
click at [527, 332] on icon at bounding box center [447, 310] width 292 height 58
click at [458, 302] on input "radio" at bounding box center [452, 296] width 11 height 11
radio input "true"
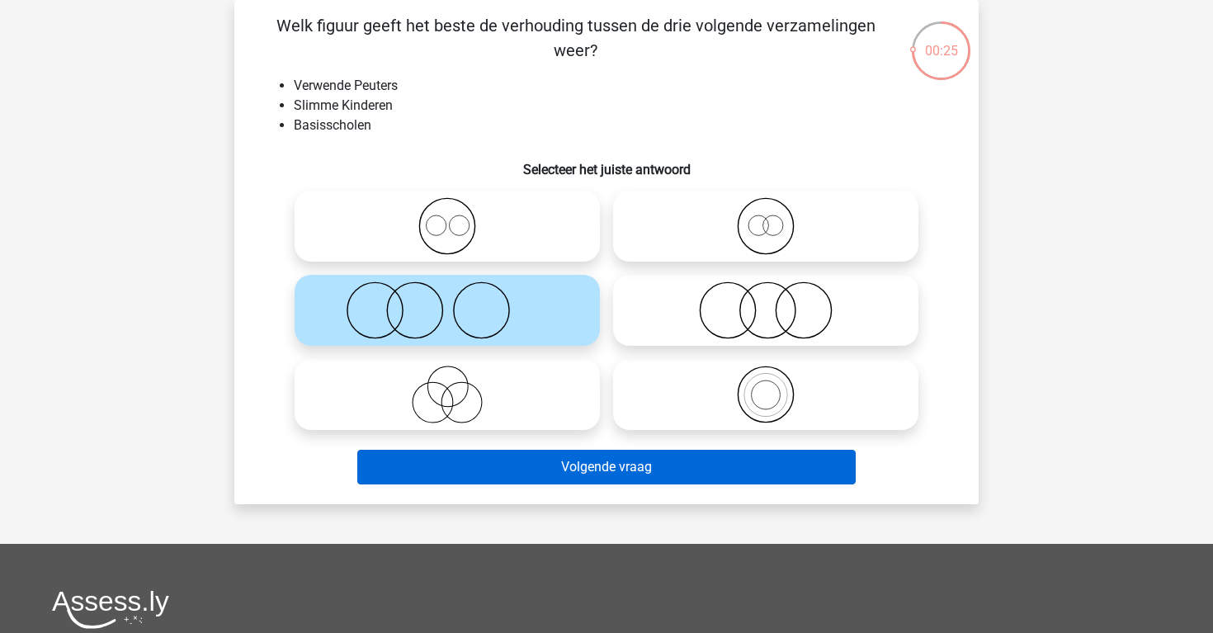
click at [610, 475] on button "Volgende vraag" at bounding box center [606, 467] width 499 height 35
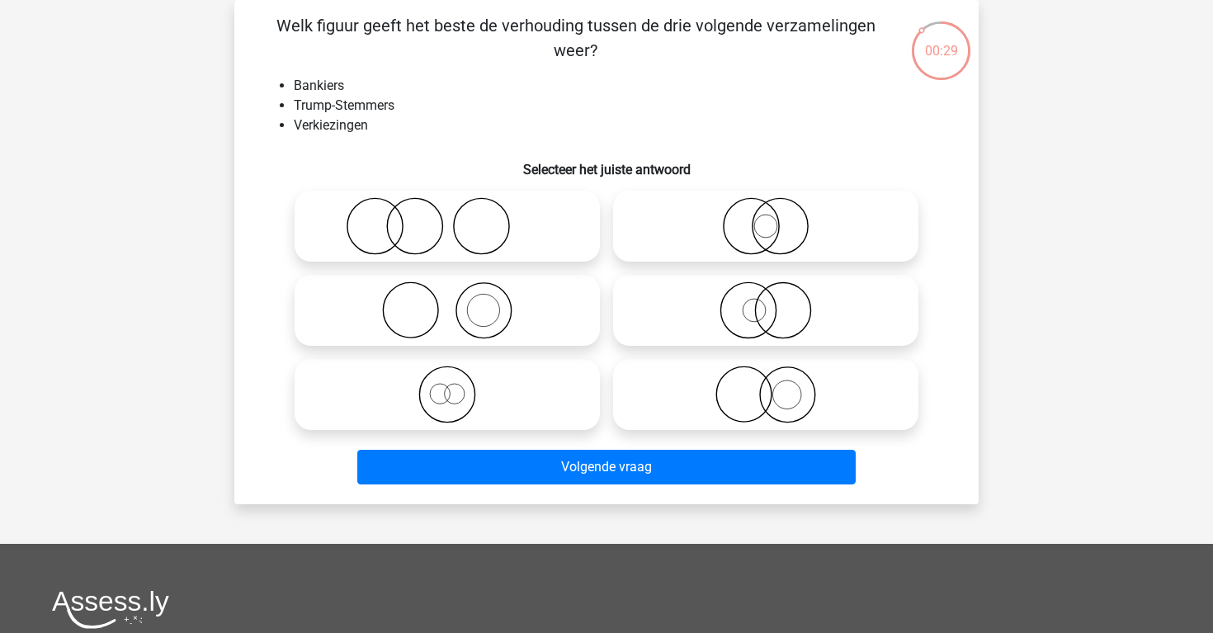
click at [559, 239] on icon at bounding box center [447, 226] width 292 height 58
click at [458, 218] on input "radio" at bounding box center [452, 212] width 11 height 11
radio input "true"
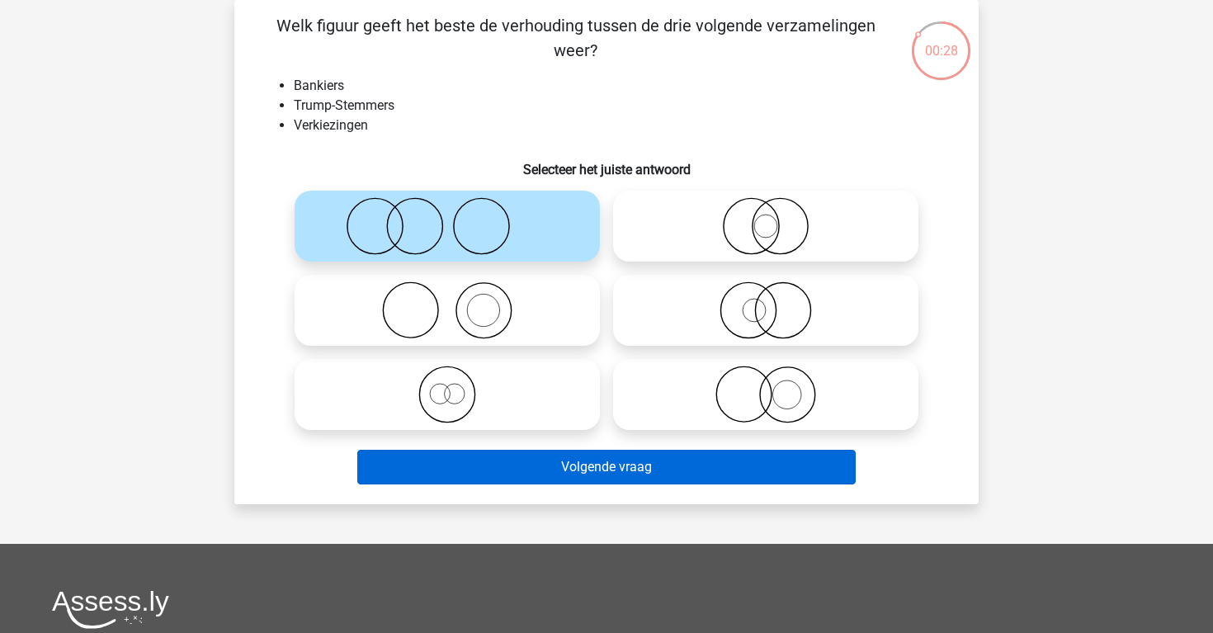
click at [629, 464] on button "Volgende vraag" at bounding box center [606, 467] width 499 height 35
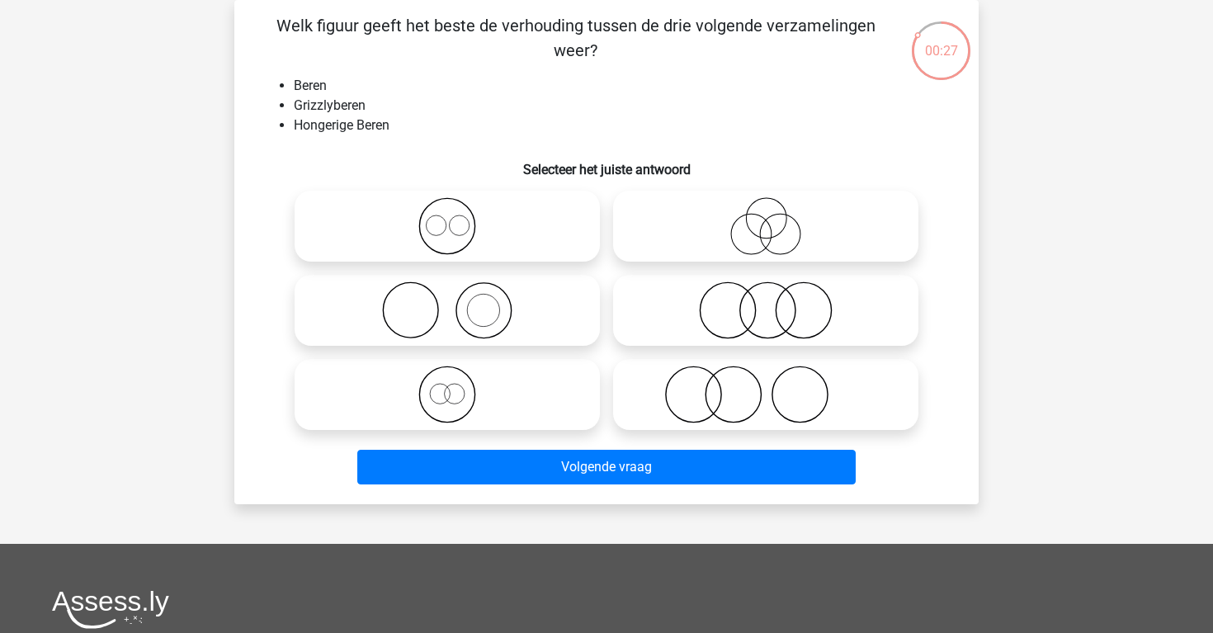
click at [556, 382] on icon at bounding box center [447, 395] width 292 height 58
click at [458, 382] on input "radio" at bounding box center [452, 380] width 11 height 11
radio input "true"
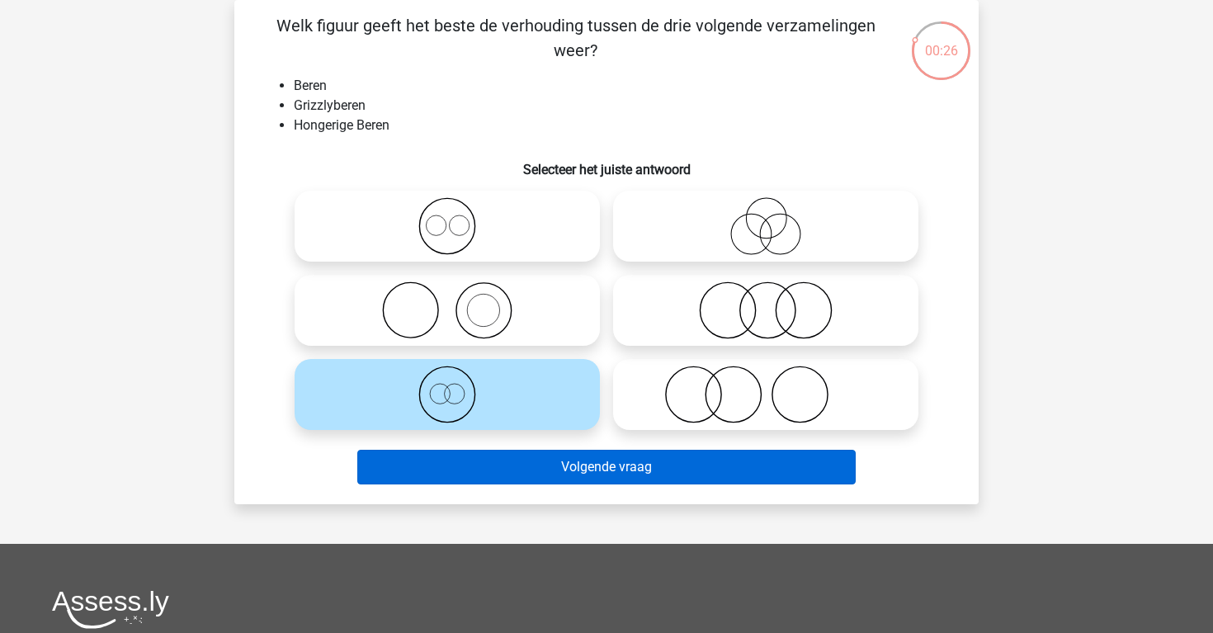
click at [602, 480] on button "Volgende vraag" at bounding box center [606, 467] width 499 height 35
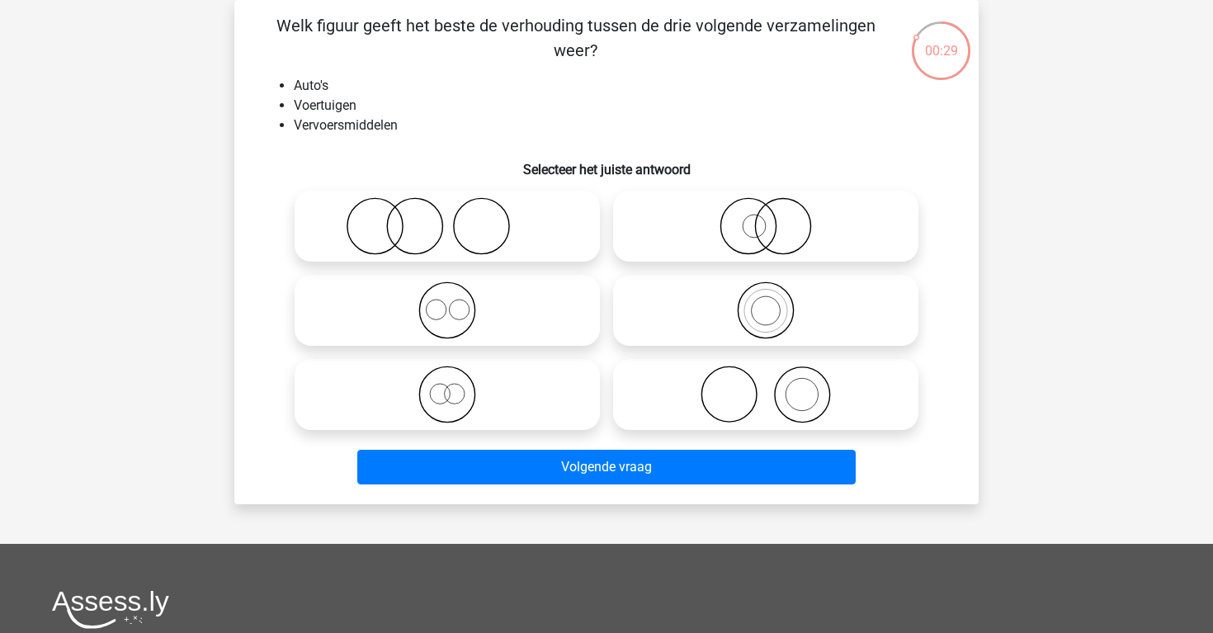
click at [734, 316] on icon at bounding box center [766, 310] width 292 height 58
click at [766, 302] on input "radio" at bounding box center [771, 296] width 11 height 11
radio input "true"
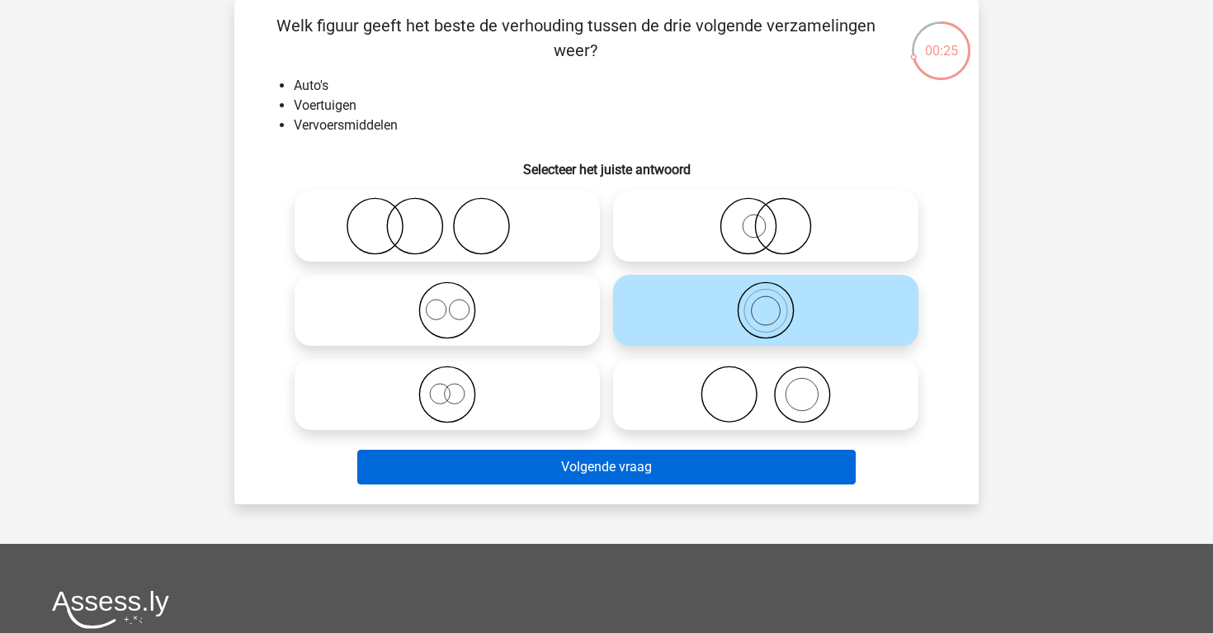
click at [733, 478] on button "Volgende vraag" at bounding box center [606, 467] width 499 height 35
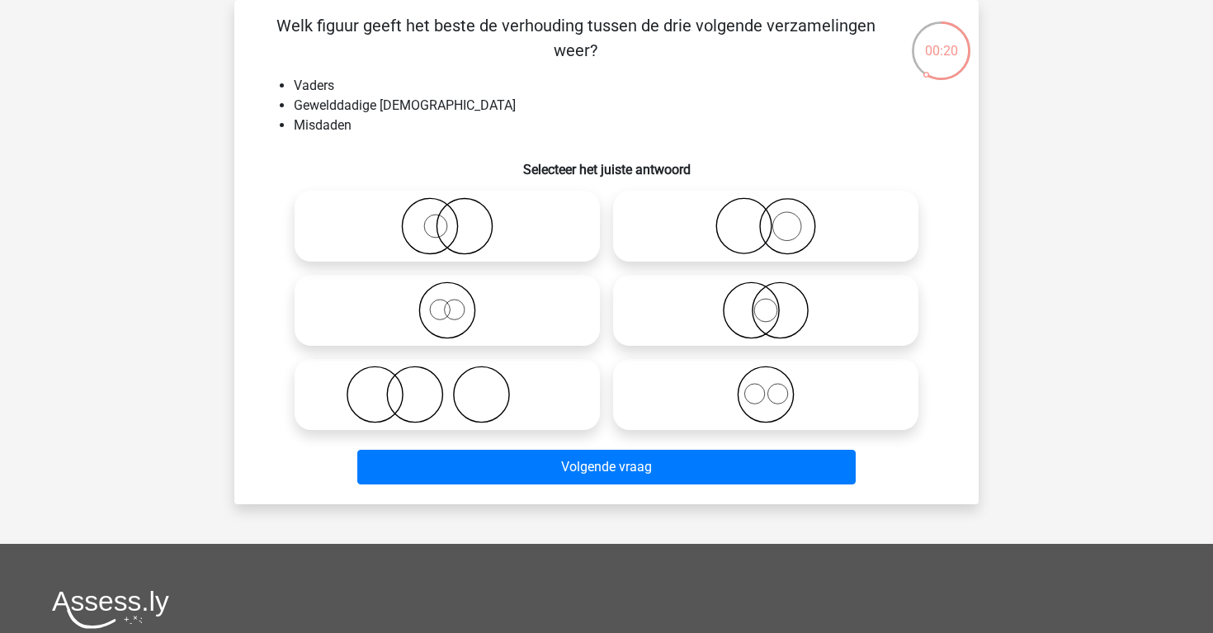
click at [512, 390] on icon at bounding box center [447, 395] width 292 height 58
click at [458, 386] on input "radio" at bounding box center [452, 380] width 11 height 11
radio input "true"
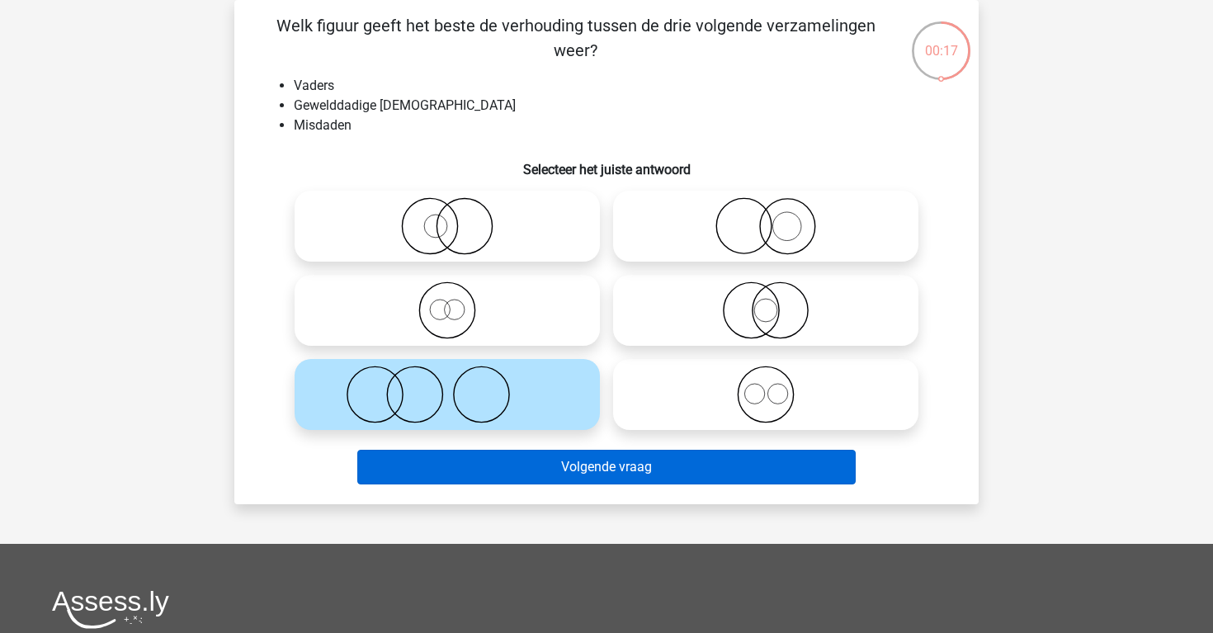
click at [628, 476] on button "Volgende vraag" at bounding box center [606, 467] width 499 height 35
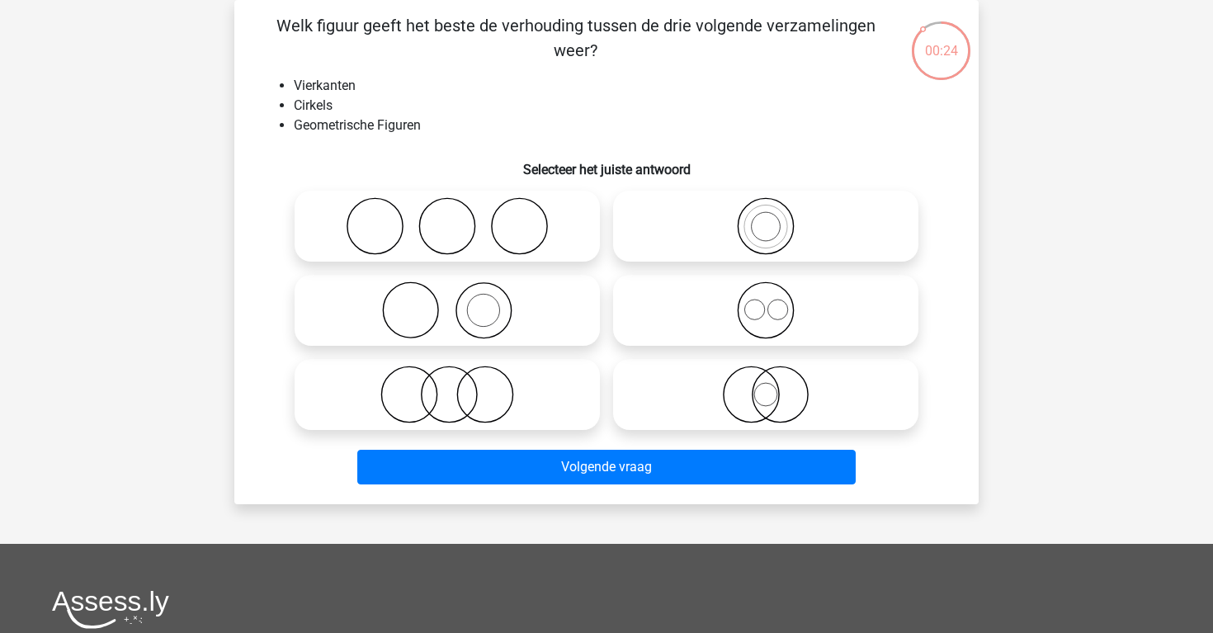
click at [654, 311] on icon at bounding box center [766, 310] width 292 height 58
click at [766, 302] on input "radio" at bounding box center [771, 296] width 11 height 11
radio input "true"
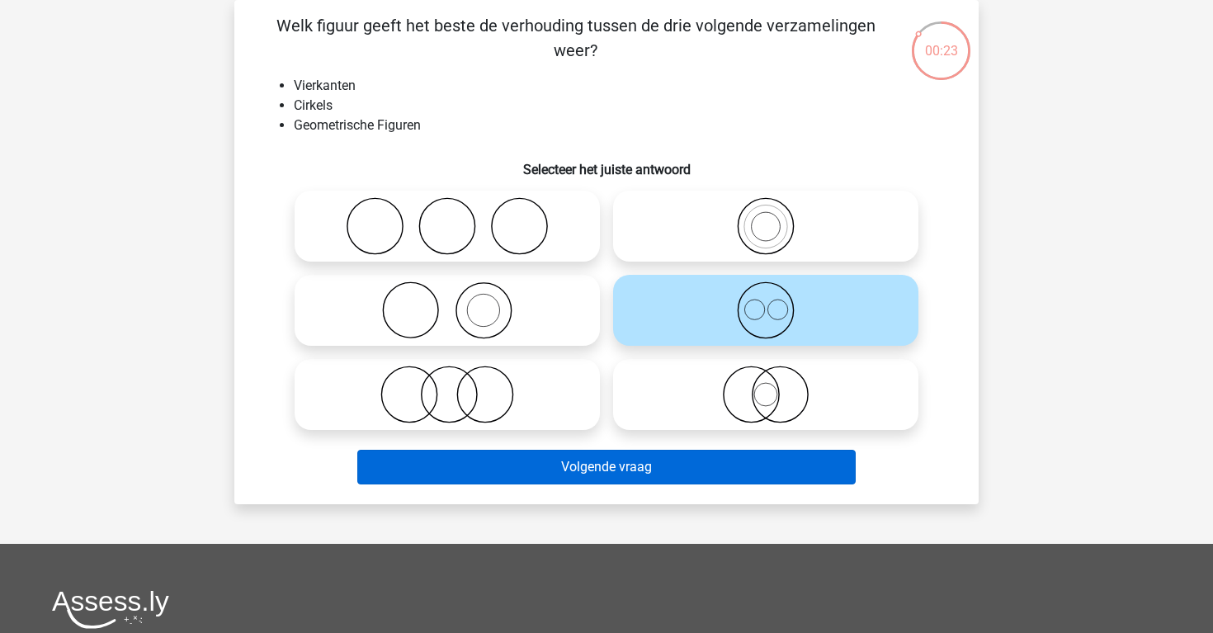
click at [665, 469] on button "Volgende vraag" at bounding box center [606, 467] width 499 height 35
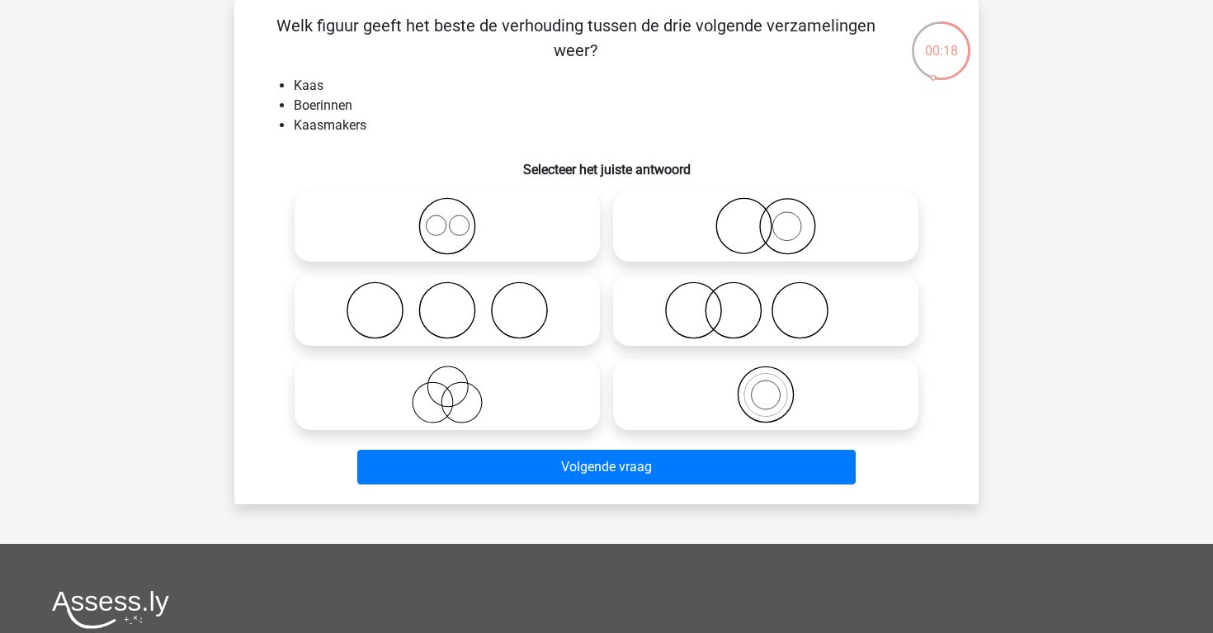
click at [560, 396] on icon at bounding box center [447, 395] width 292 height 58
click at [458, 386] on input "radio" at bounding box center [452, 380] width 11 height 11
radio input "true"
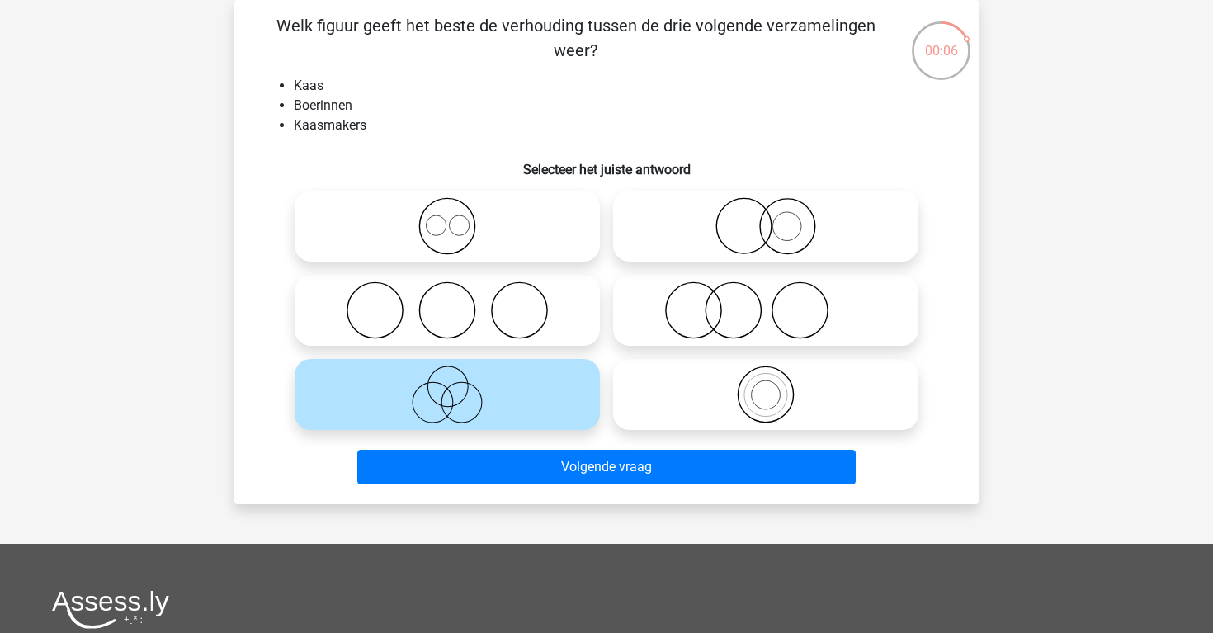
click at [672, 245] on icon at bounding box center [766, 226] width 292 height 58
click at [766, 218] on input "radio" at bounding box center [771, 212] width 11 height 11
radio input "true"
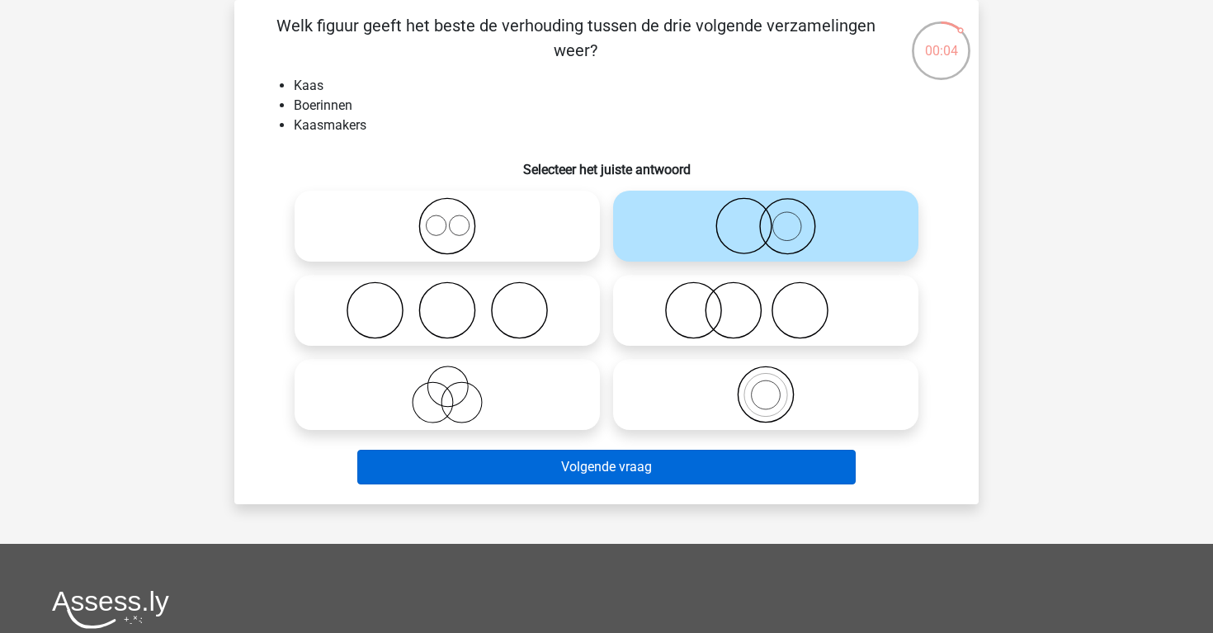
click at [663, 471] on button "Volgende vraag" at bounding box center [606, 467] width 499 height 35
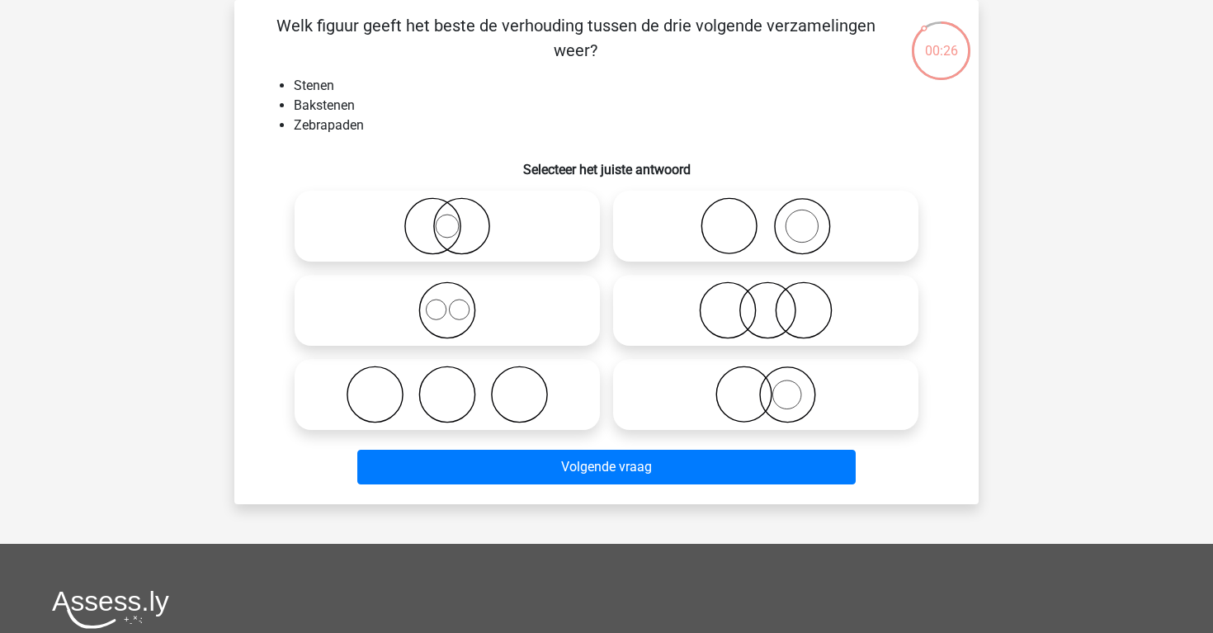
click at [734, 219] on icon at bounding box center [766, 226] width 292 height 58
click at [766, 218] on input "radio" at bounding box center [771, 212] width 11 height 11
radio input "true"
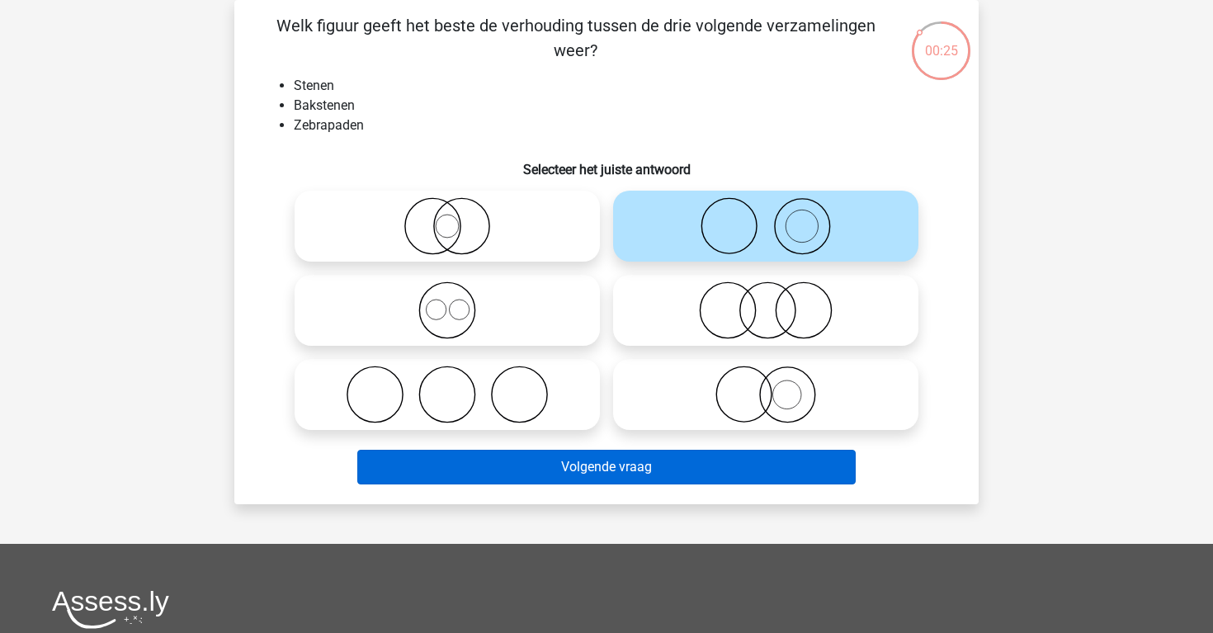
click at [690, 462] on button "Volgende vraag" at bounding box center [606, 467] width 499 height 35
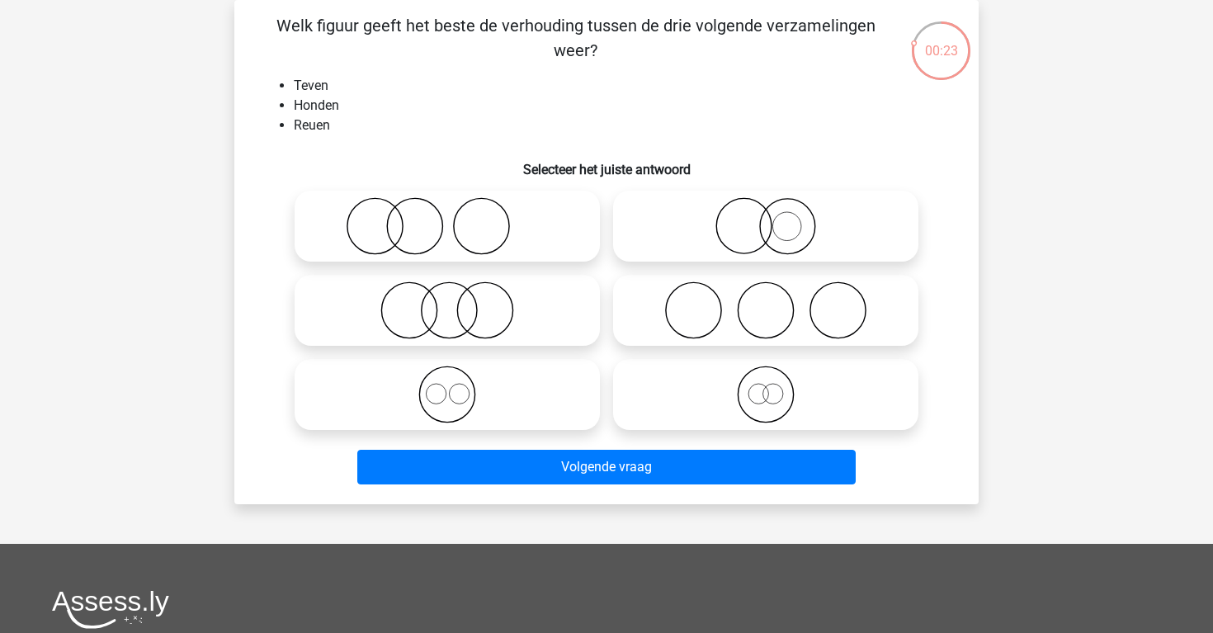
click at [685, 404] on icon at bounding box center [766, 395] width 292 height 58
click at [766, 386] on input "radio" at bounding box center [771, 380] width 11 height 11
radio input "true"
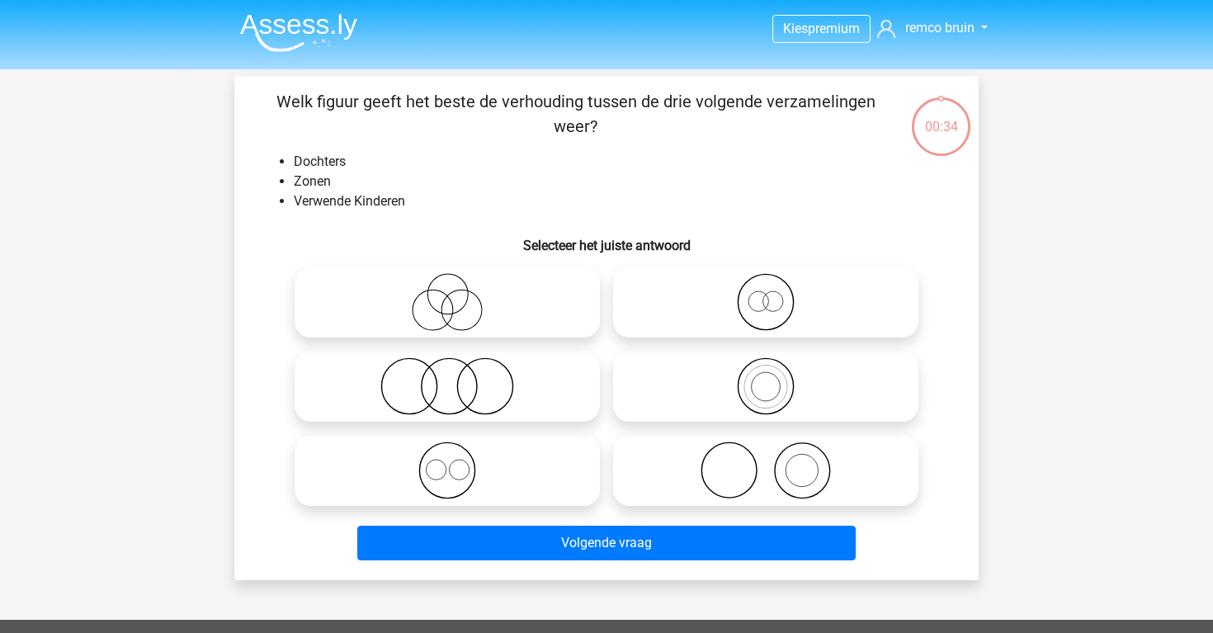
scroll to position [76, 0]
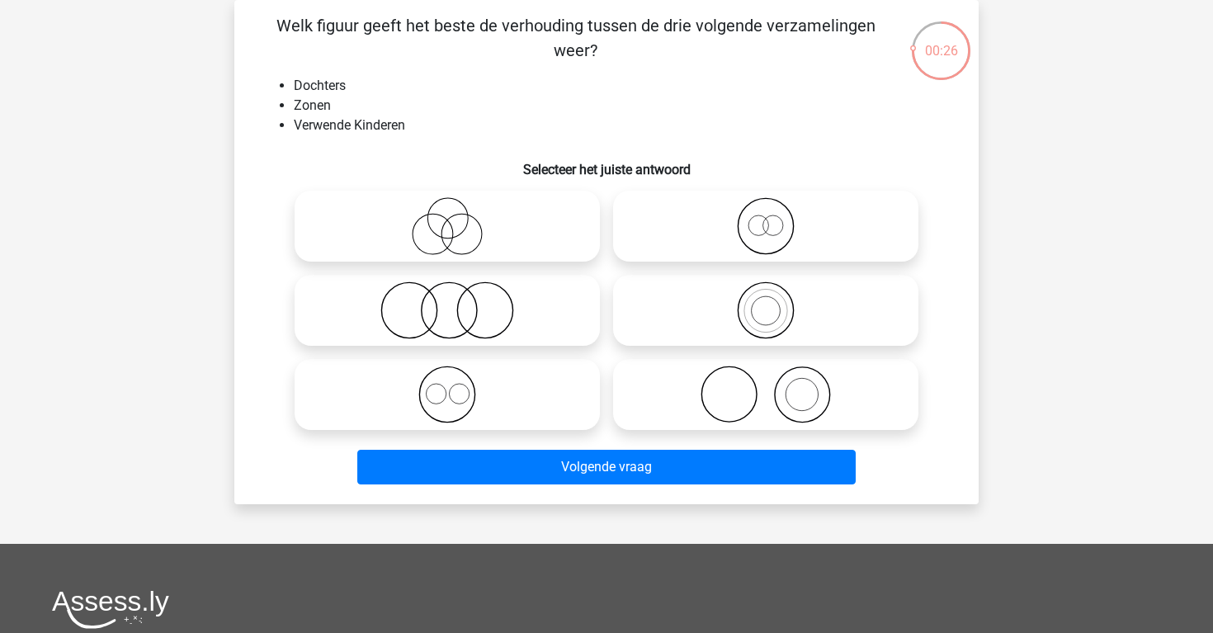
click at [564, 376] on icon at bounding box center [447, 395] width 292 height 58
click at [458, 376] on input "radio" at bounding box center [452, 380] width 11 height 11
radio input "true"
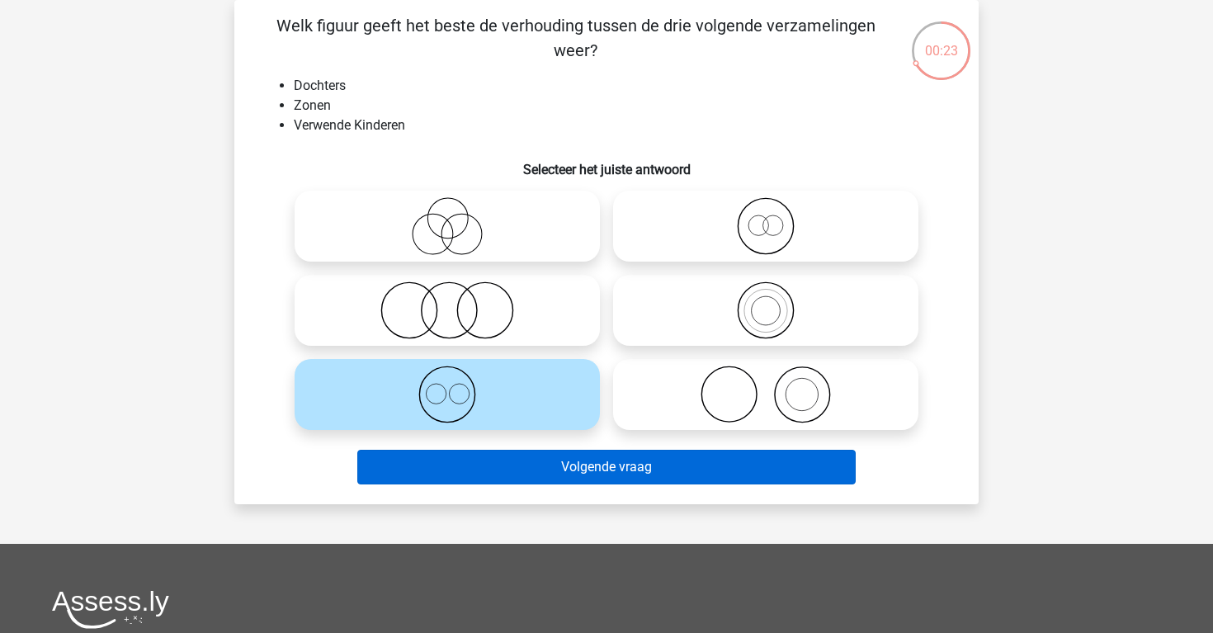
click at [592, 461] on button "Volgende vraag" at bounding box center [606, 467] width 499 height 35
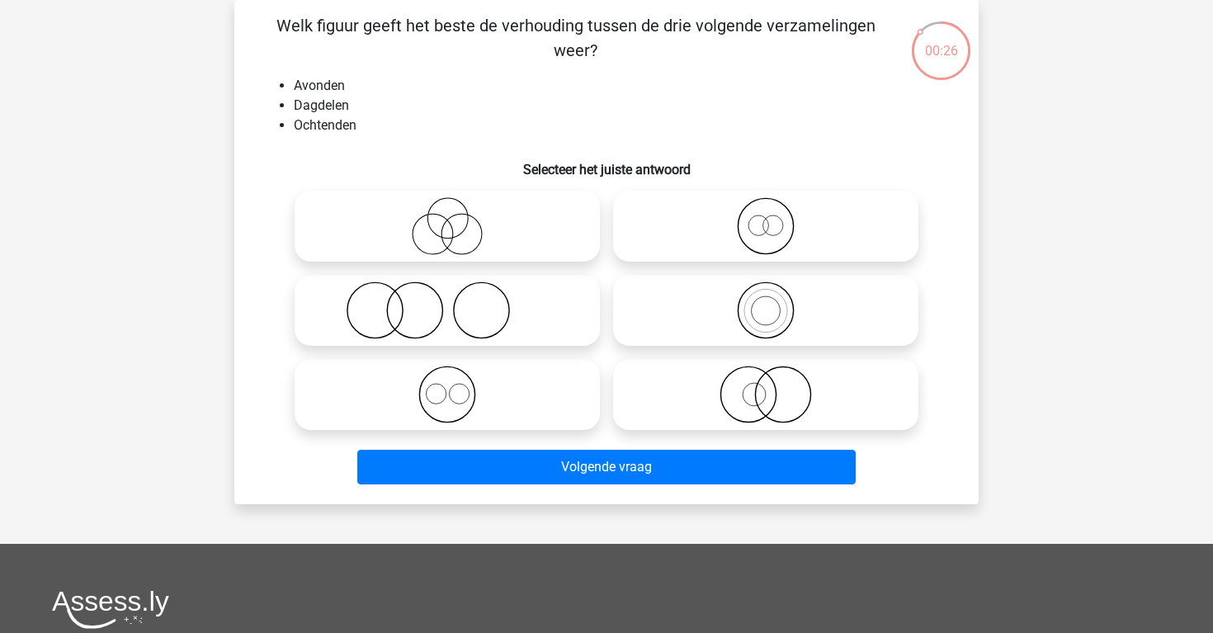
click at [532, 399] on icon at bounding box center [447, 395] width 292 height 58
click at [458, 386] on input "radio" at bounding box center [452, 380] width 11 height 11
radio input "true"
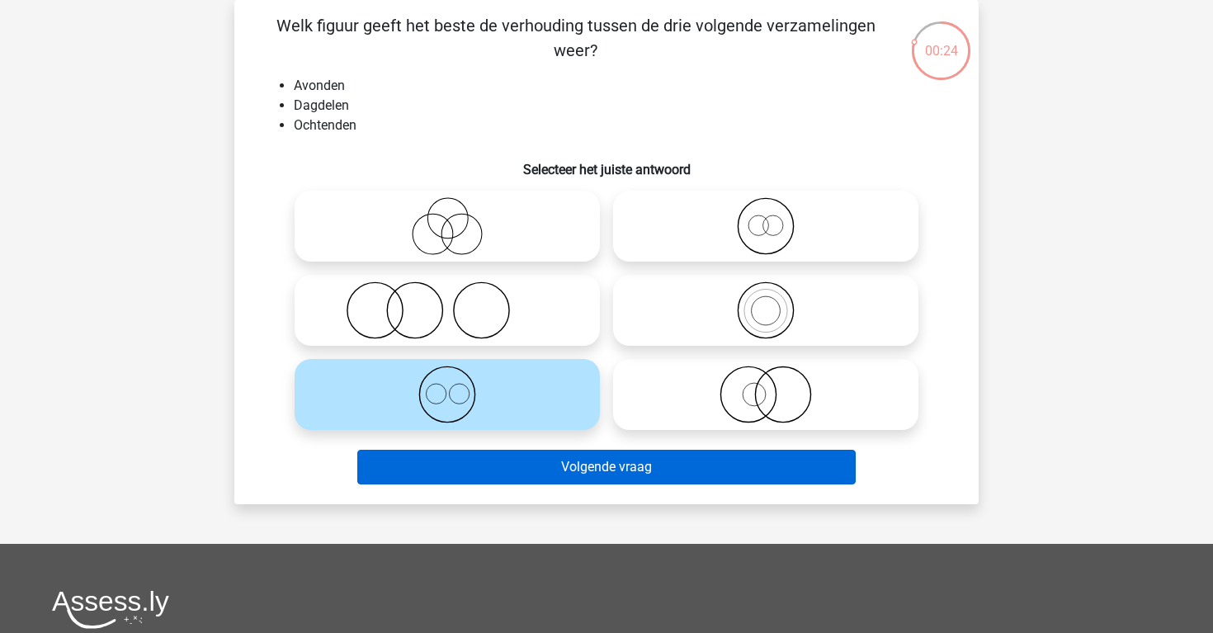
click at [562, 460] on button "Volgende vraag" at bounding box center [606, 467] width 499 height 35
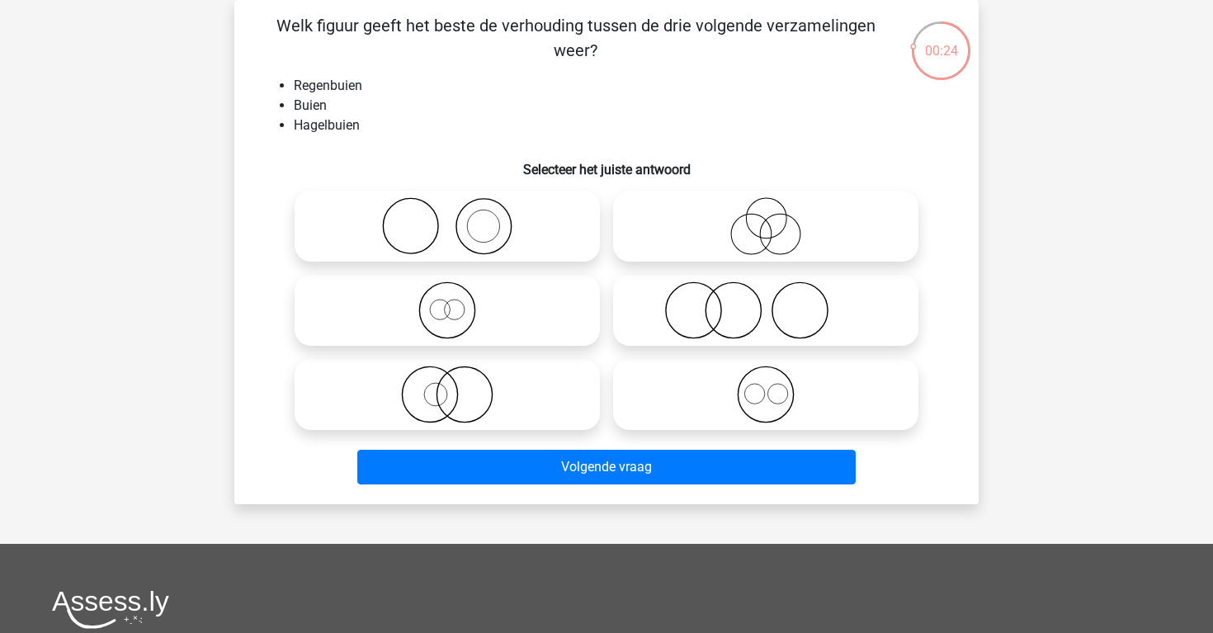
click at [695, 389] on icon at bounding box center [766, 395] width 292 height 58
click at [766, 386] on input "radio" at bounding box center [771, 380] width 11 height 11
radio input "true"
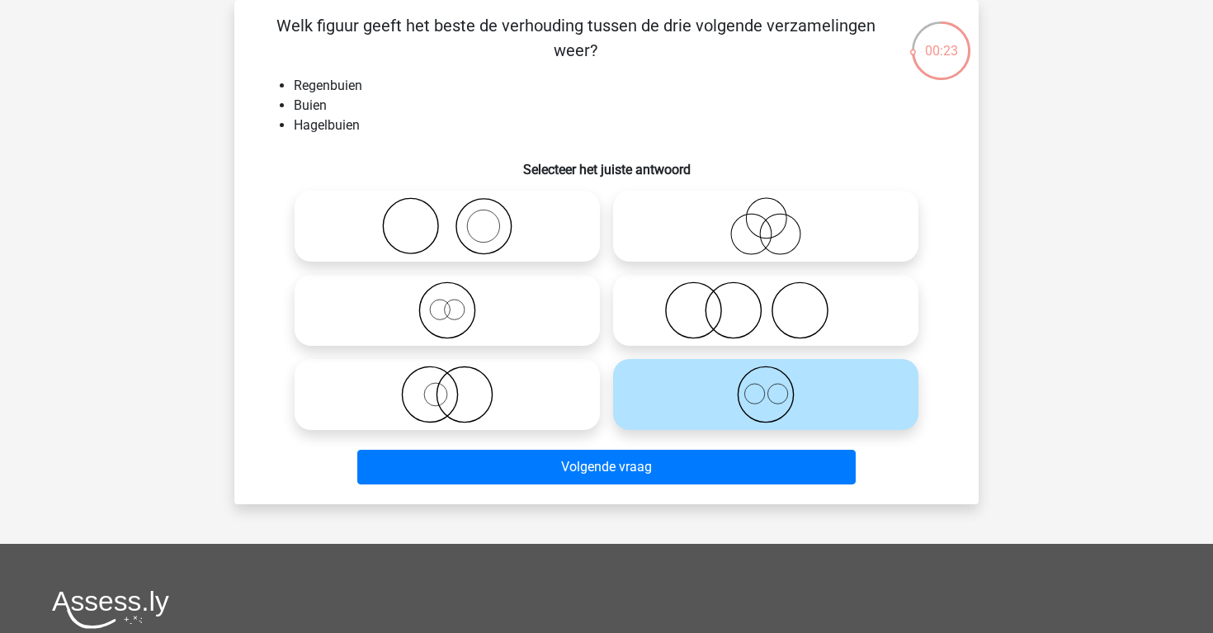
click at [695, 440] on div "Volgende vraag" at bounding box center [606, 463] width 691 height 54
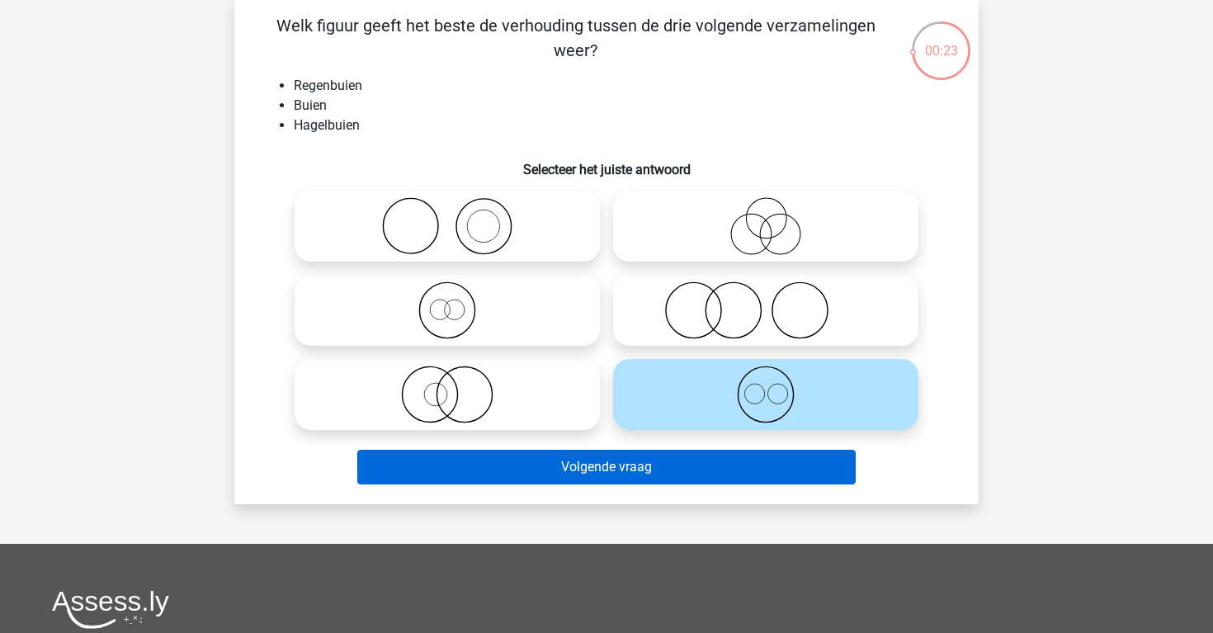
click at [695, 458] on button "Volgende vraag" at bounding box center [606, 467] width 499 height 35
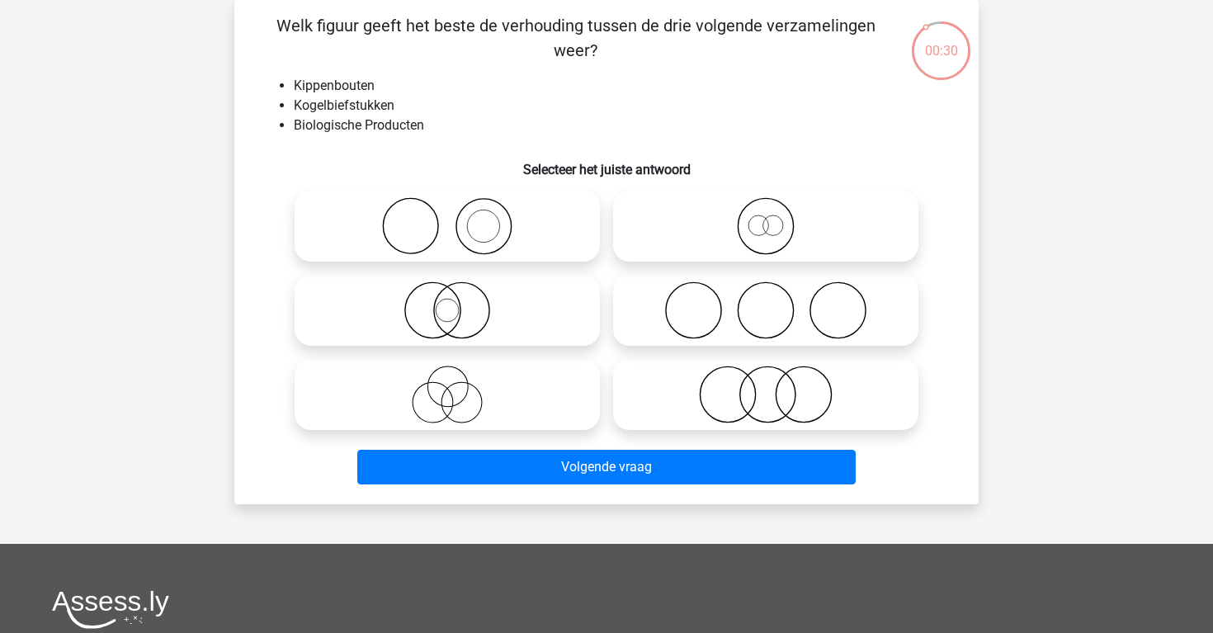
click at [692, 383] on icon at bounding box center [766, 395] width 292 height 58
click at [766, 383] on input "radio" at bounding box center [771, 380] width 11 height 11
radio input "true"
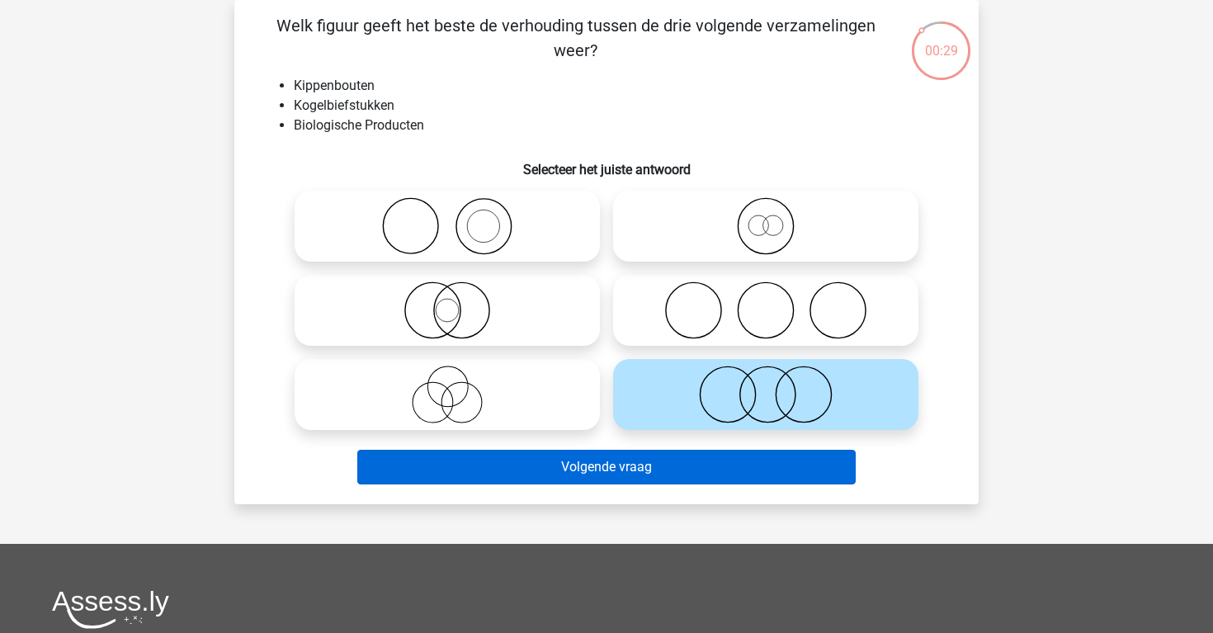
click at [693, 460] on button "Volgende vraag" at bounding box center [606, 467] width 499 height 35
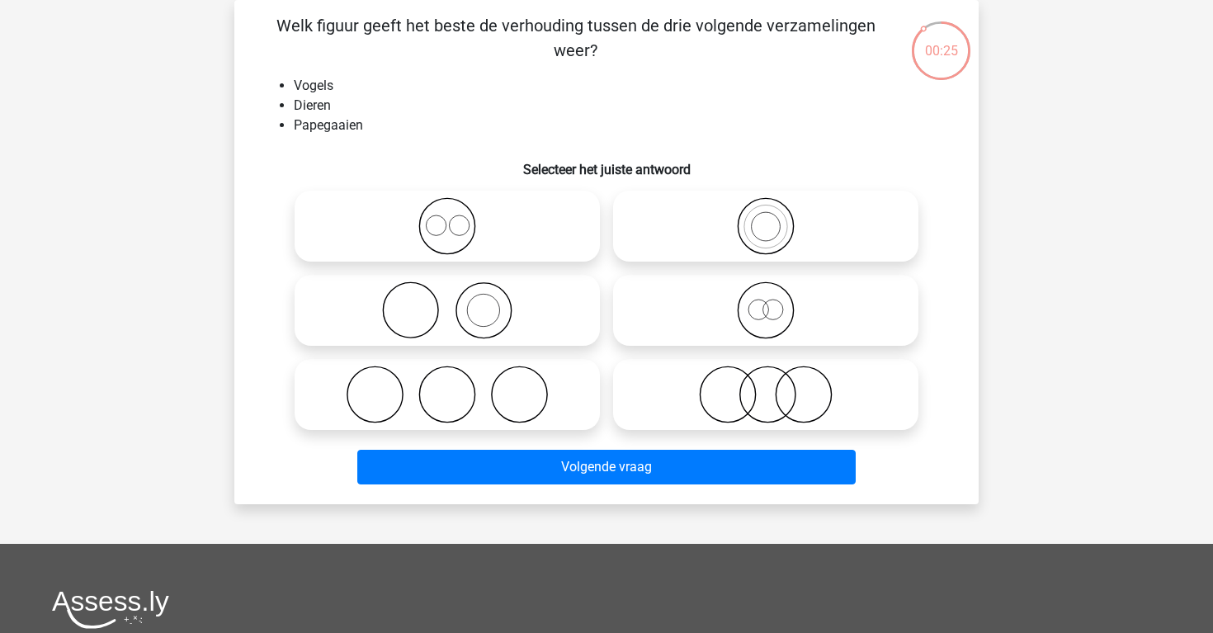
click at [736, 231] on icon at bounding box center [766, 226] width 292 height 58
click at [766, 218] on input "radio" at bounding box center [771, 212] width 11 height 11
radio input "true"
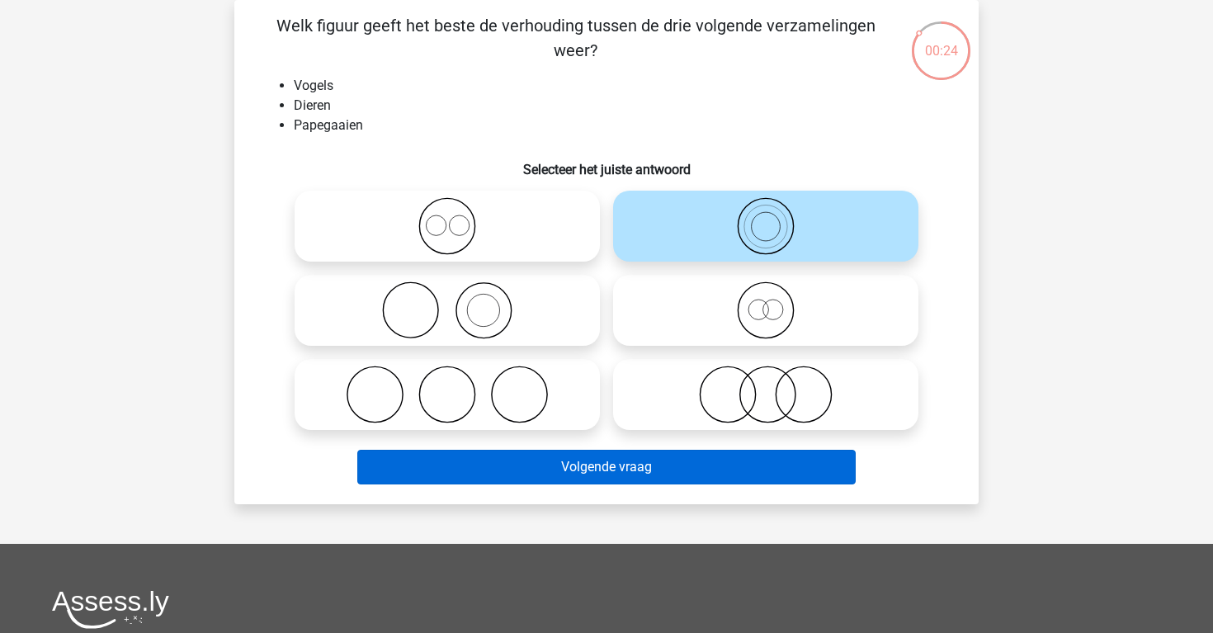
click at [719, 474] on button "Volgende vraag" at bounding box center [606, 467] width 499 height 35
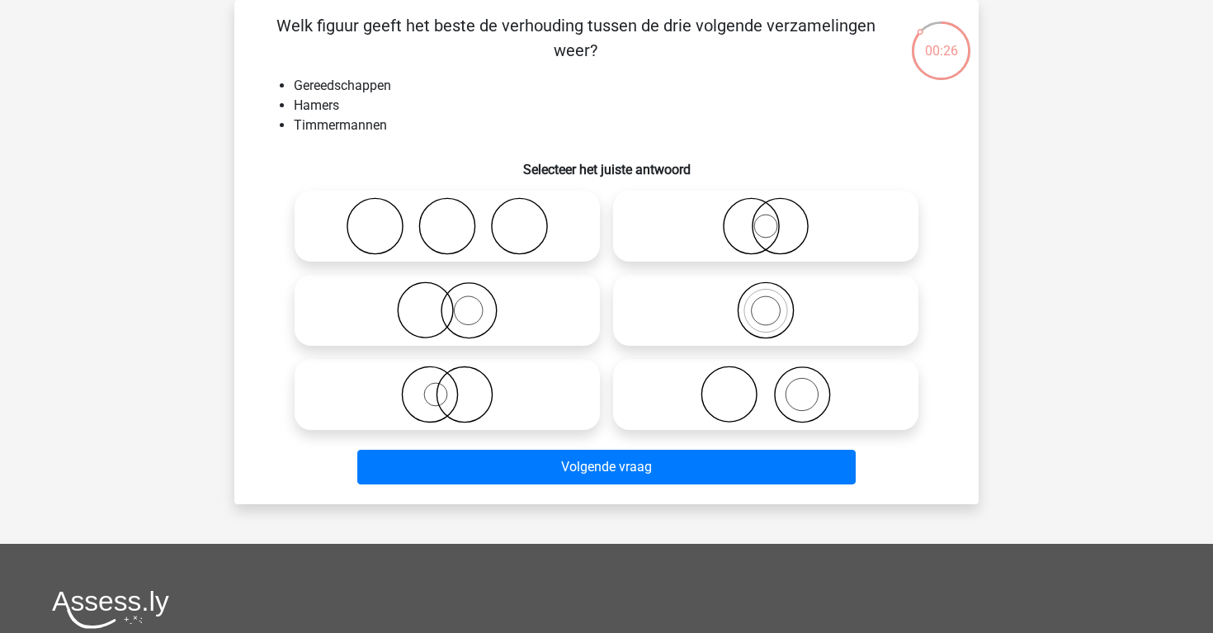
click at [693, 385] on icon at bounding box center [766, 395] width 292 height 58
click at [766, 385] on input "radio" at bounding box center [771, 380] width 11 height 11
radio input "true"
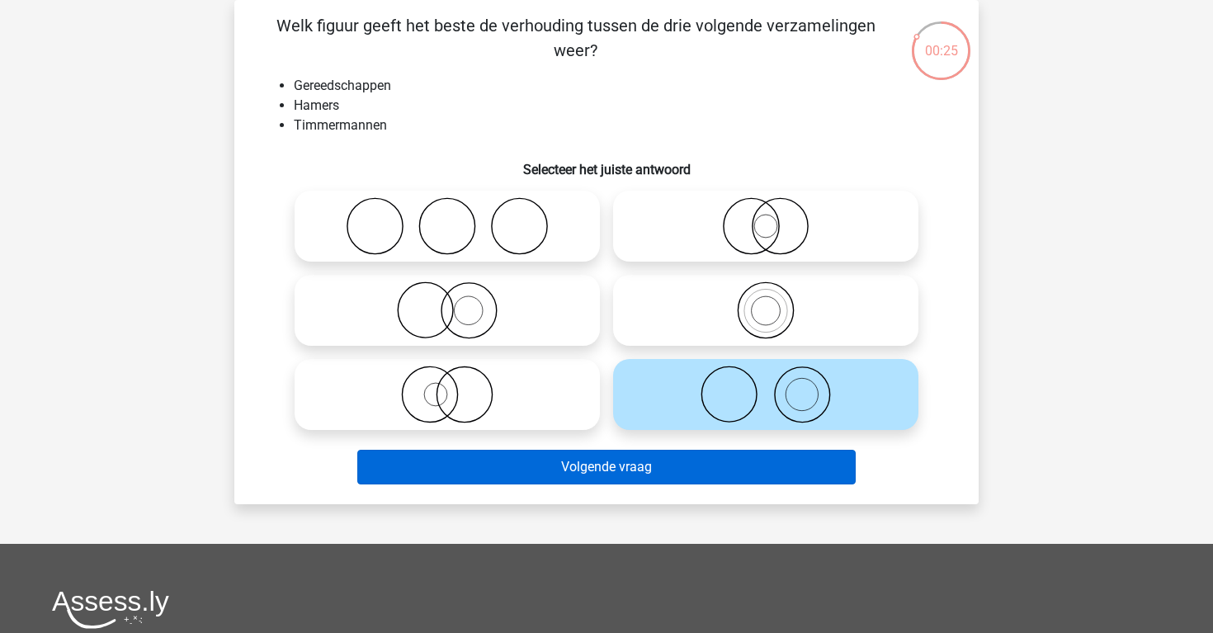
click at [701, 465] on button "Volgende vraag" at bounding box center [606, 467] width 499 height 35
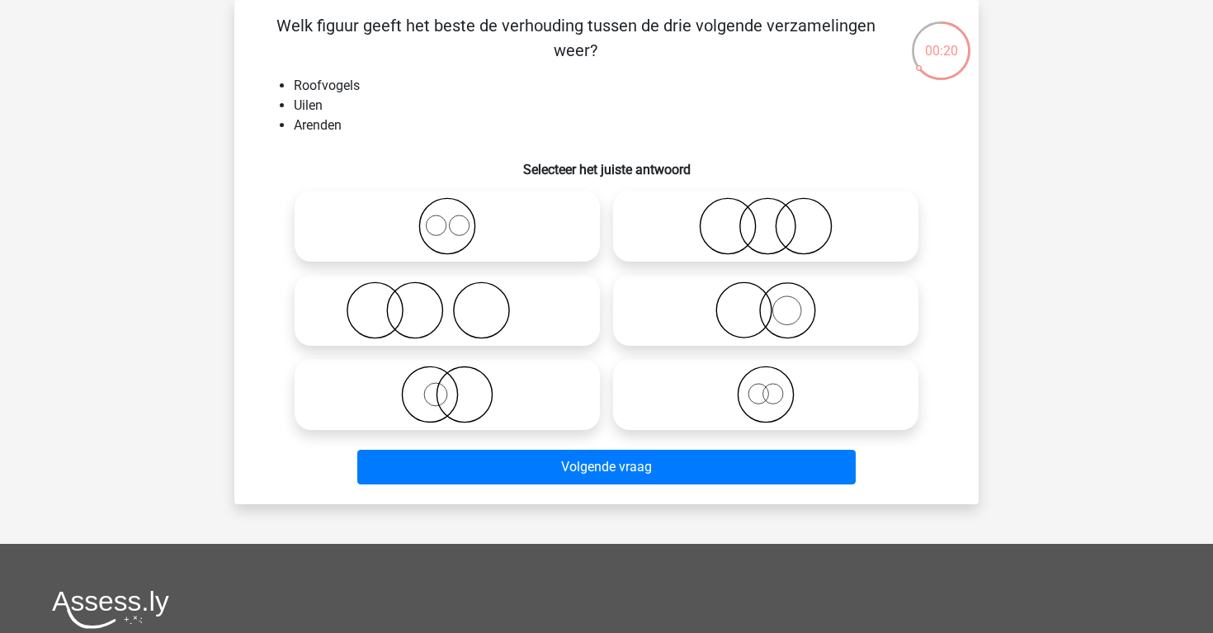
click at [566, 348] on div at bounding box center [447, 310] width 319 height 84
click at [531, 337] on icon at bounding box center [447, 310] width 292 height 58
click at [458, 302] on input "radio" at bounding box center [452, 296] width 11 height 11
radio input "true"
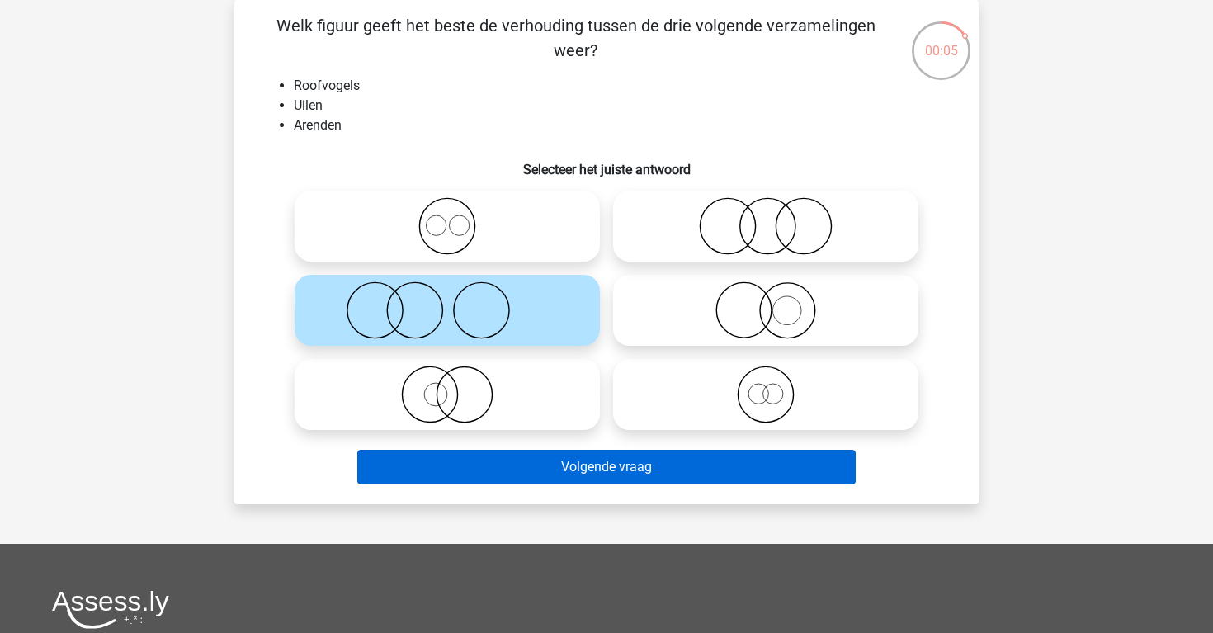
click at [611, 454] on button "Volgende vraag" at bounding box center [606, 467] width 499 height 35
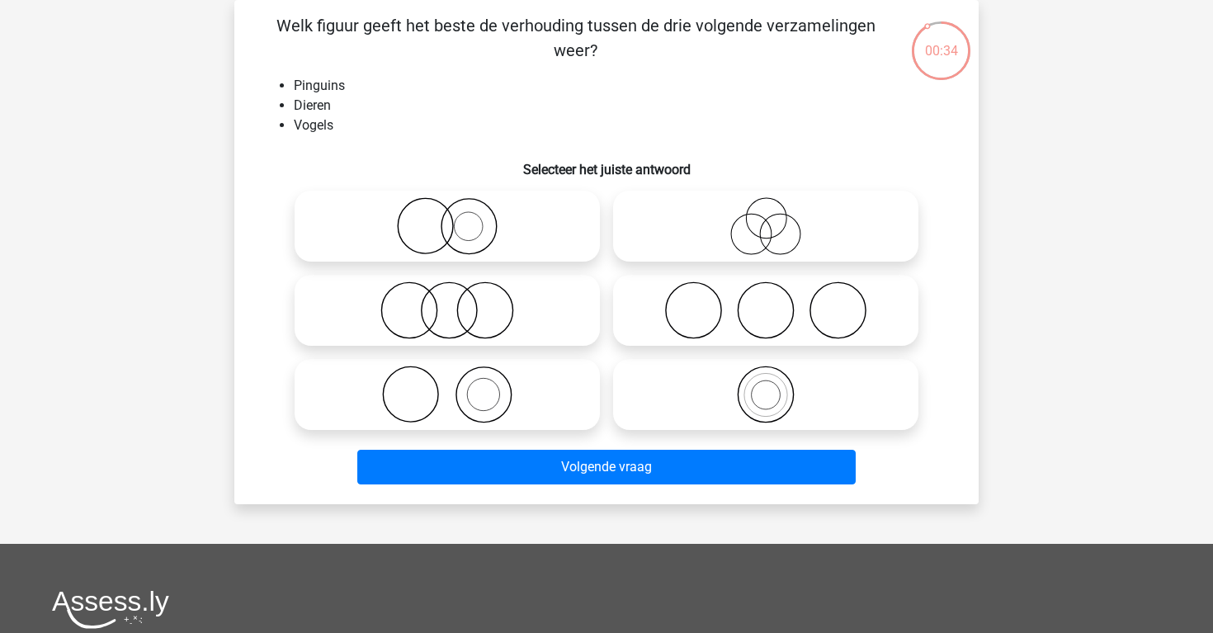
click at [703, 400] on icon at bounding box center [766, 395] width 292 height 58
click at [766, 386] on input "radio" at bounding box center [771, 380] width 11 height 11
radio input "true"
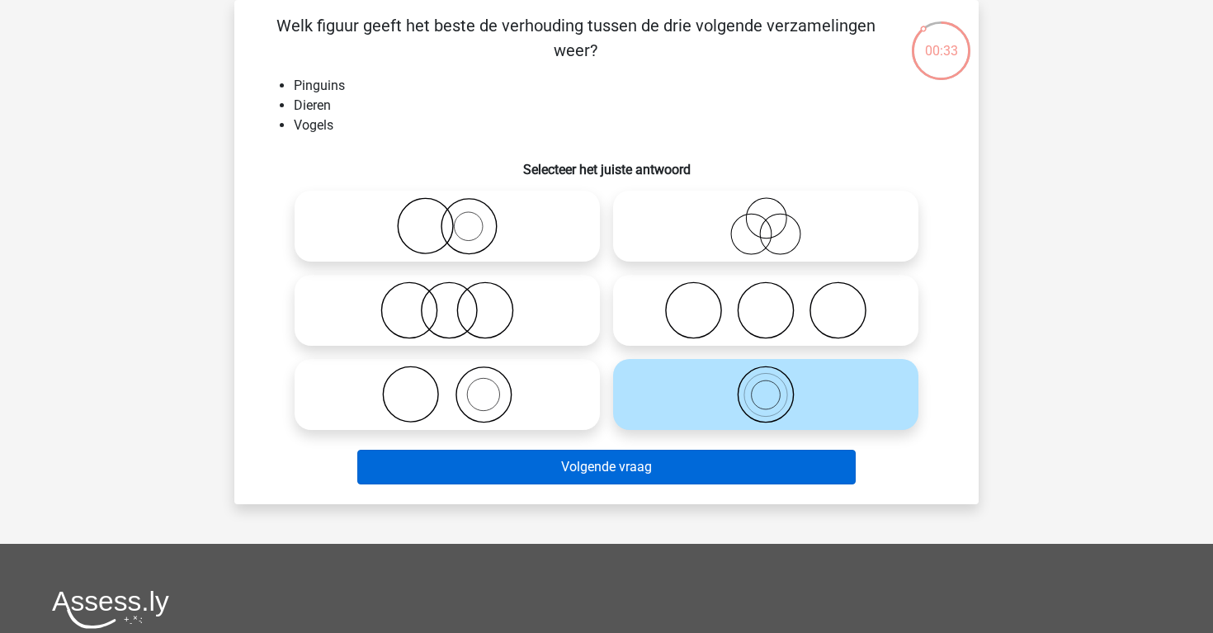
click at [726, 464] on button "Volgende vraag" at bounding box center [606, 467] width 499 height 35
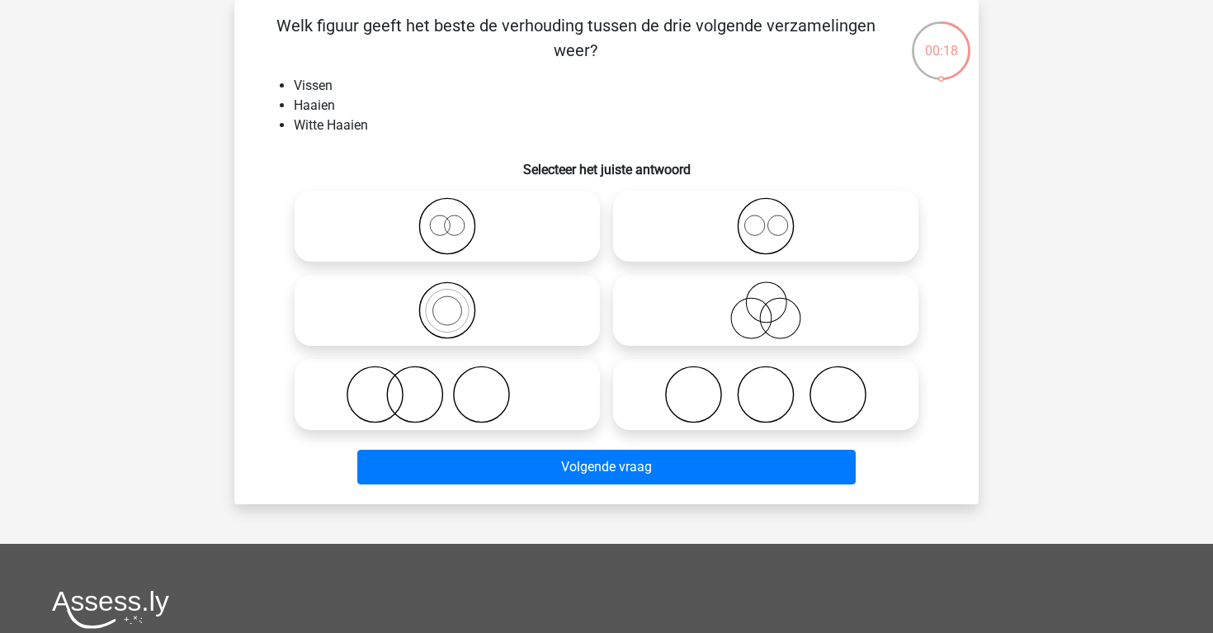
click at [521, 232] on icon at bounding box center [447, 226] width 292 height 58
click at [458, 218] on input "radio" at bounding box center [452, 212] width 11 height 11
radio input "true"
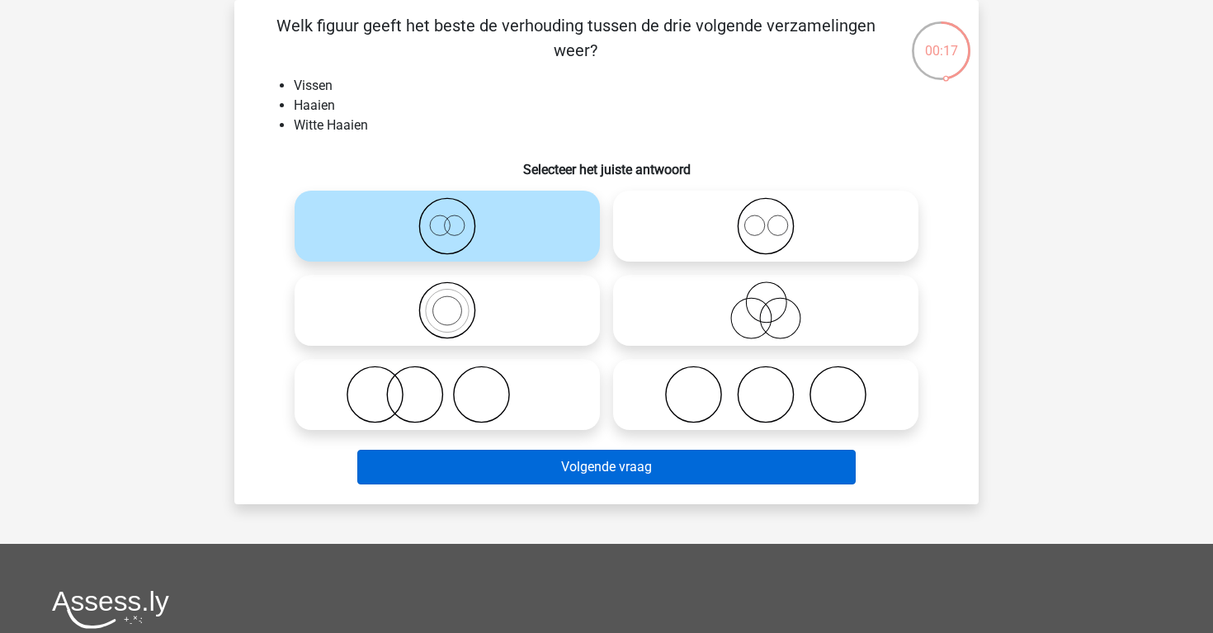
click at [673, 470] on button "Volgende vraag" at bounding box center [606, 467] width 499 height 35
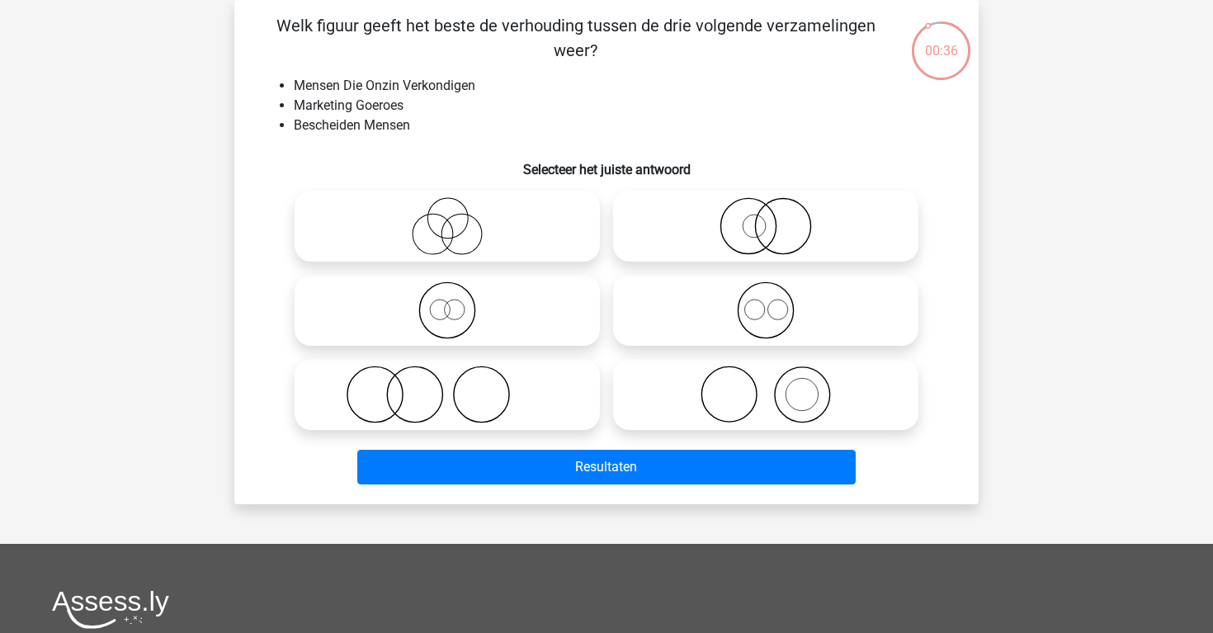
click at [512, 227] on icon at bounding box center [447, 226] width 292 height 58
click at [458, 218] on input "radio" at bounding box center [452, 212] width 11 height 11
radio input "true"
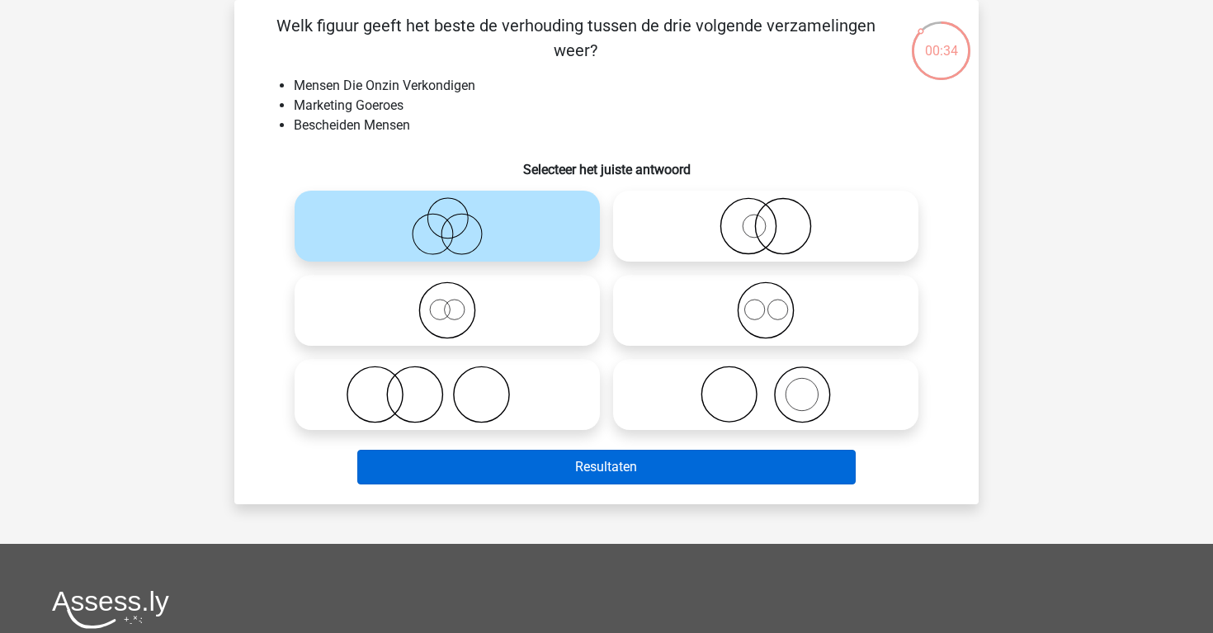
click at [658, 467] on button "Resultaten" at bounding box center [606, 467] width 499 height 35
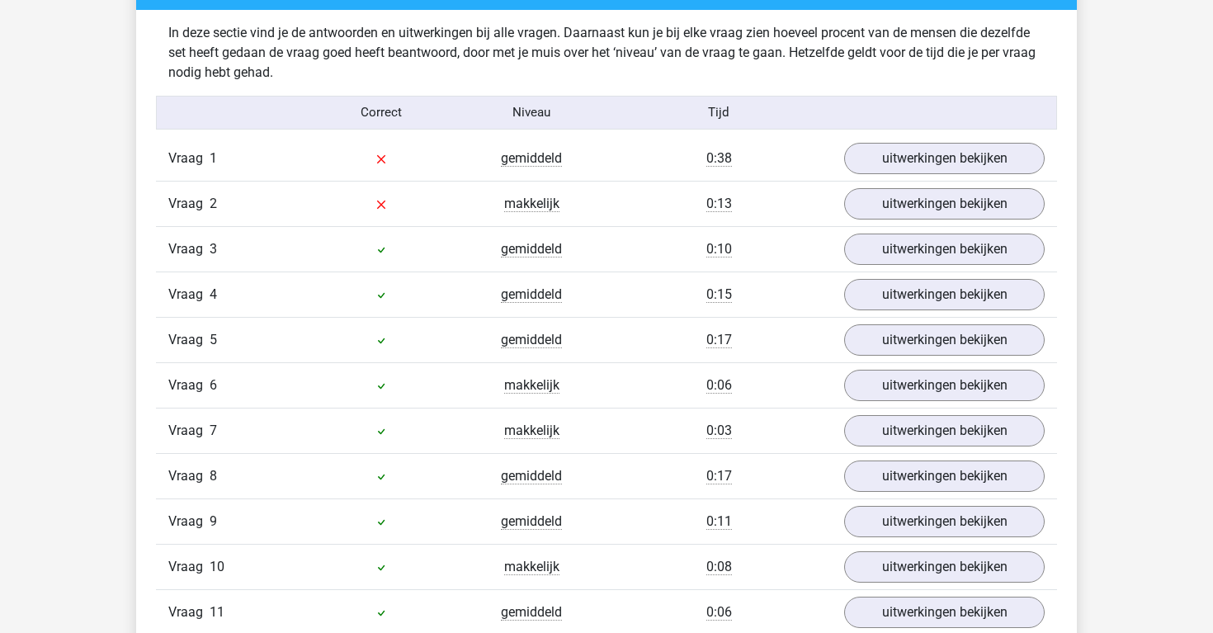
scroll to position [1285, 0]
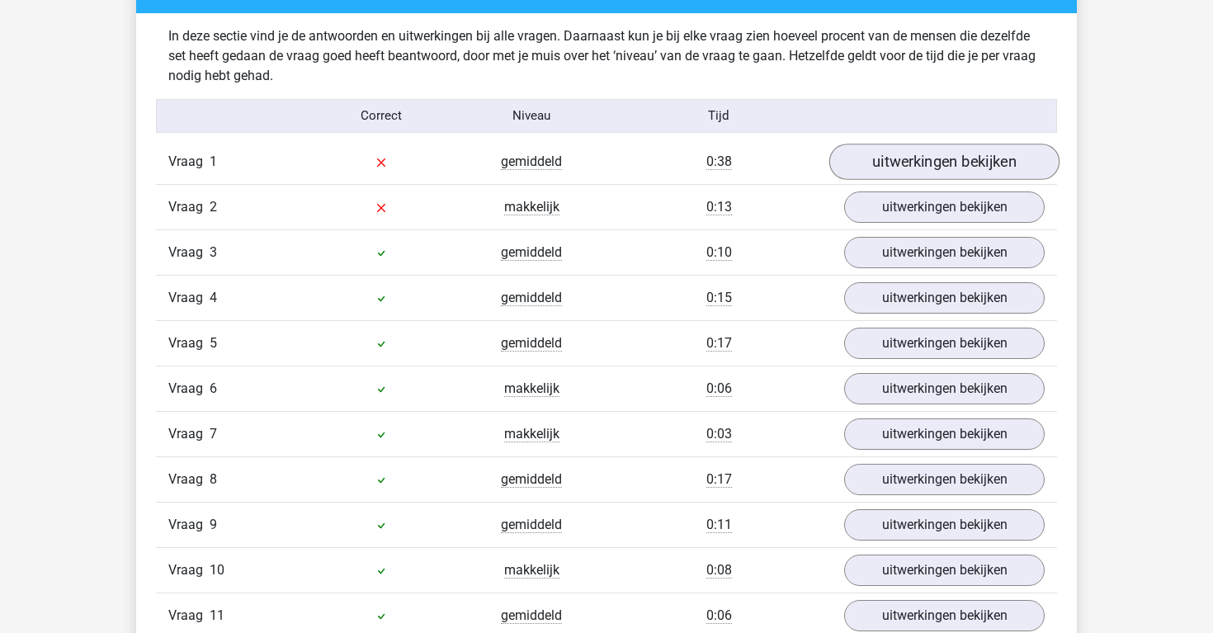
click at [862, 156] on link "uitwerkingen bekijken" at bounding box center [944, 162] width 230 height 36
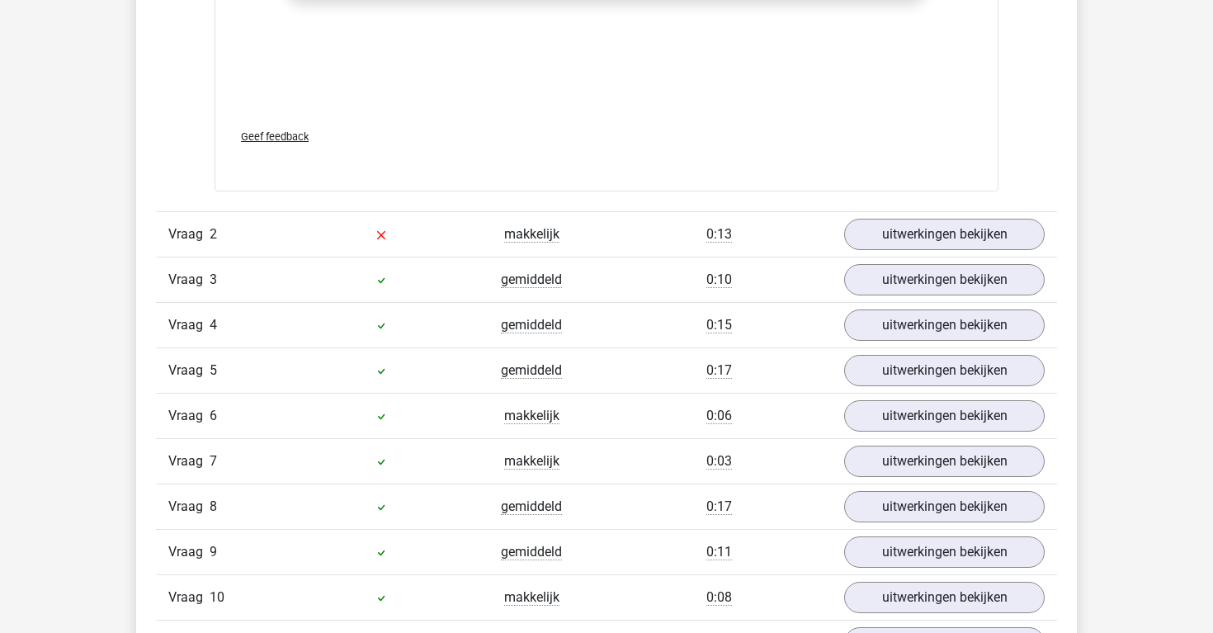
scroll to position [2283, 0]
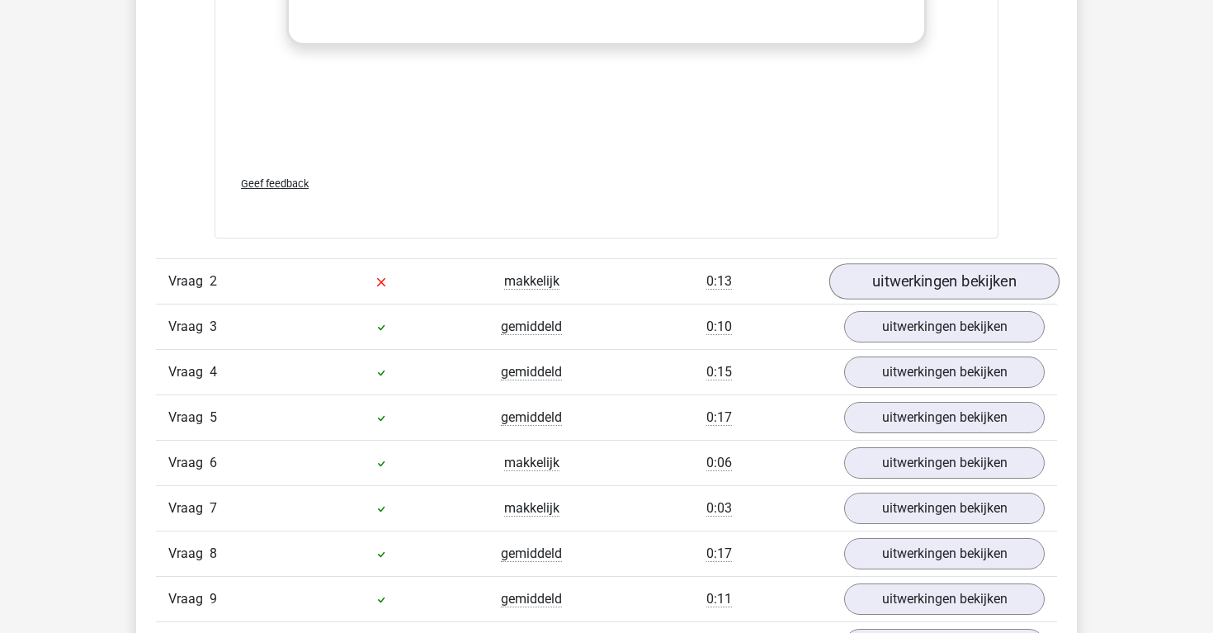
click at [858, 263] on link "uitwerkingen bekijken" at bounding box center [944, 281] width 230 height 36
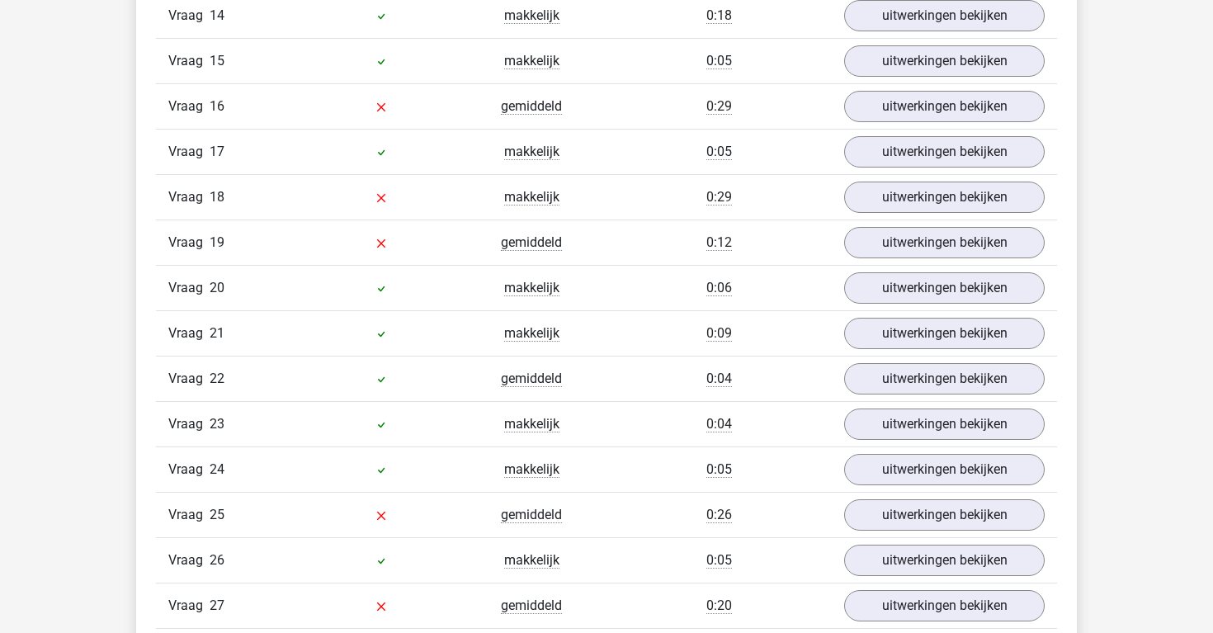
scroll to position [4152, 0]
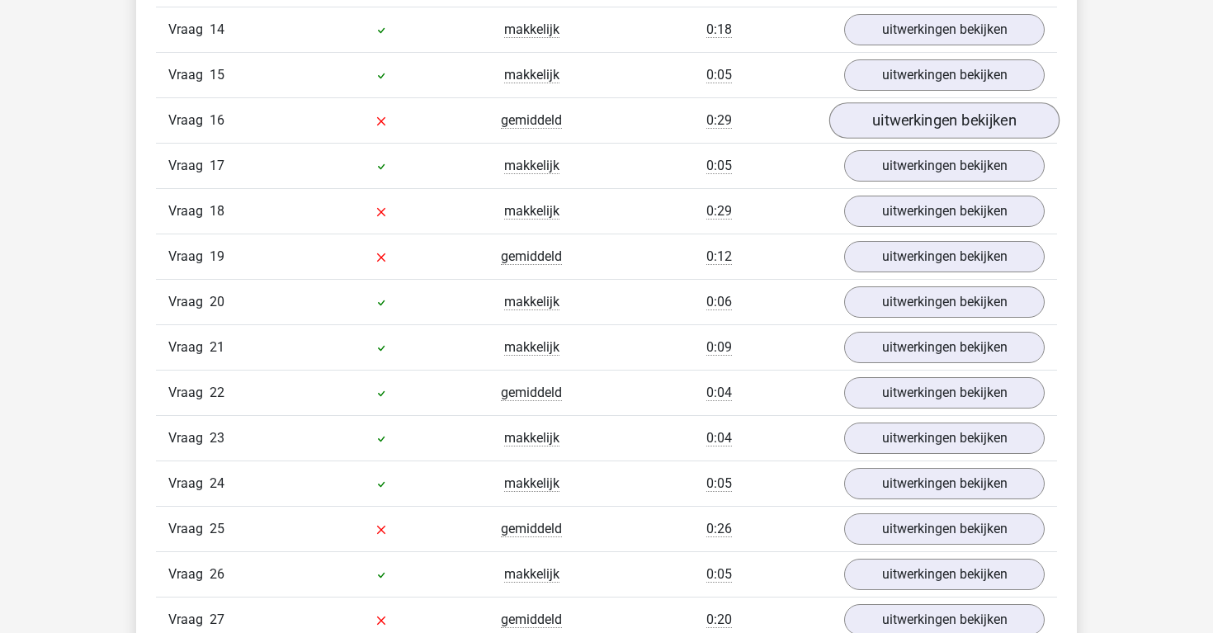
click at [871, 134] on link "uitwerkingen bekijken" at bounding box center [944, 120] width 230 height 36
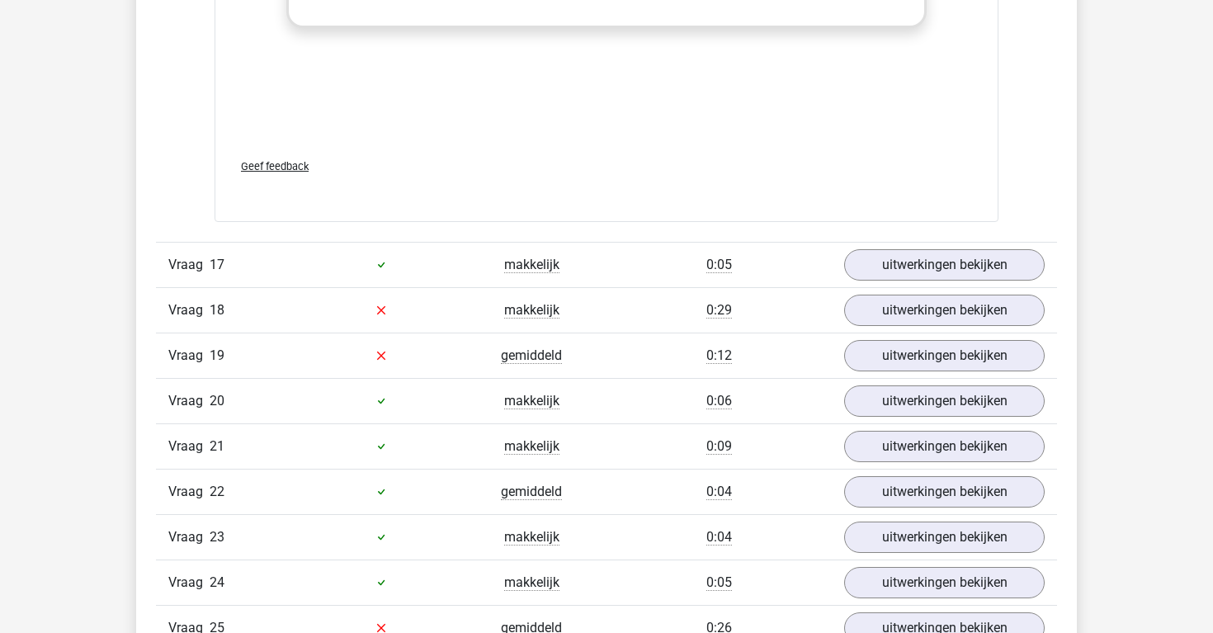
scroll to position [5151, 0]
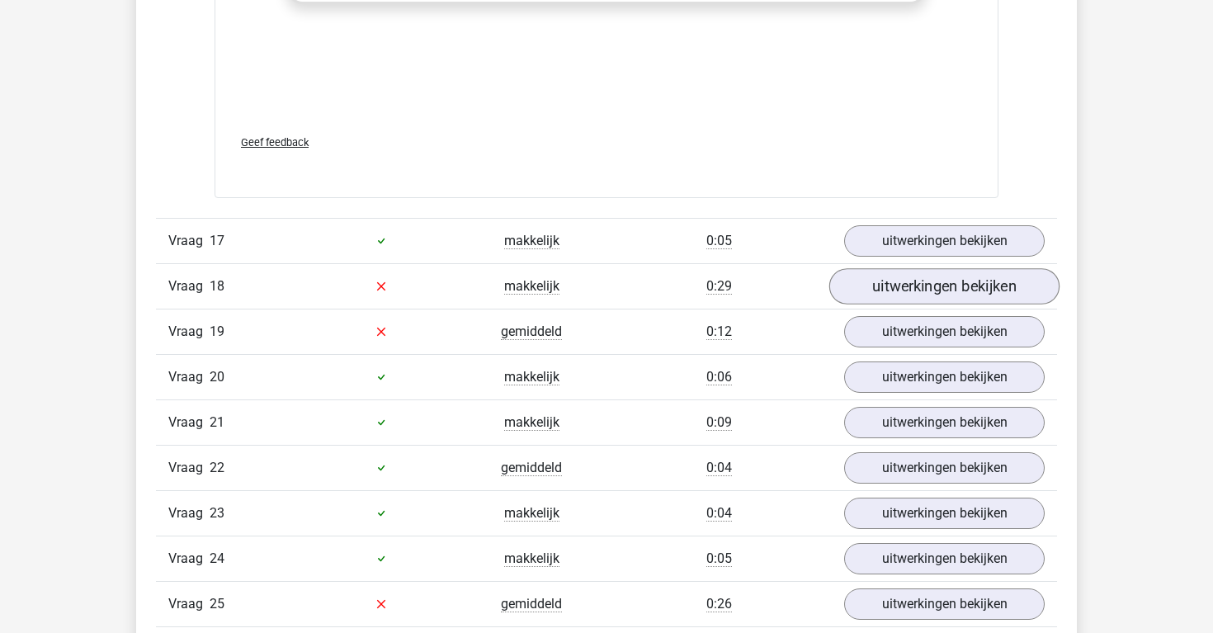
click at [921, 281] on link "uitwerkingen bekijken" at bounding box center [944, 286] width 230 height 36
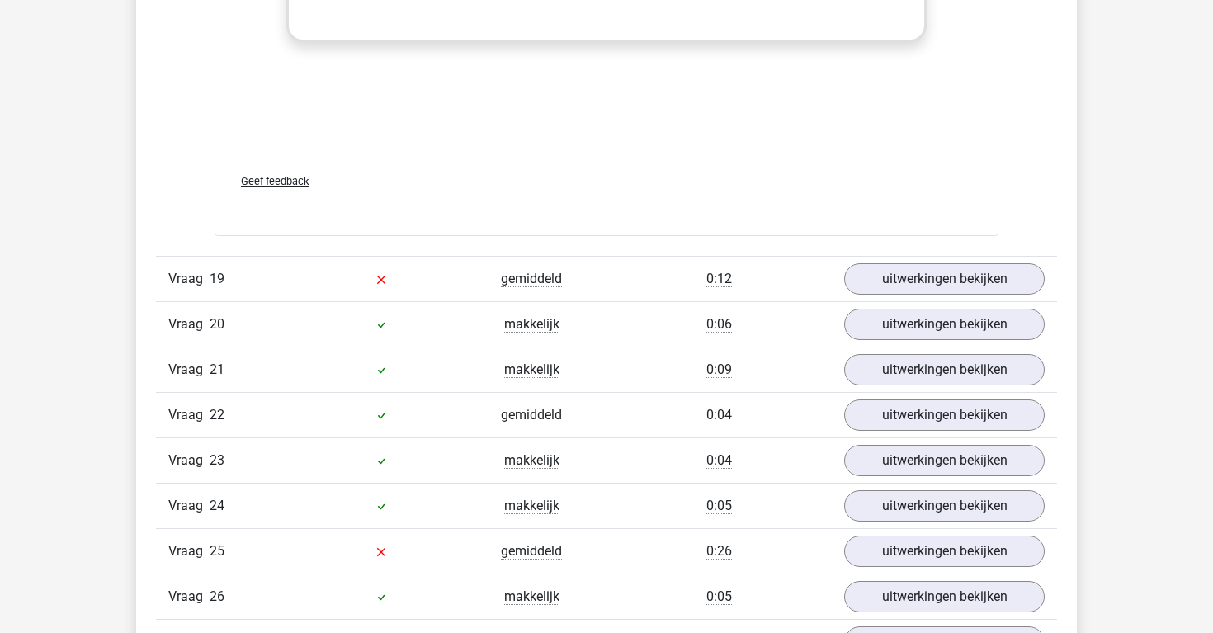
scroll to position [6290, 0]
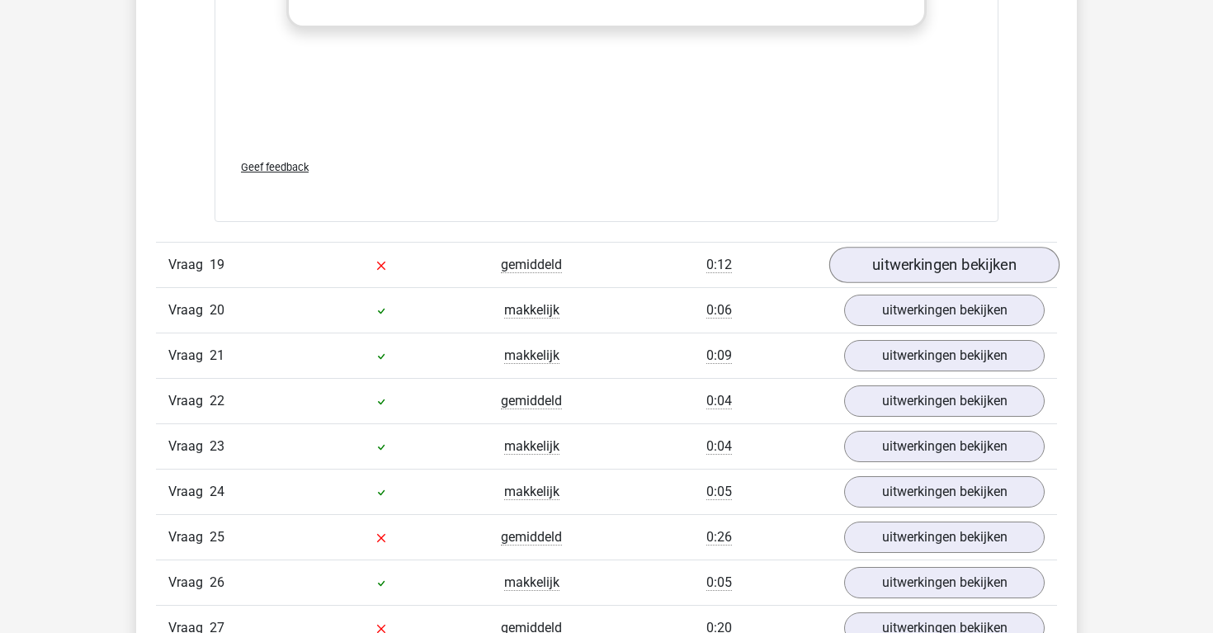
click at [920, 270] on link "uitwerkingen bekijken" at bounding box center [944, 265] width 230 height 36
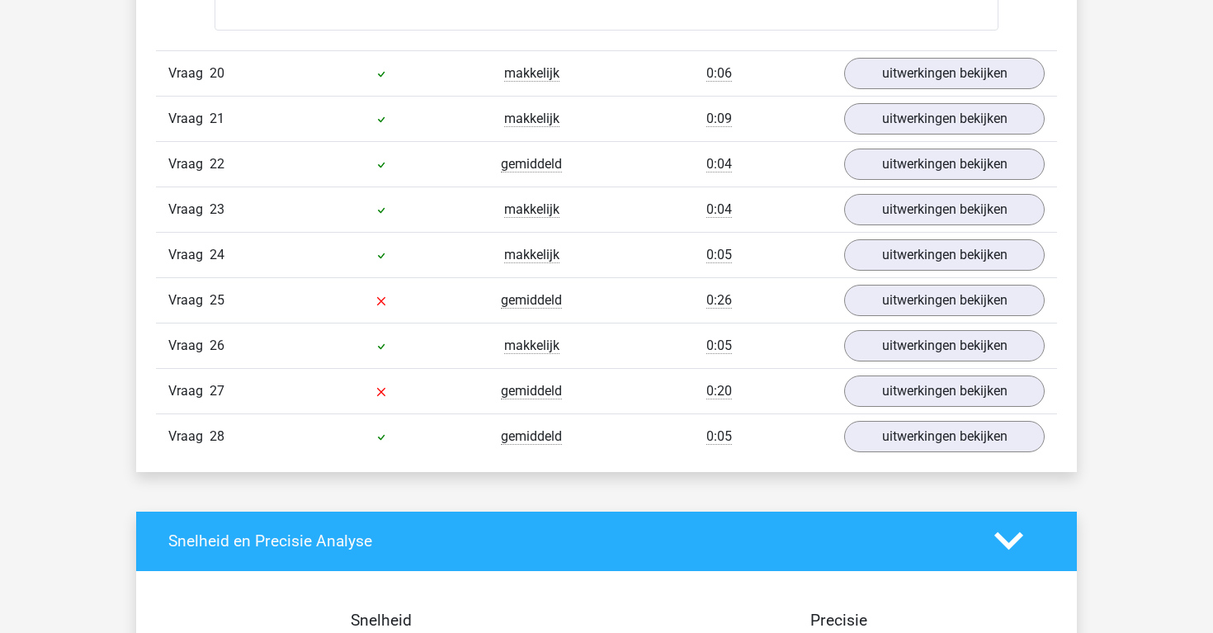
scroll to position [7604, 0]
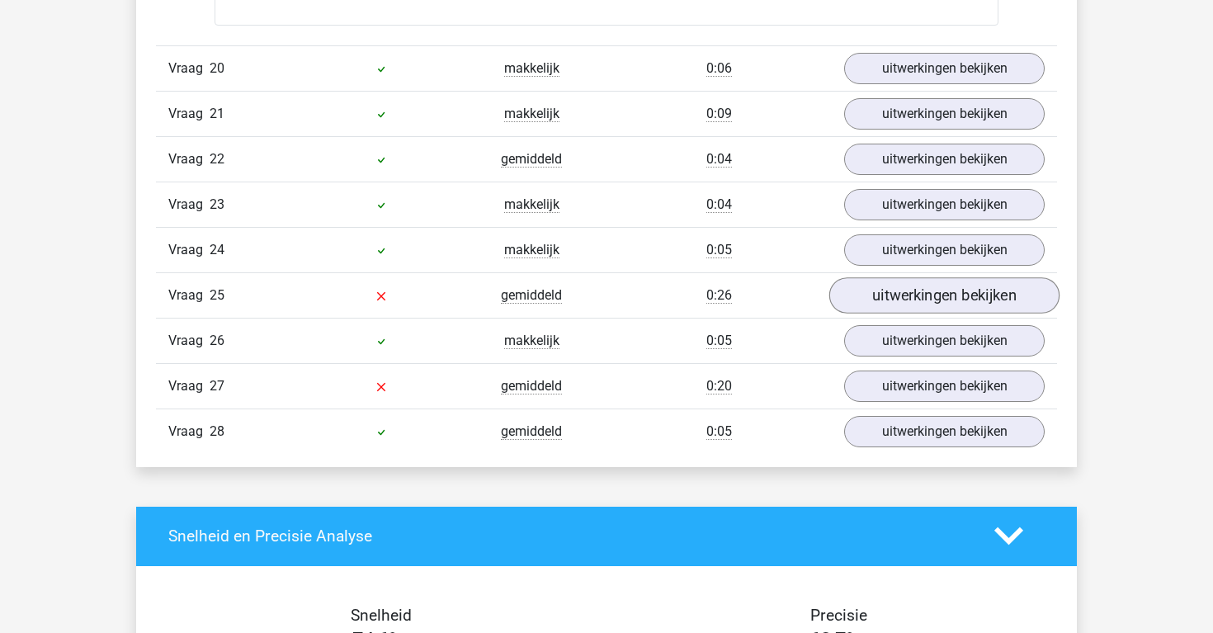
click at [937, 297] on link "uitwerkingen bekijken" at bounding box center [944, 295] width 230 height 36
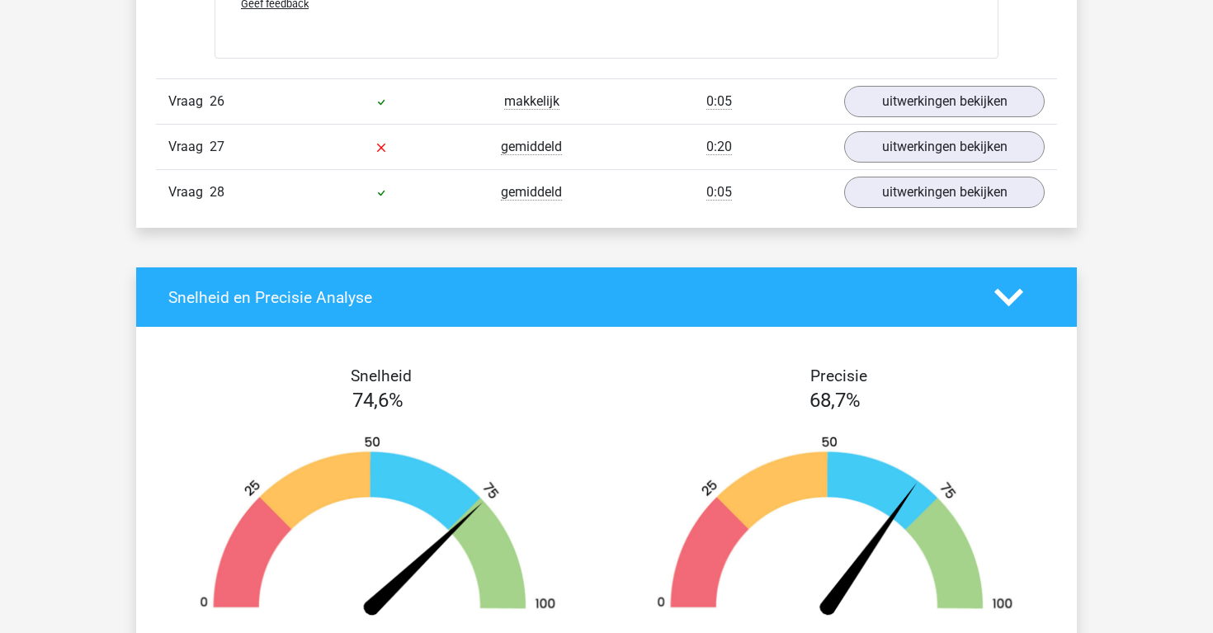
scroll to position [8918, 0]
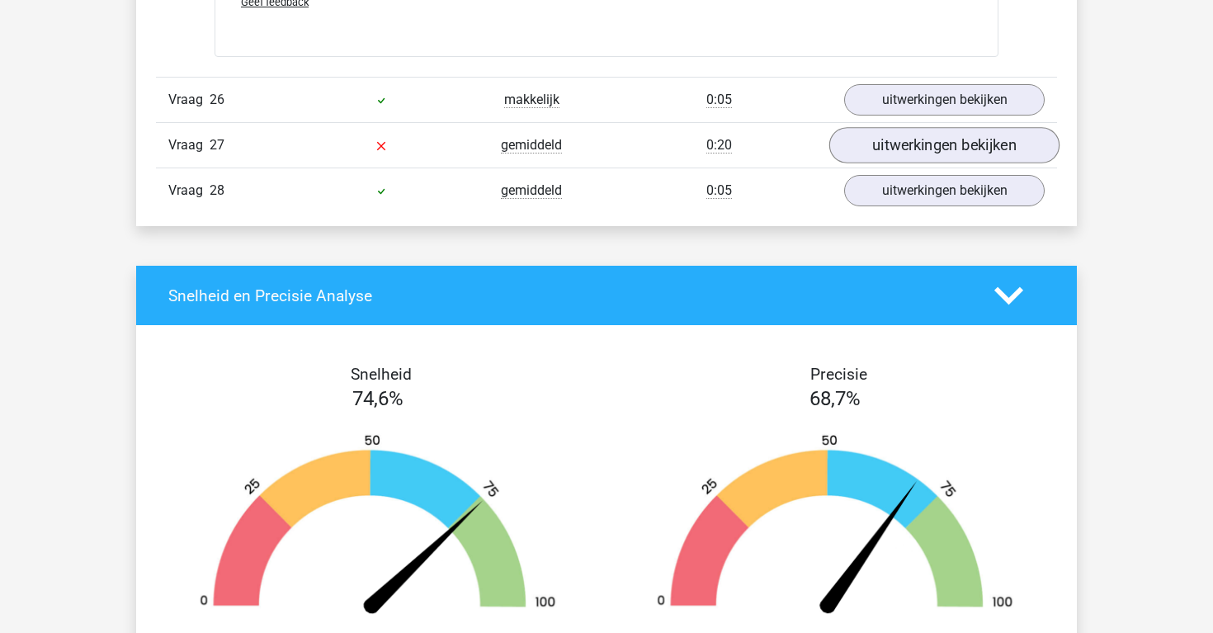
click at [937, 145] on link "uitwerkingen bekijken" at bounding box center [944, 145] width 230 height 36
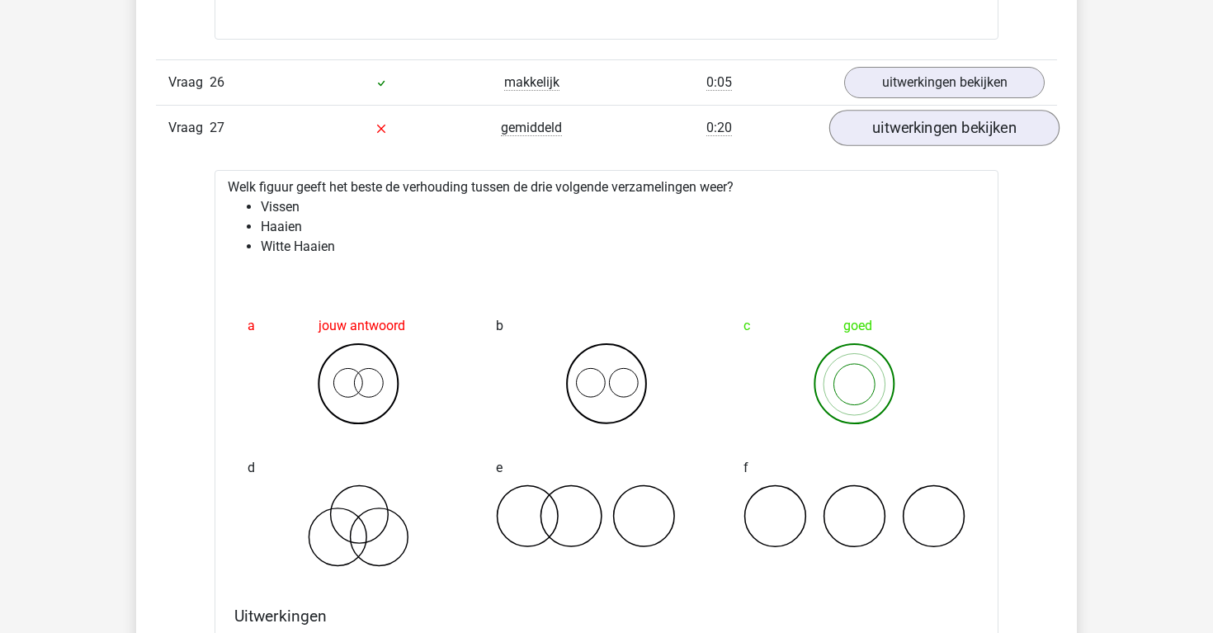
scroll to position [8937, 0]
